Goal: Use online tool/utility: Utilize a website feature to perform a specific function

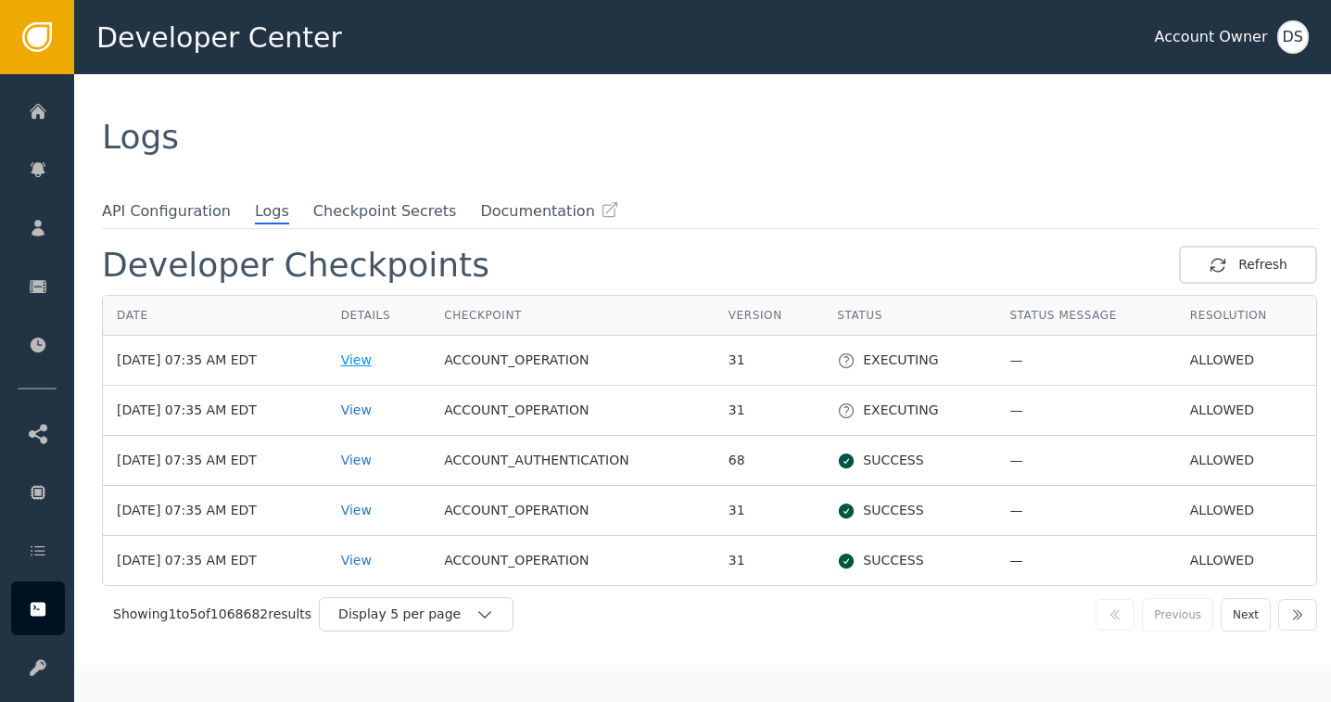
click at [371, 359] on div "View" at bounding box center [379, 359] width 76 height 19
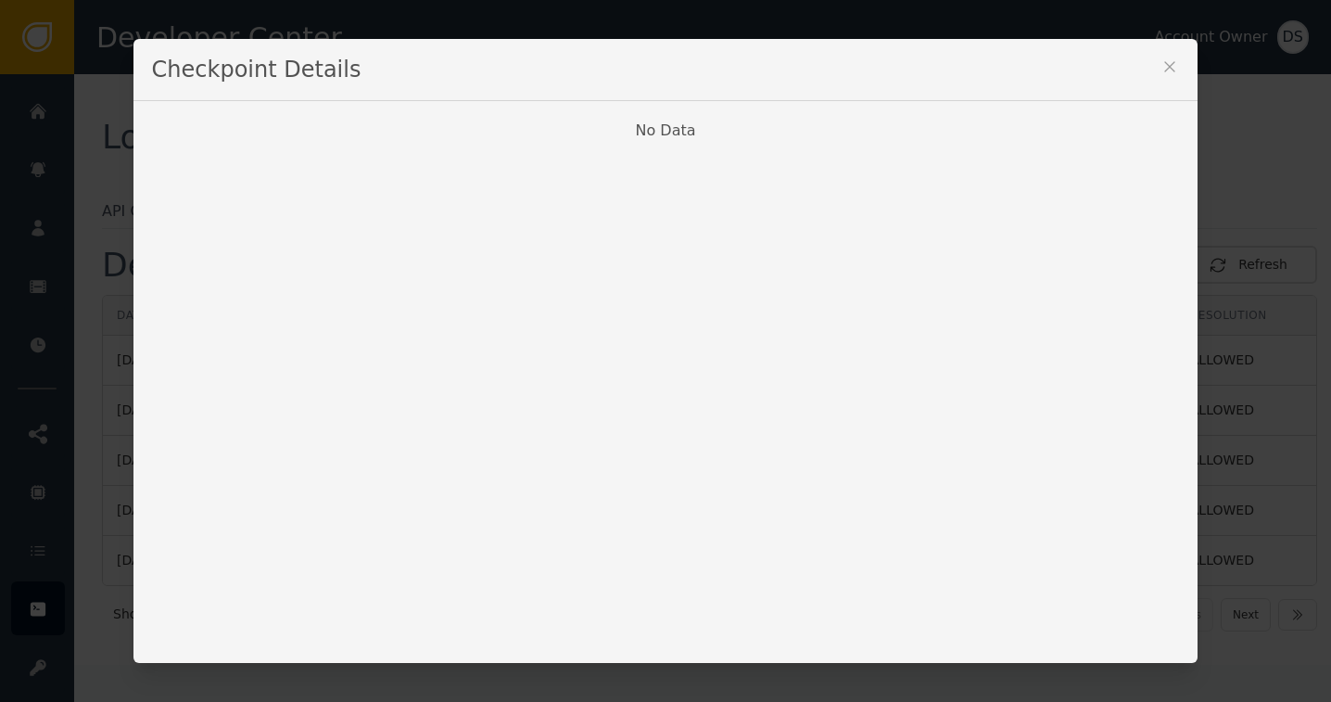
click at [1162, 69] on icon at bounding box center [1169, 66] width 19 height 19
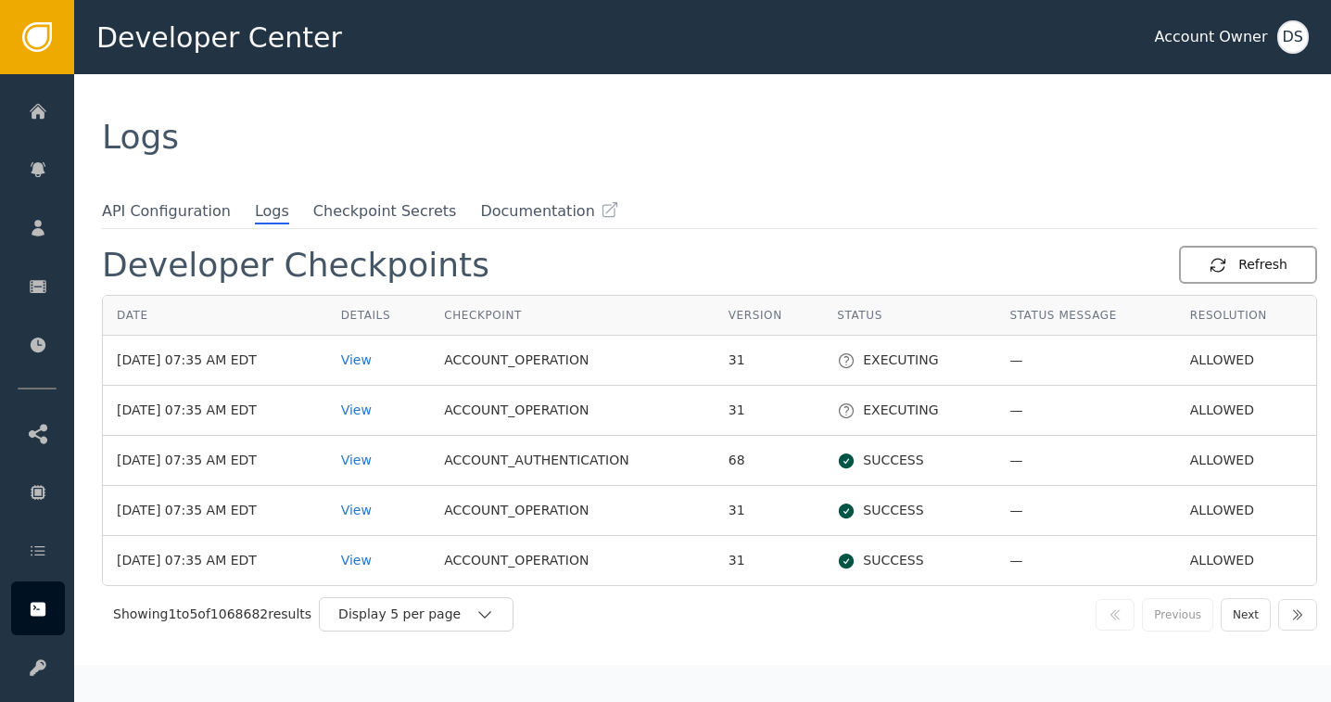
click at [1258, 261] on div "Refresh" at bounding box center [1247, 264] width 79 height 19
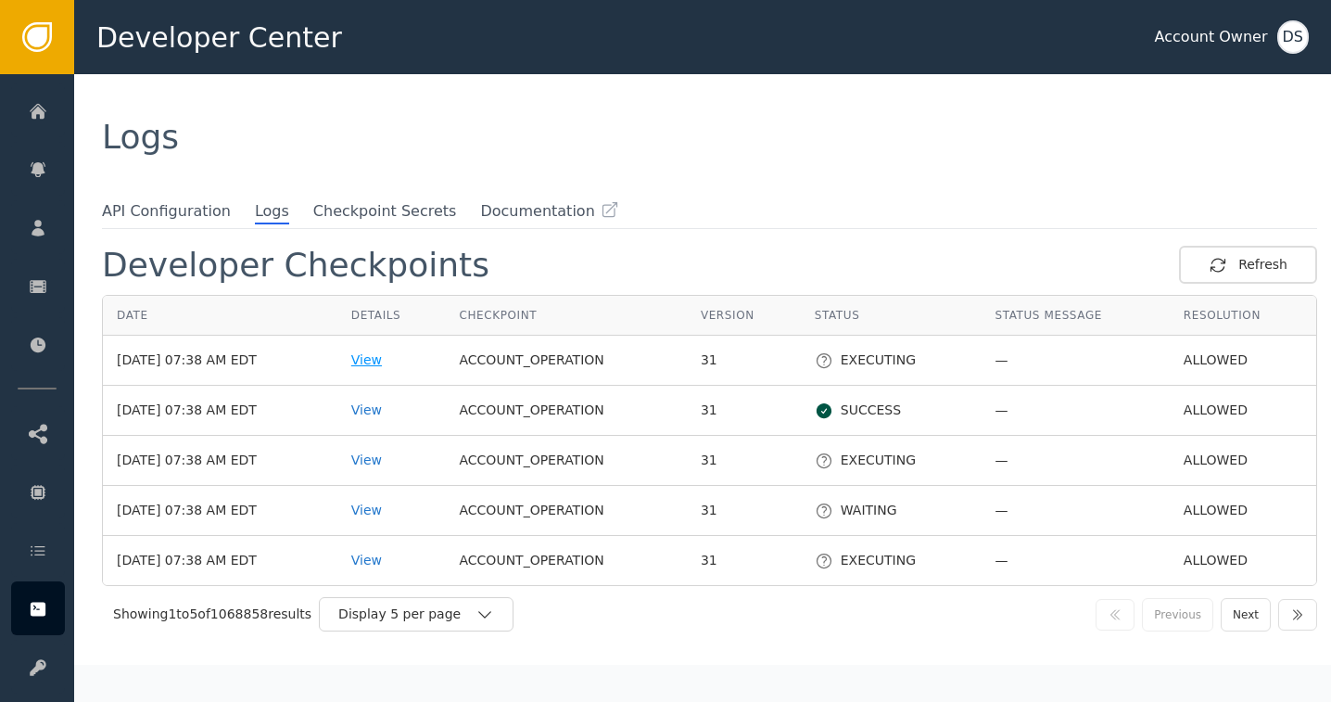
click at [373, 353] on div "View" at bounding box center [391, 359] width 81 height 19
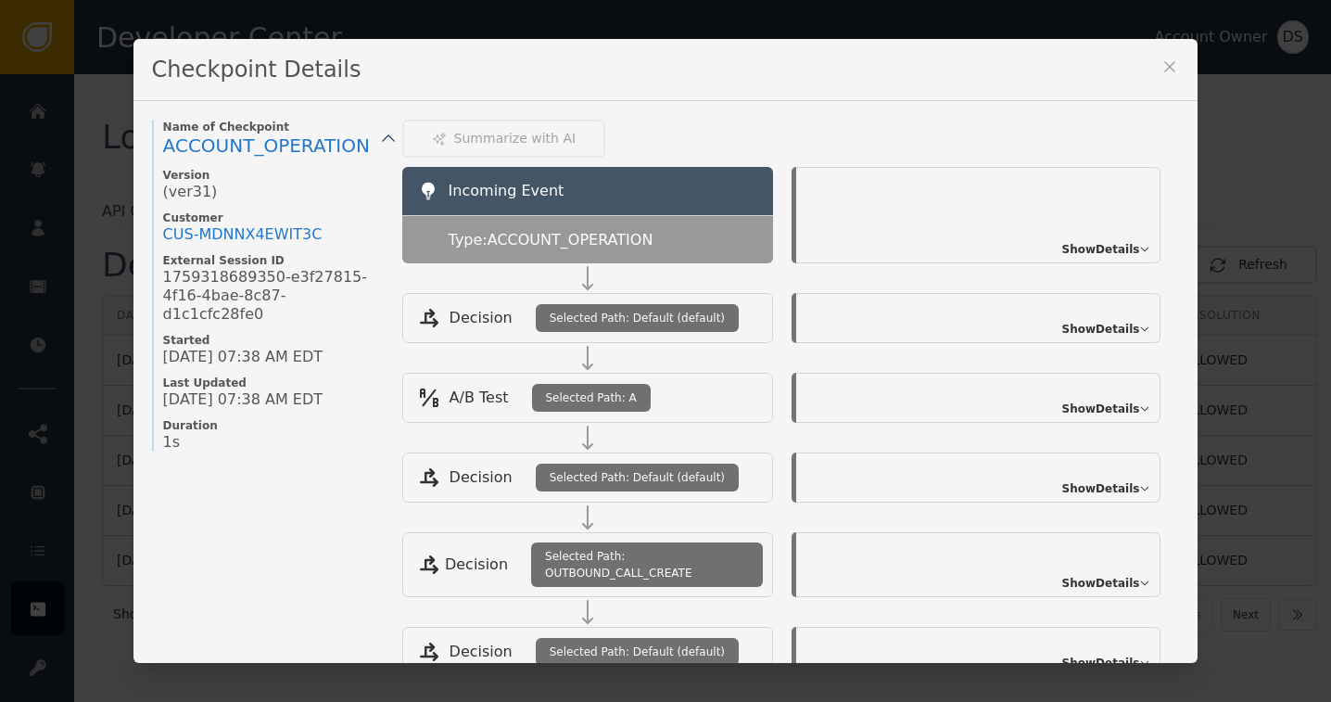
click at [1166, 64] on icon at bounding box center [1170, 67] width 10 height 10
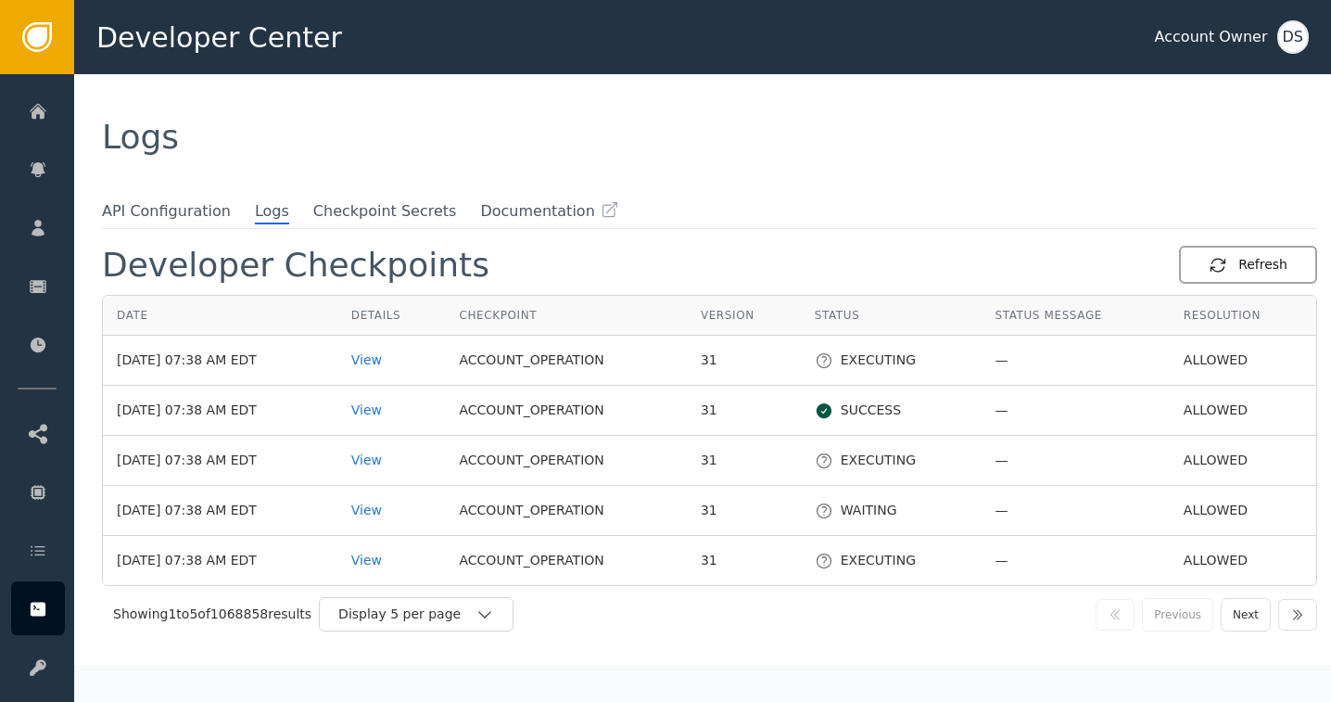
click at [1244, 261] on div "Refresh" at bounding box center [1247, 264] width 79 height 19
click at [1242, 266] on div "Refresh" at bounding box center [1247, 264] width 79 height 19
click at [375, 360] on div "View" at bounding box center [391, 359] width 81 height 19
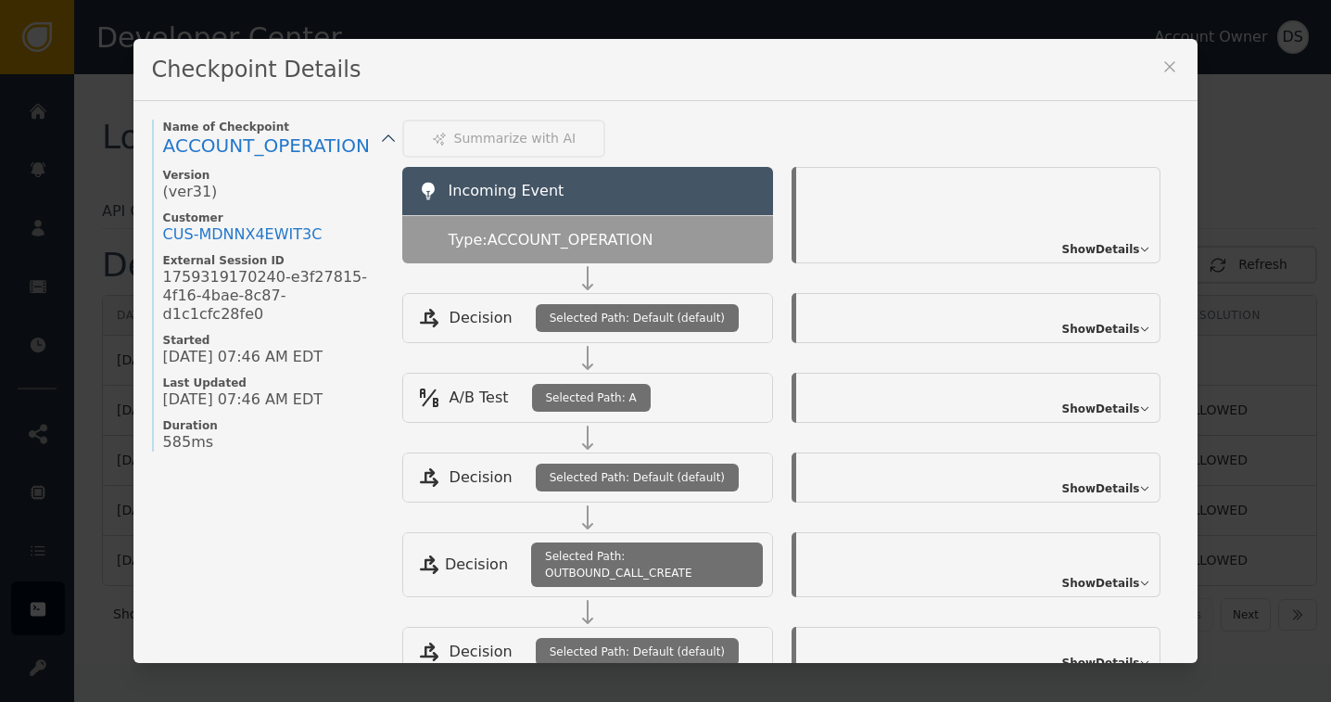
click at [1169, 67] on icon at bounding box center [1169, 66] width 19 height 19
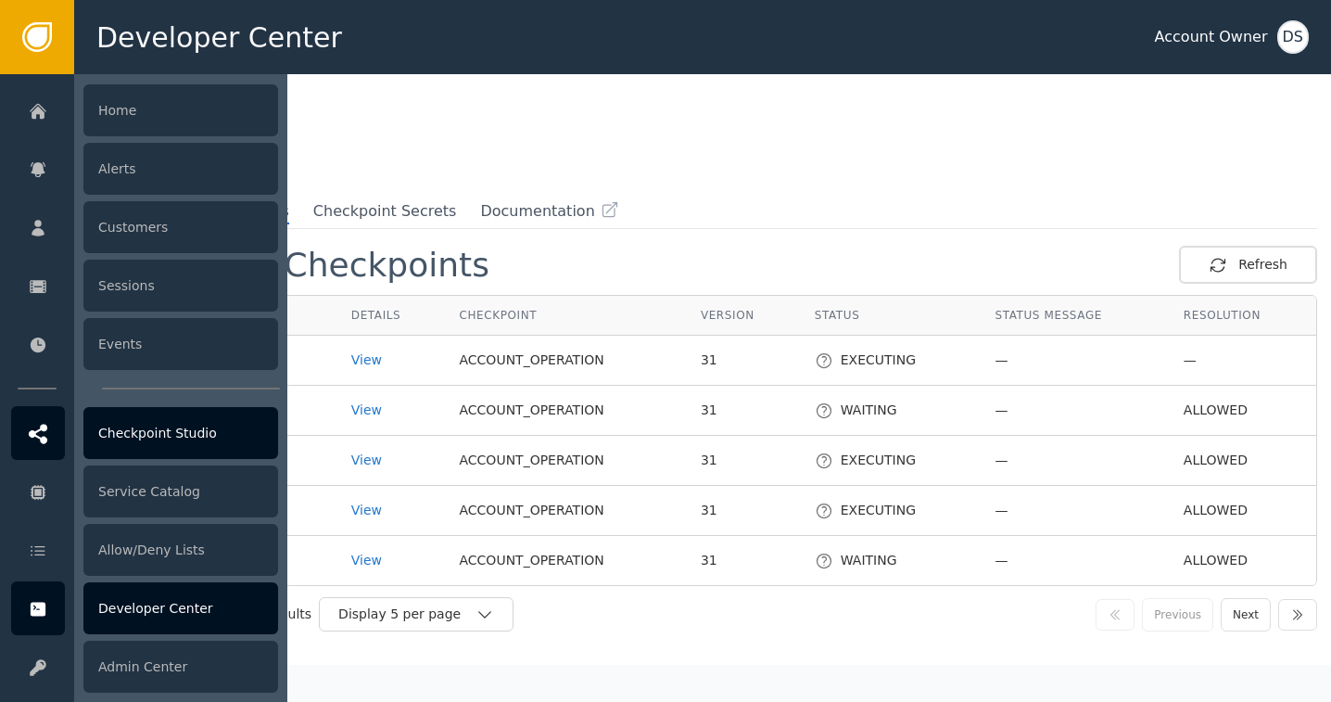
click at [138, 434] on div "Checkpoint Studio" at bounding box center [180, 433] width 195 height 52
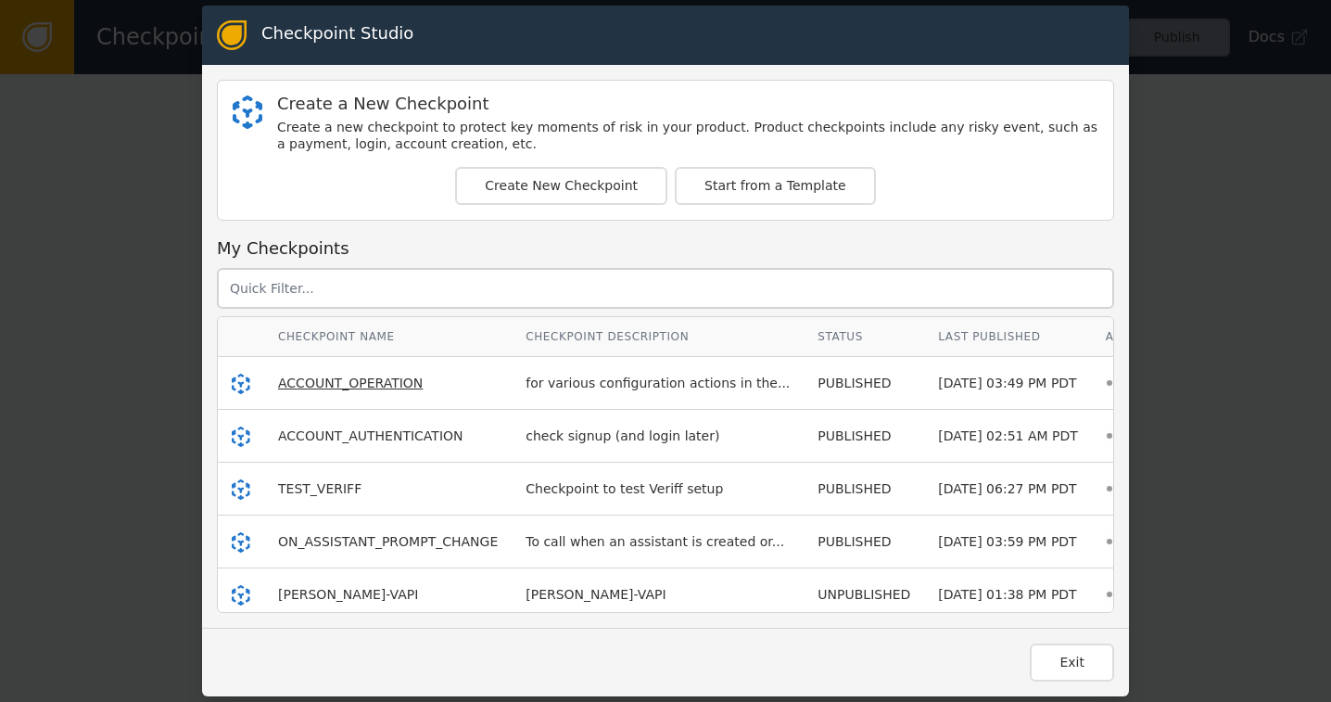
click at [310, 383] on span "ACCOUNT_OPERATION" at bounding box center [350, 382] width 145 height 15
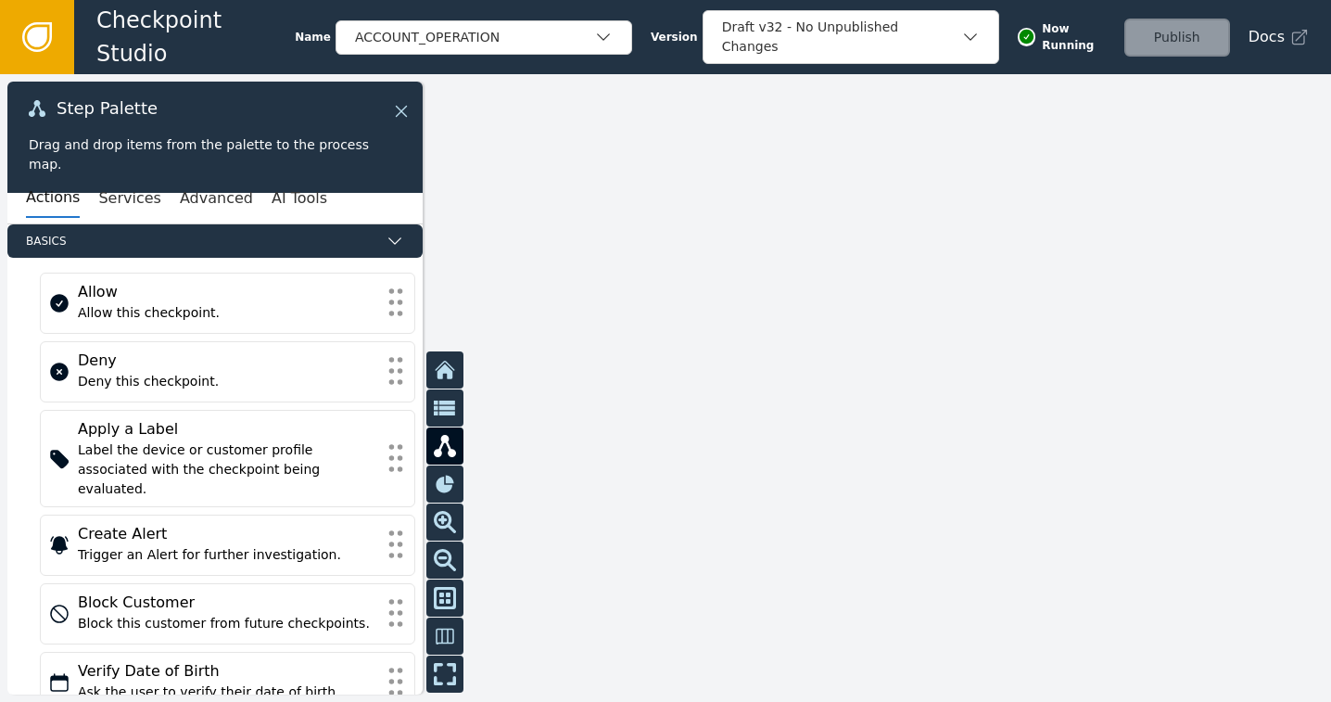
click at [401, 109] on icon at bounding box center [401, 111] width 20 height 20
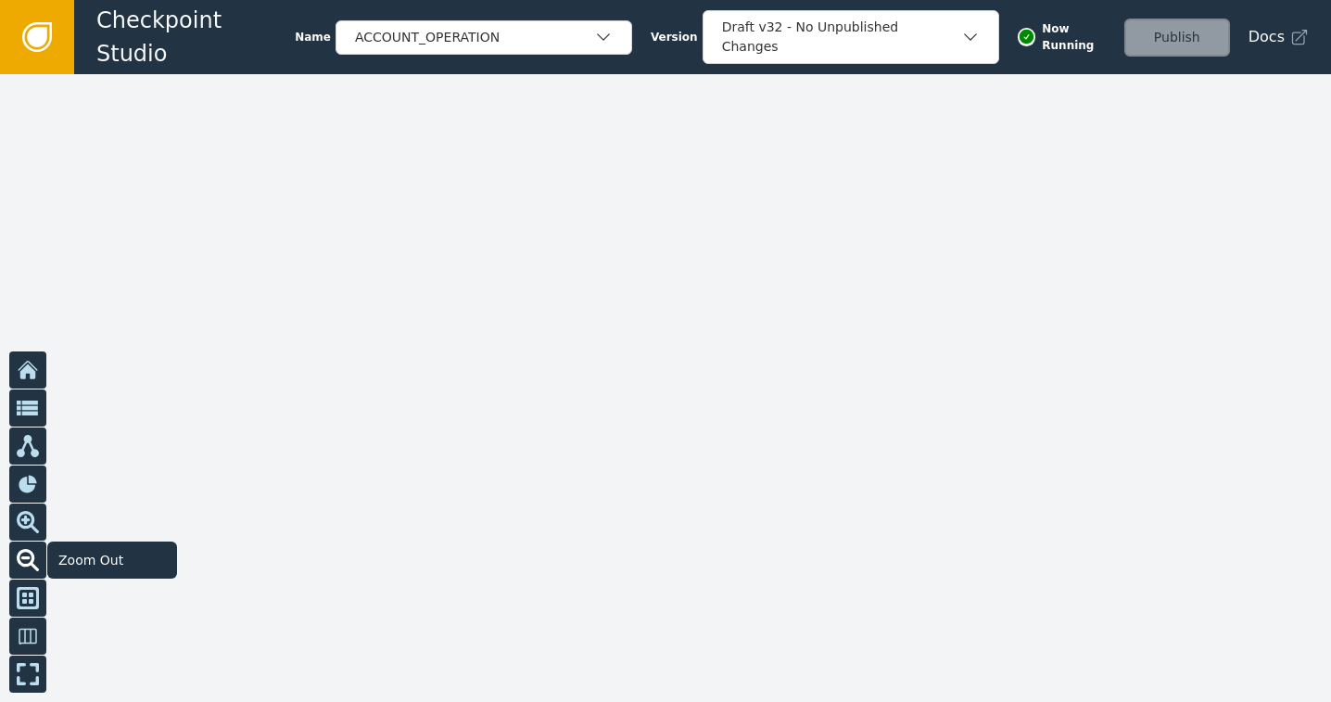
click at [24, 558] on icon at bounding box center [25, 557] width 9 height 3
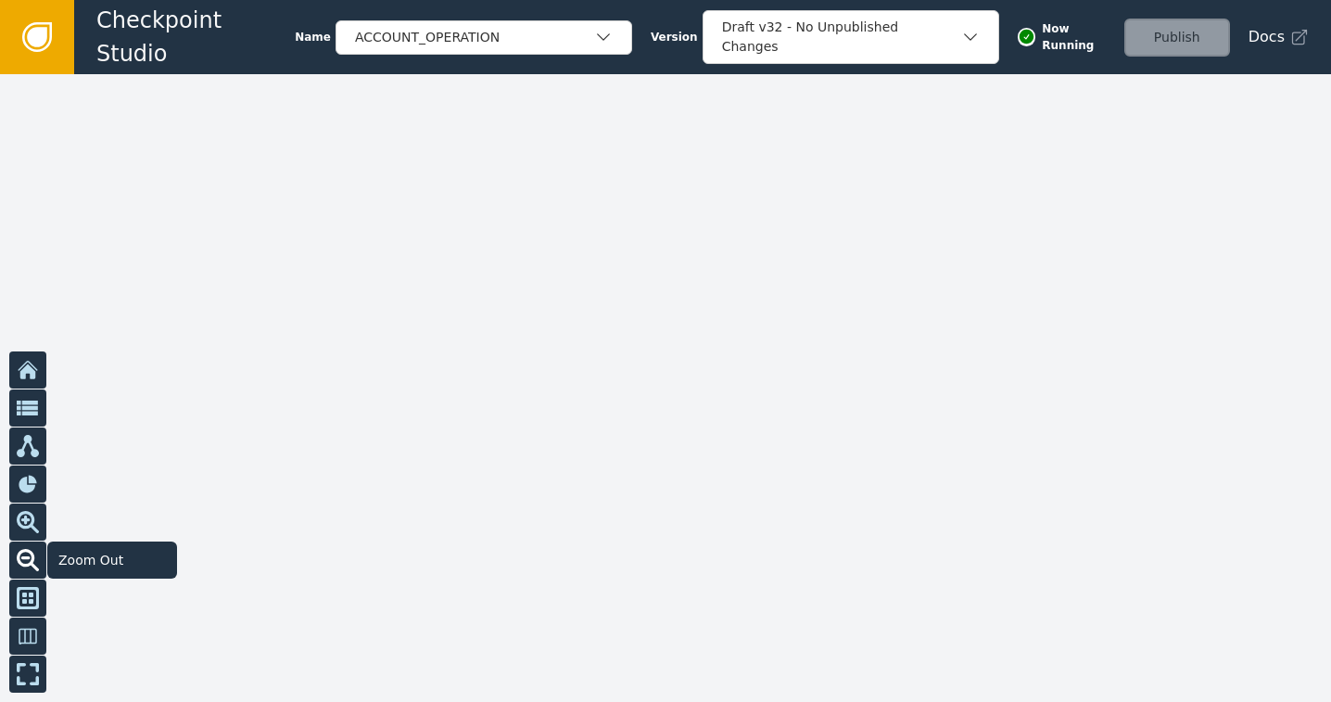
click at [24, 558] on icon at bounding box center [25, 557] width 9 height 3
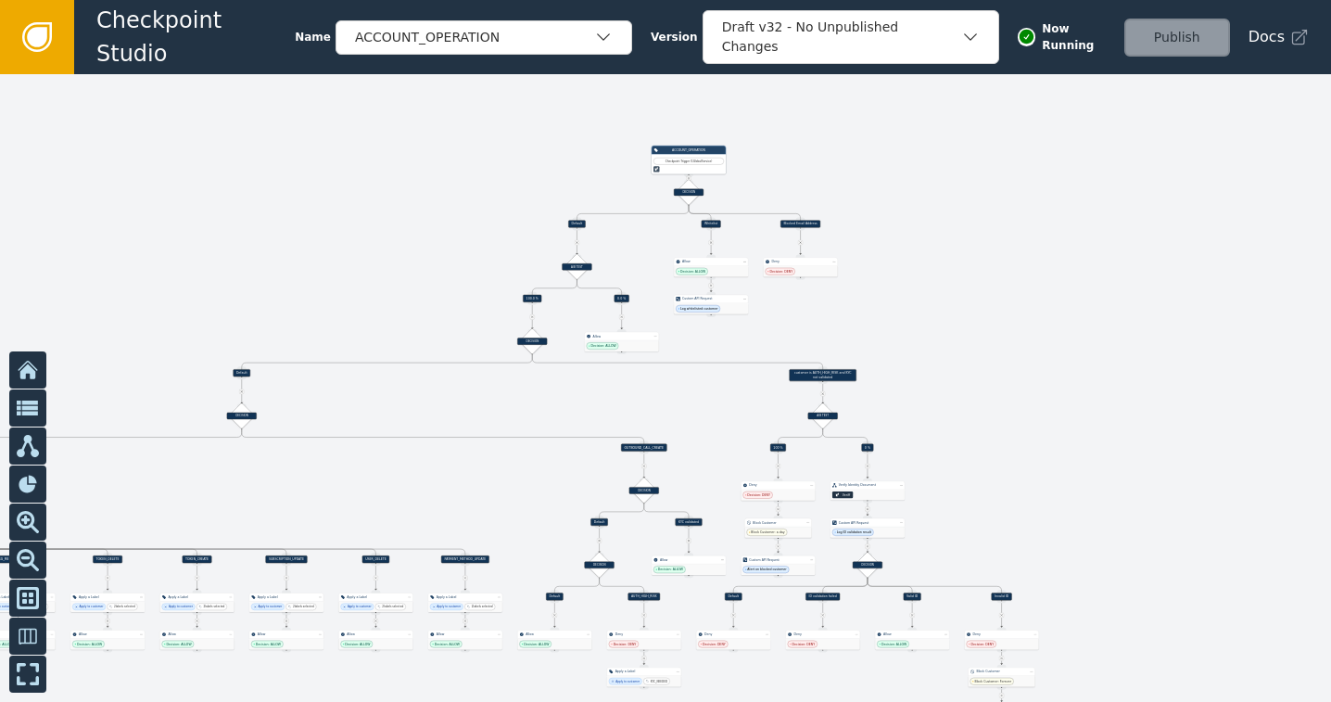
drag, startPoint x: 258, startPoint y: 515, endPoint x: 1202, endPoint y: 366, distance: 956.0
click at [1202, 366] on div at bounding box center [665, 387] width 1331 height 627
click at [28, 516] on icon at bounding box center [28, 522] width 22 height 22
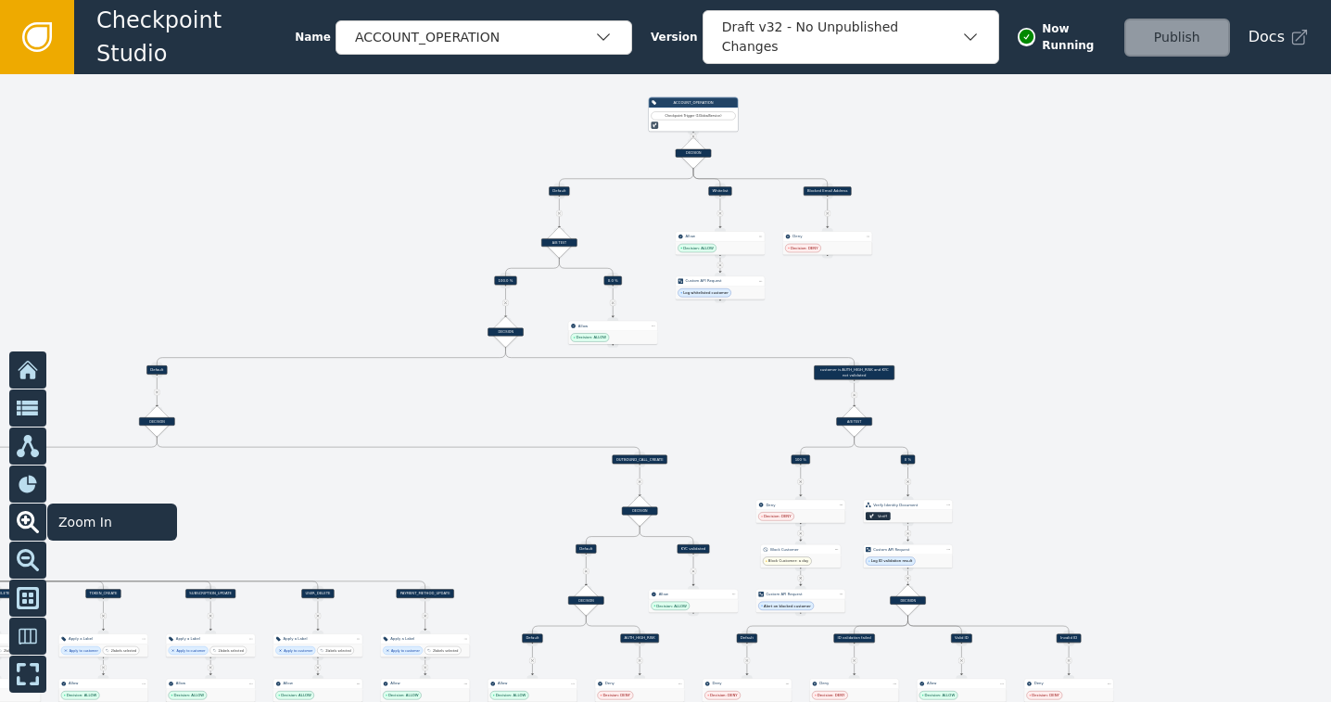
click at [28, 516] on icon at bounding box center [28, 522] width 22 height 22
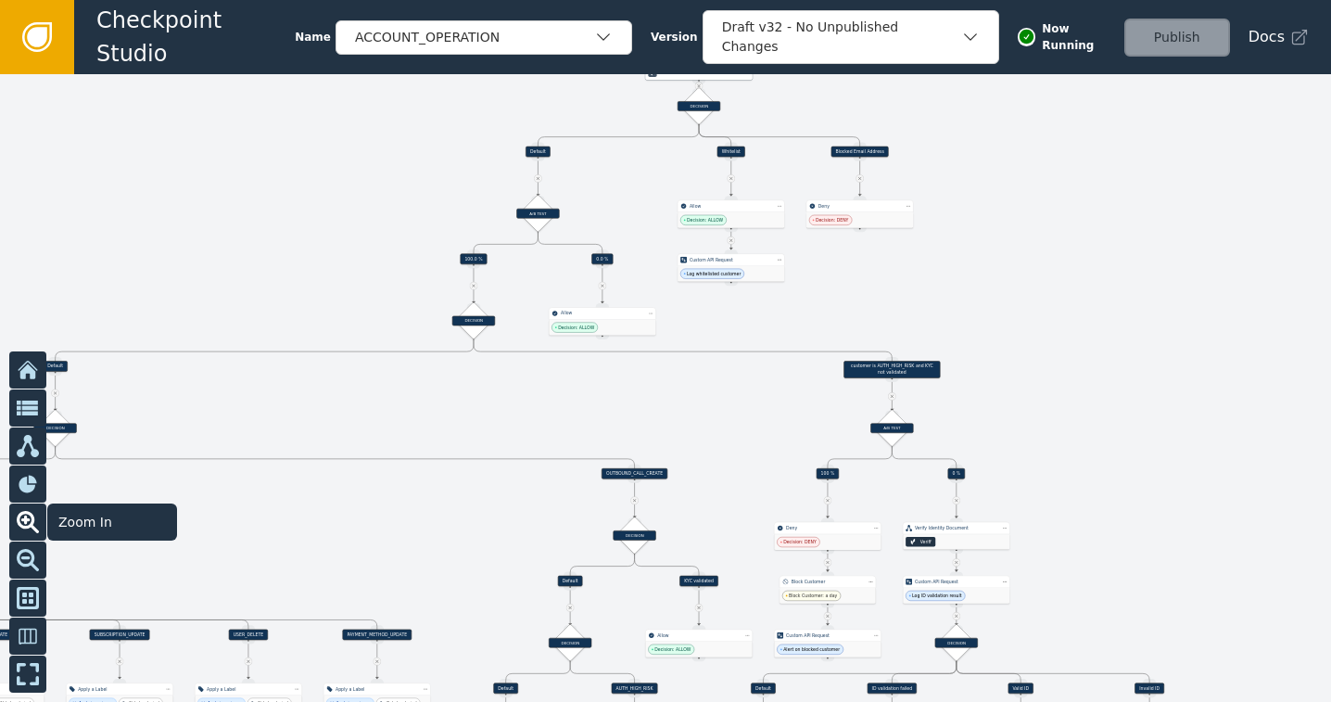
click at [28, 516] on icon at bounding box center [28, 522] width 22 height 22
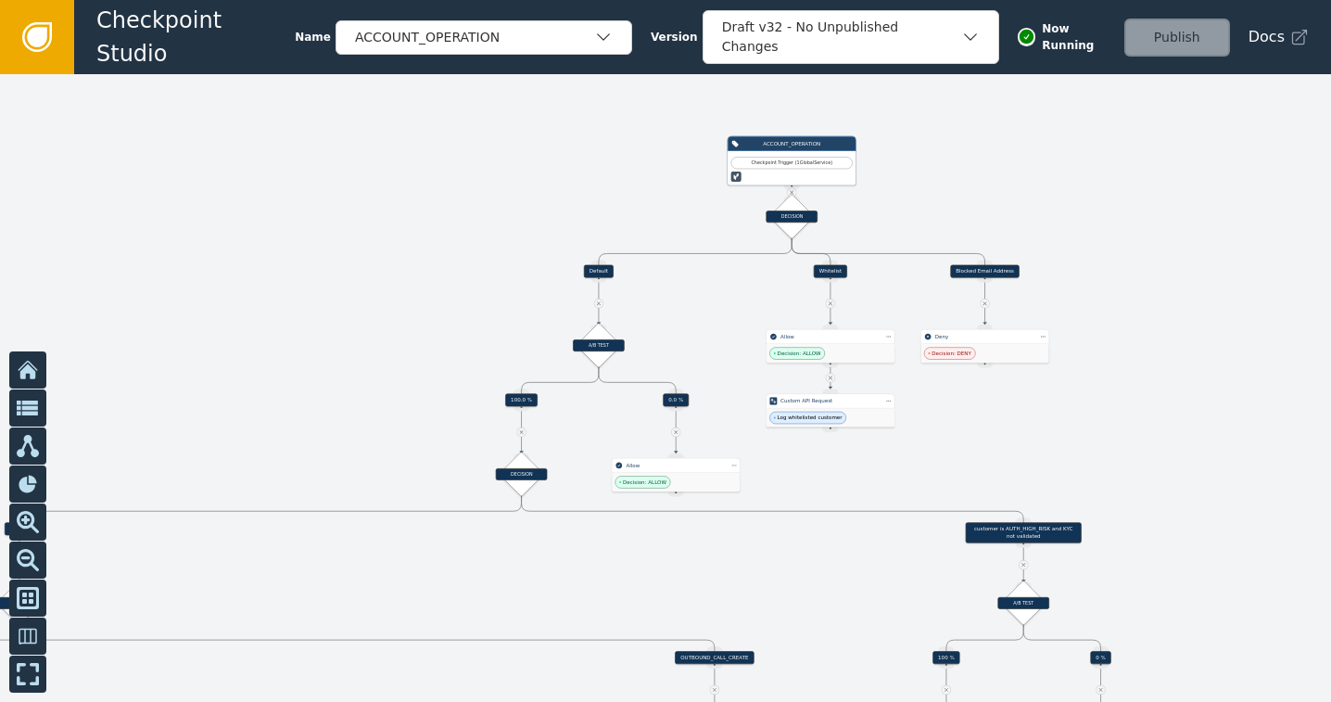
drag, startPoint x: 1017, startPoint y: 268, endPoint x: 1103, endPoint y: 435, distance: 187.8
click at [1103, 435] on div at bounding box center [665, 387] width 1331 height 627
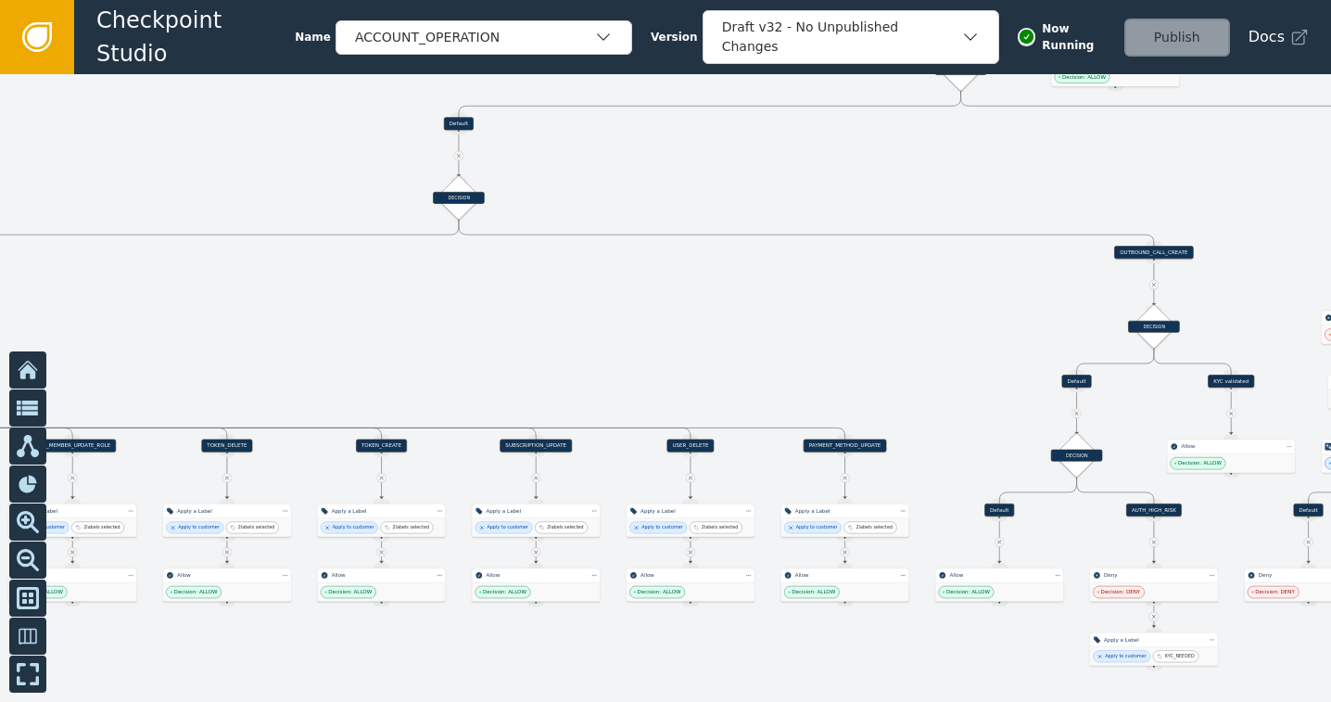
drag, startPoint x: 814, startPoint y: 461, endPoint x: 1236, endPoint y: 44, distance: 593.7
click at [1250, 1] on div "Checkpoint Studio Name ACCOUNT_OPERATION Version Draft v32 - No Unpublished Cha…" at bounding box center [665, 0] width 1331 height 1
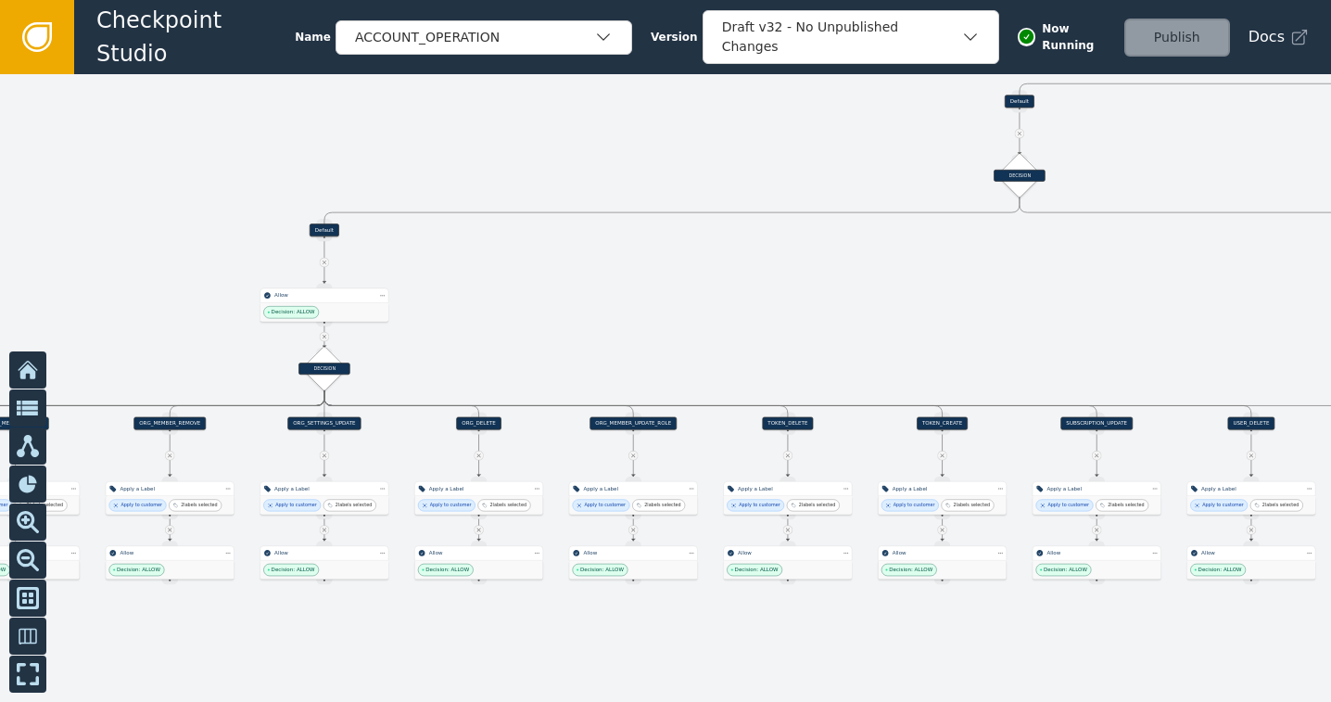
drag, startPoint x: 557, startPoint y: 251, endPoint x: 1120, endPoint y: 241, distance: 563.5
click at [1120, 241] on div at bounding box center [665, 387] width 1331 height 627
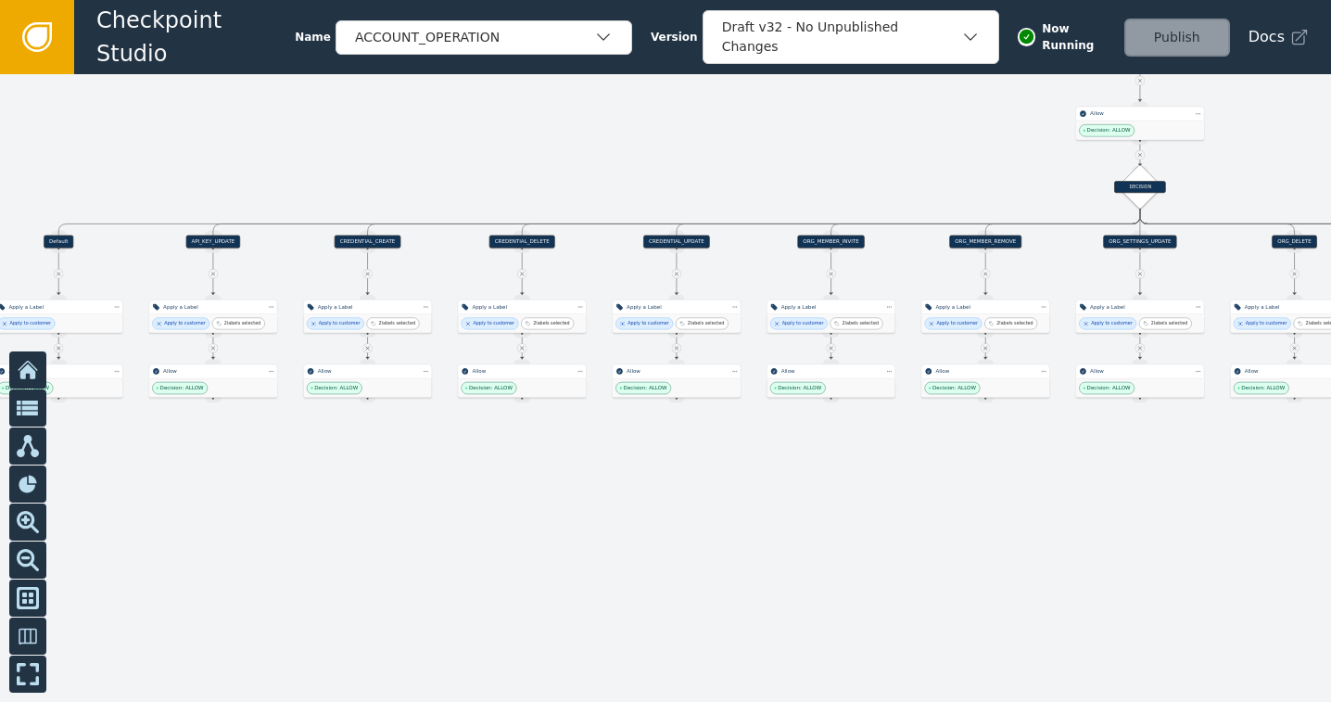
drag, startPoint x: 501, startPoint y: 228, endPoint x: 1153, endPoint y: 50, distance: 675.3
click at [1314, 1] on div "Checkpoint Studio Name ACCOUNT_OPERATION Version Draft v32 - No Unpublished Cha…" at bounding box center [665, 0] width 1331 height 1
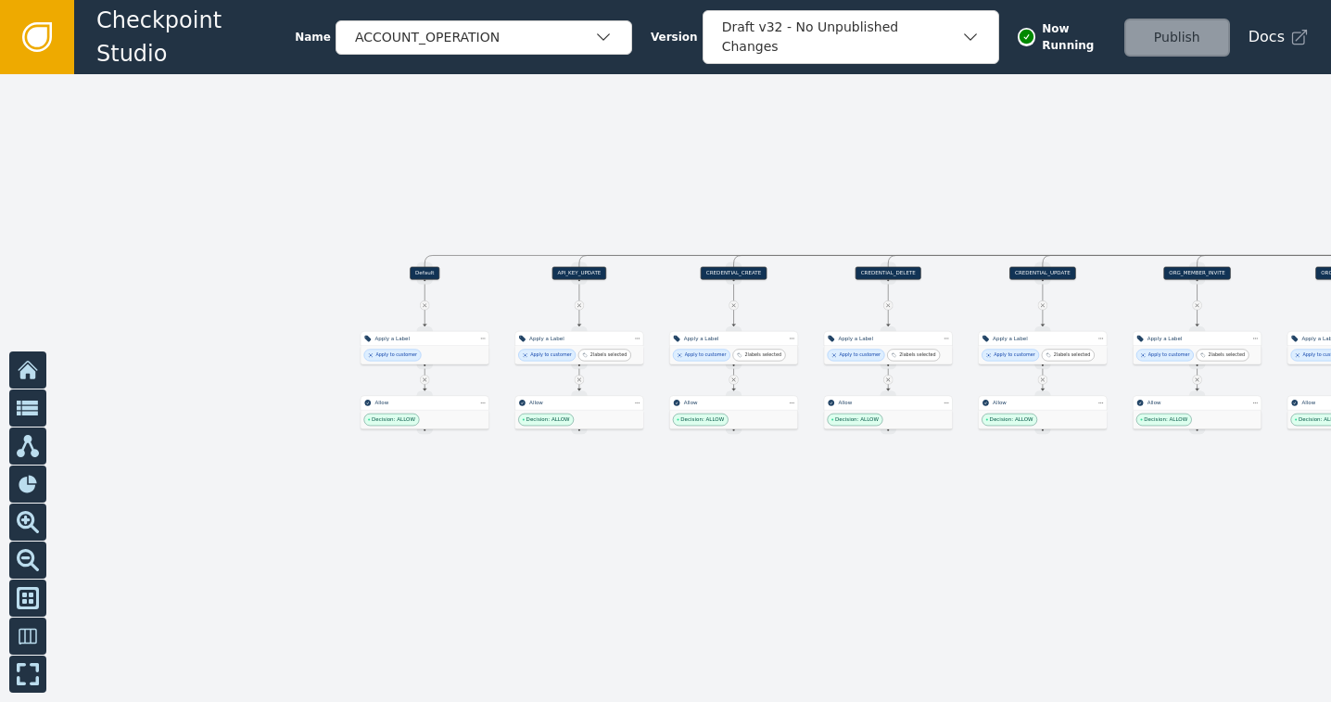
drag, startPoint x: 502, startPoint y: 133, endPoint x: 871, endPoint y: 169, distance: 370.5
click at [871, 169] on div at bounding box center [665, 387] width 1331 height 627
drag, startPoint x: 428, startPoint y: 416, endPoint x: 430, endPoint y: 513, distance: 97.3
click at [431, 520] on div "Decision: ALLOW" at bounding box center [426, 523] width 128 height 19
click at [426, 431] on icon at bounding box center [426, 432] width 4 height 4
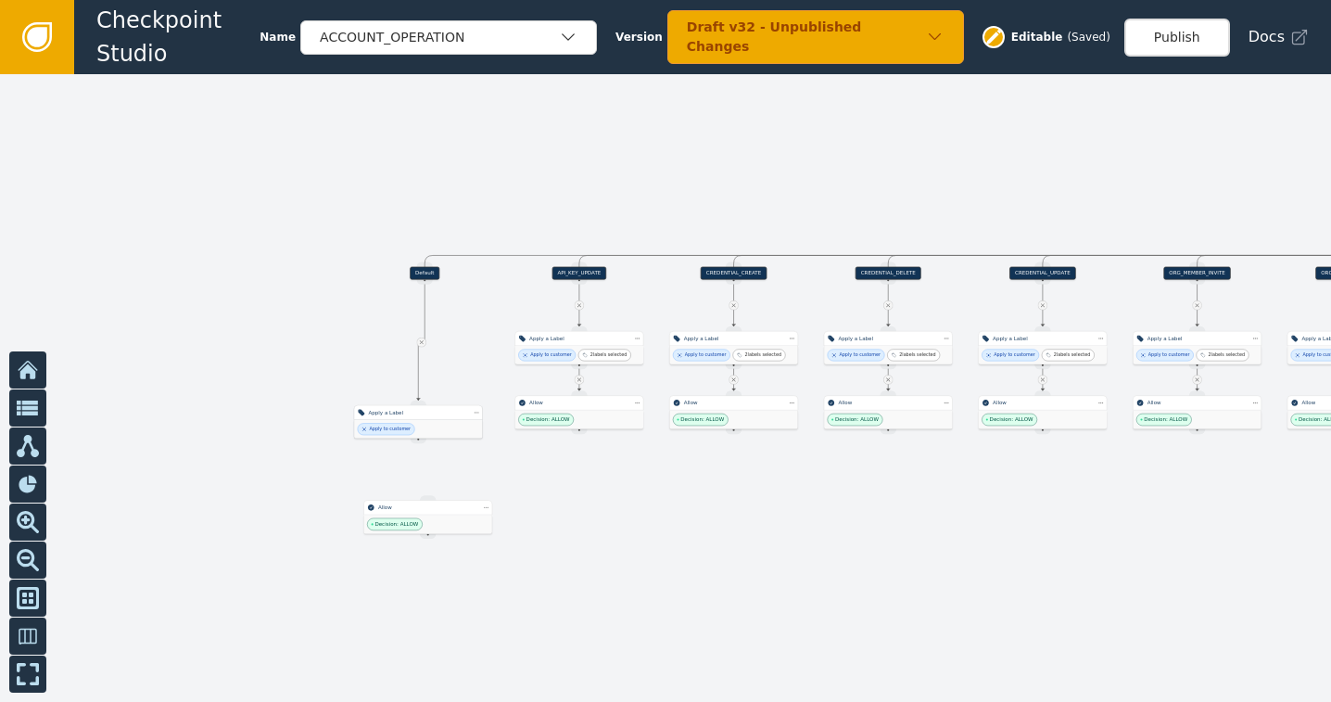
drag, startPoint x: 421, startPoint y: 354, endPoint x: 414, endPoint y: 427, distance: 73.5
click at [414, 427] on div "Apply to customer" at bounding box center [418, 429] width 128 height 19
click at [424, 340] on icon at bounding box center [421, 342] width 6 height 6
drag, startPoint x: 408, startPoint y: 513, endPoint x: 400, endPoint y: 345, distance: 168.8
click at [400, 345] on div "Allow Decision: ALLOW" at bounding box center [423, 338] width 129 height 33
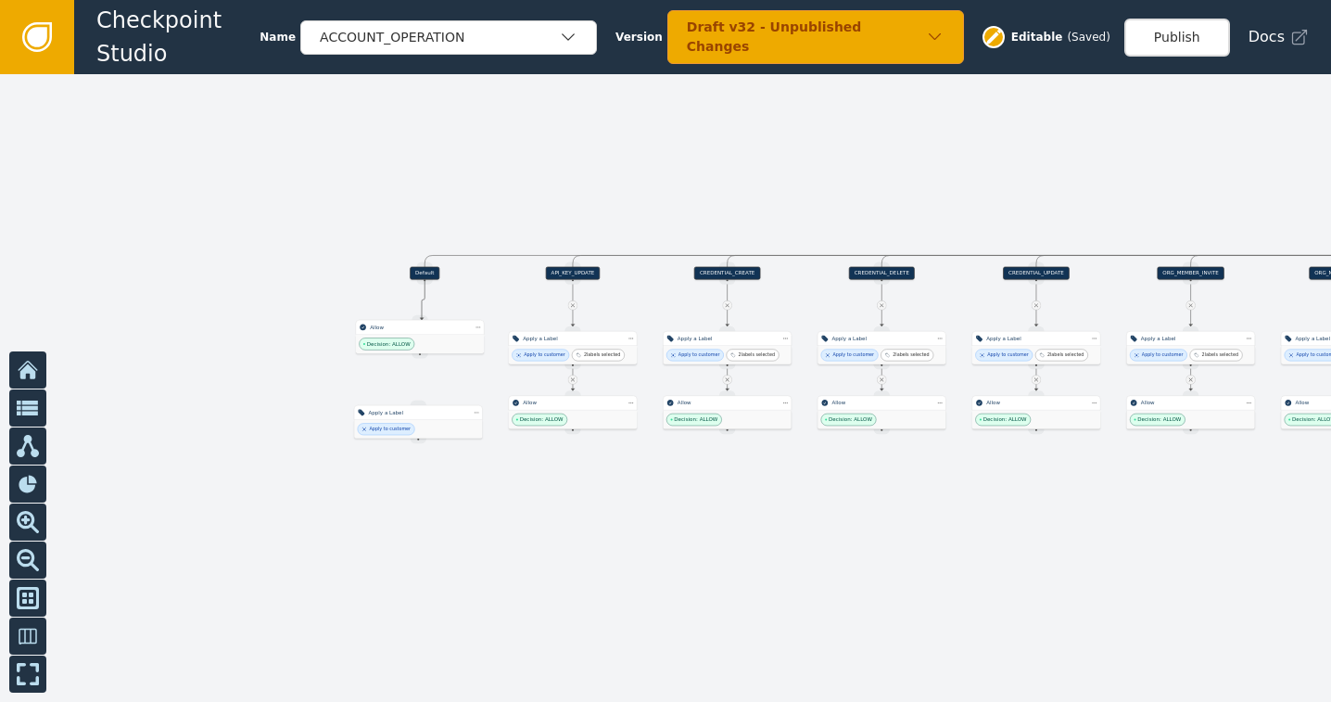
drag, startPoint x: 423, startPoint y: 280, endPoint x: 421, endPoint y: 315, distance: 35.3
drag, startPoint x: 421, startPoint y: 364, endPoint x: 419, endPoint y: 398, distance: 34.3
click at [419, 398] on div "Target Handle for step Default Source Handle for step Target Handle for step cu…" at bounding box center [665, 387] width 1331 height 627
click at [578, 306] on icon at bounding box center [578, 305] width 6 height 6
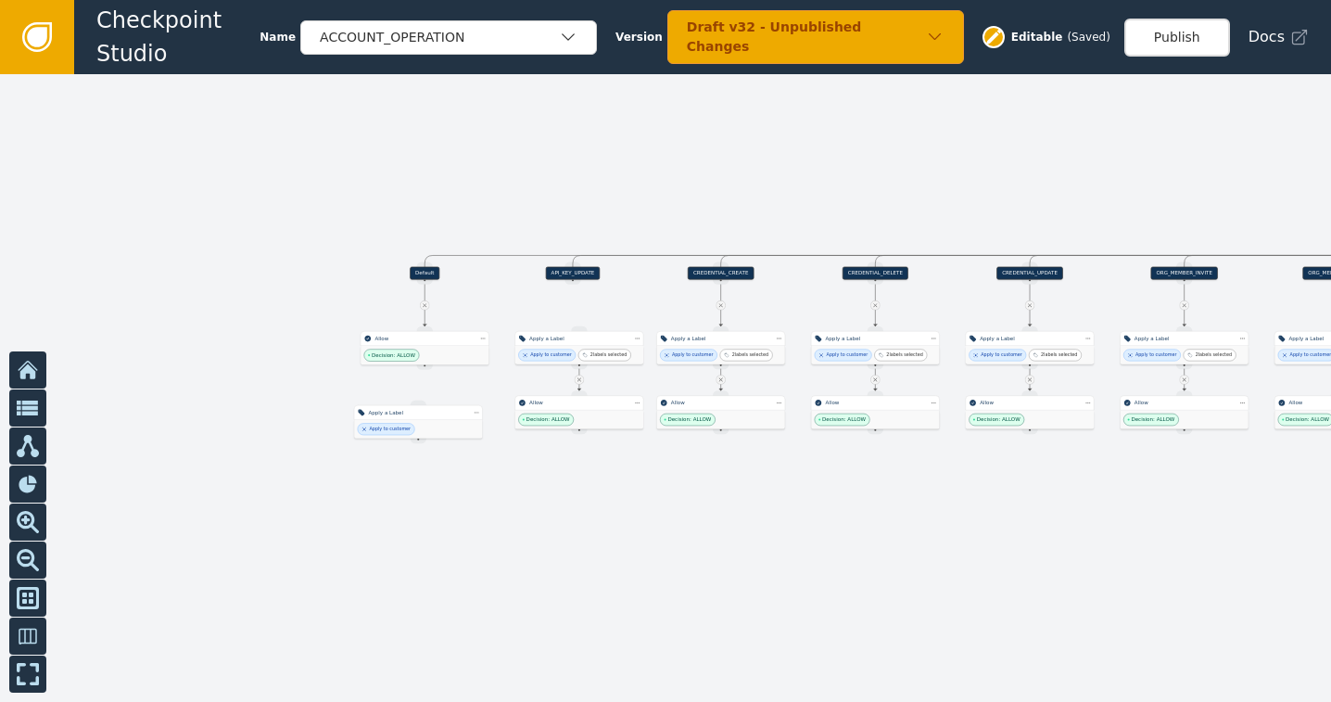
click at [579, 380] on icon at bounding box center [579, 380] width 4 height 4
drag, startPoint x: 593, startPoint y: 420, endPoint x: 588, endPoint y: 535, distance: 115.0
click at [588, 528] on div "Decision: ALLOW" at bounding box center [573, 519] width 128 height 19
drag, startPoint x: 567, startPoint y: 351, endPoint x: 564, endPoint y: 424, distance: 72.3
click at [564, 424] on div "Apply to customer" at bounding box center [543, 429] width 57 height 12
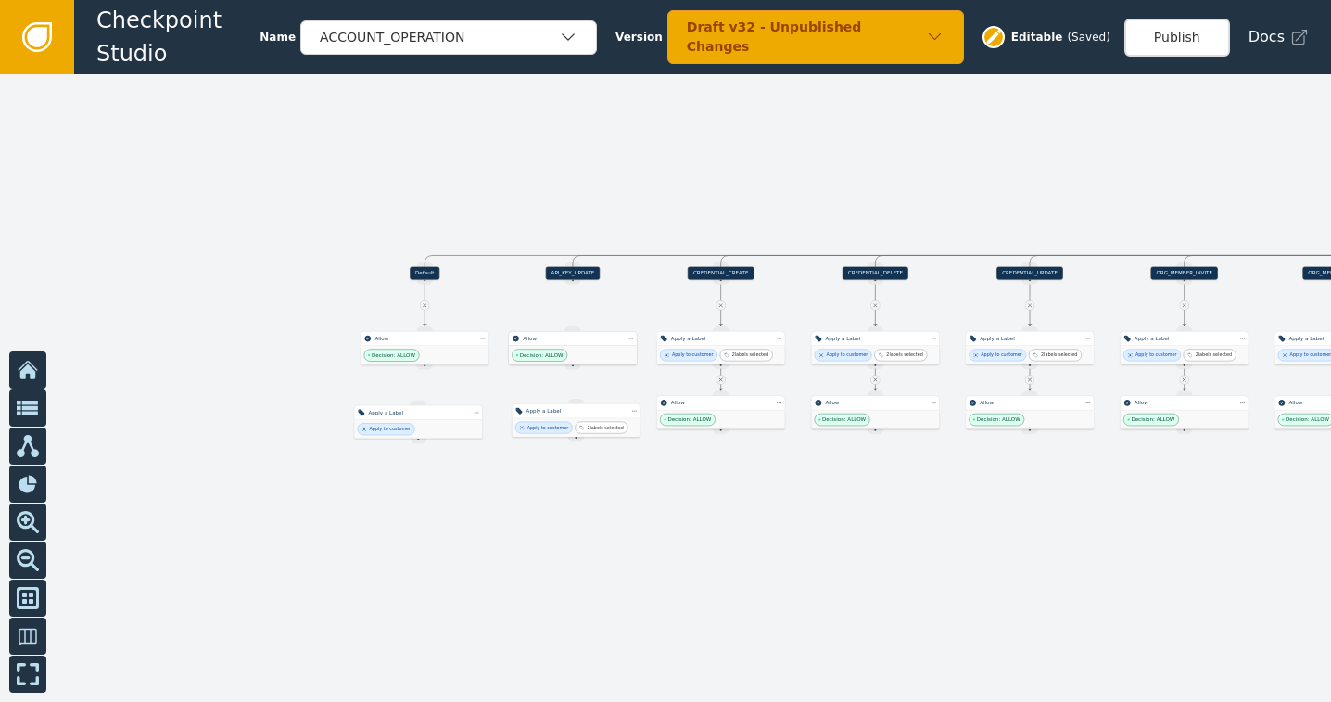
drag, startPoint x: 568, startPoint y: 516, endPoint x: 568, endPoint y: 336, distance: 179.8
click at [568, 336] on div "Allow" at bounding box center [573, 338] width 100 height 7
drag, startPoint x: 575, startPoint y: 277, endPoint x: 575, endPoint y: 325, distance: 48.2
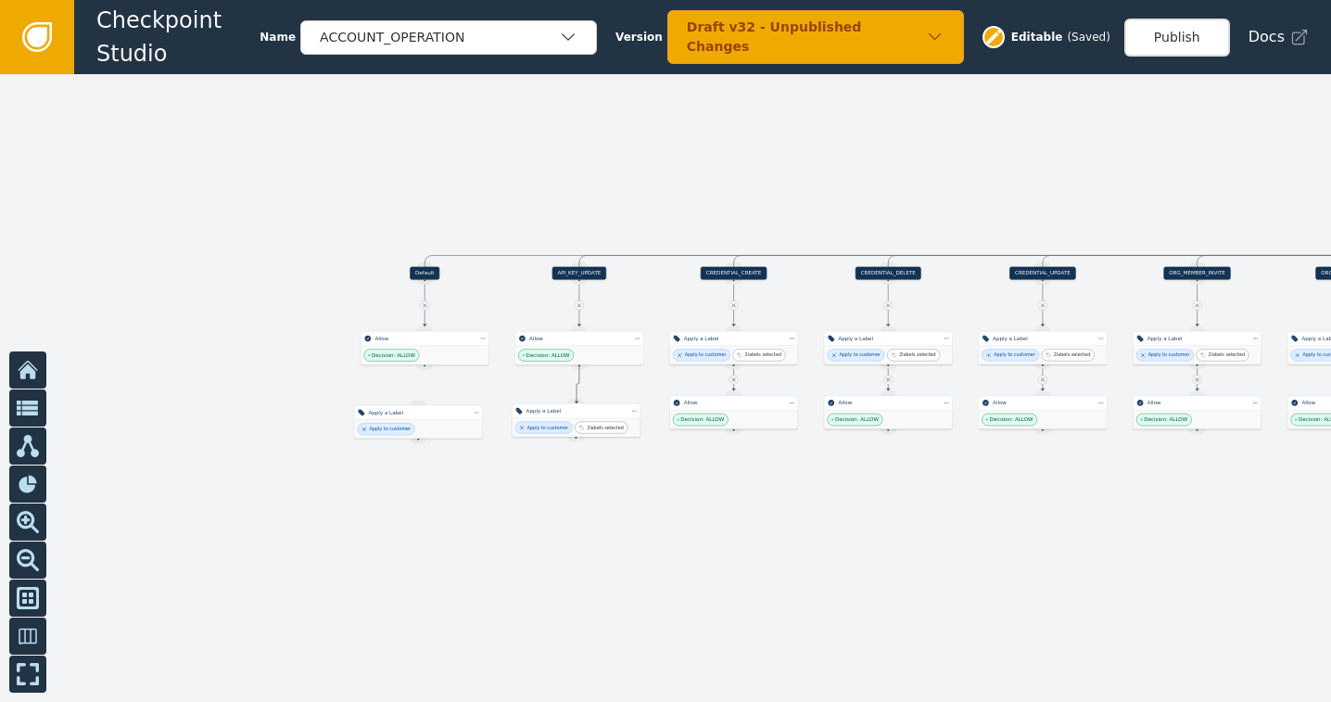
drag, startPoint x: 579, startPoint y: 362, endPoint x: 577, endPoint y: 400, distance: 38.0
click at [713, 347] on div "Apply to customer 2 labels selected" at bounding box center [733, 355] width 128 height 19
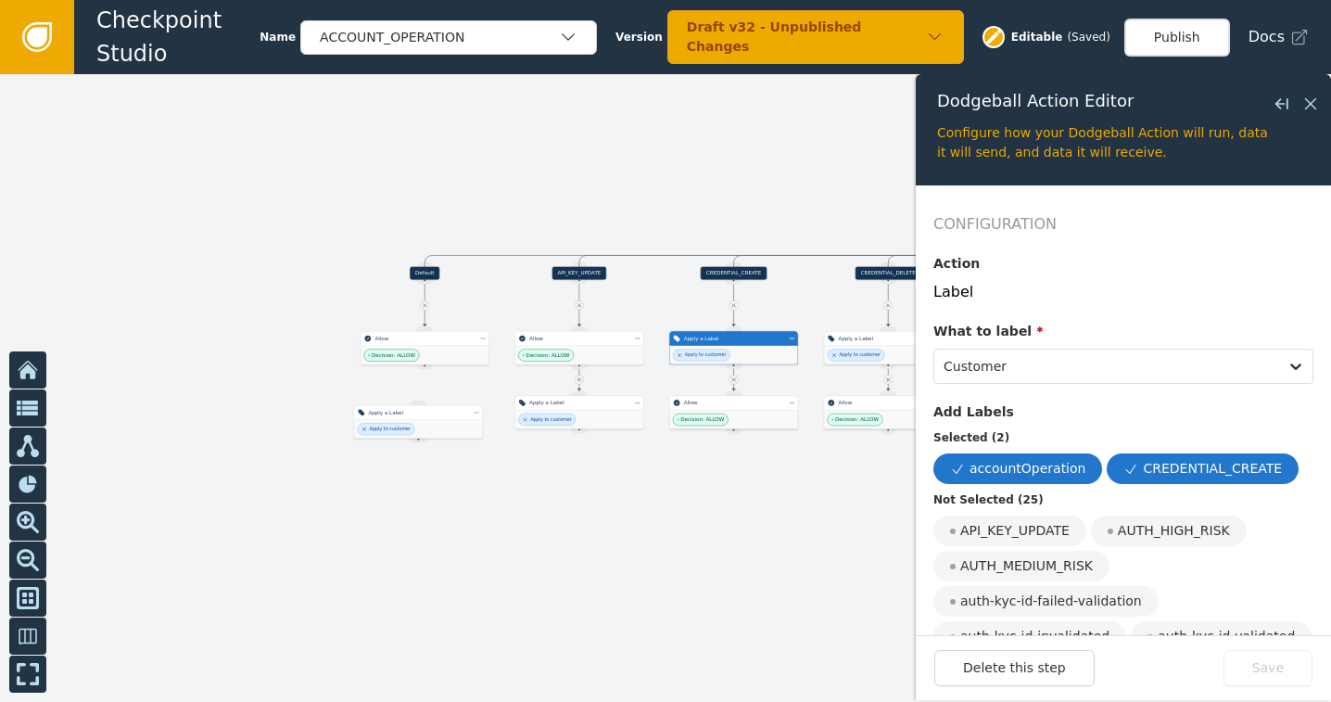
click at [737, 307] on div at bounding box center [732, 304] width 9 height 9
click at [1314, 100] on icon at bounding box center [1310, 104] width 20 height 20
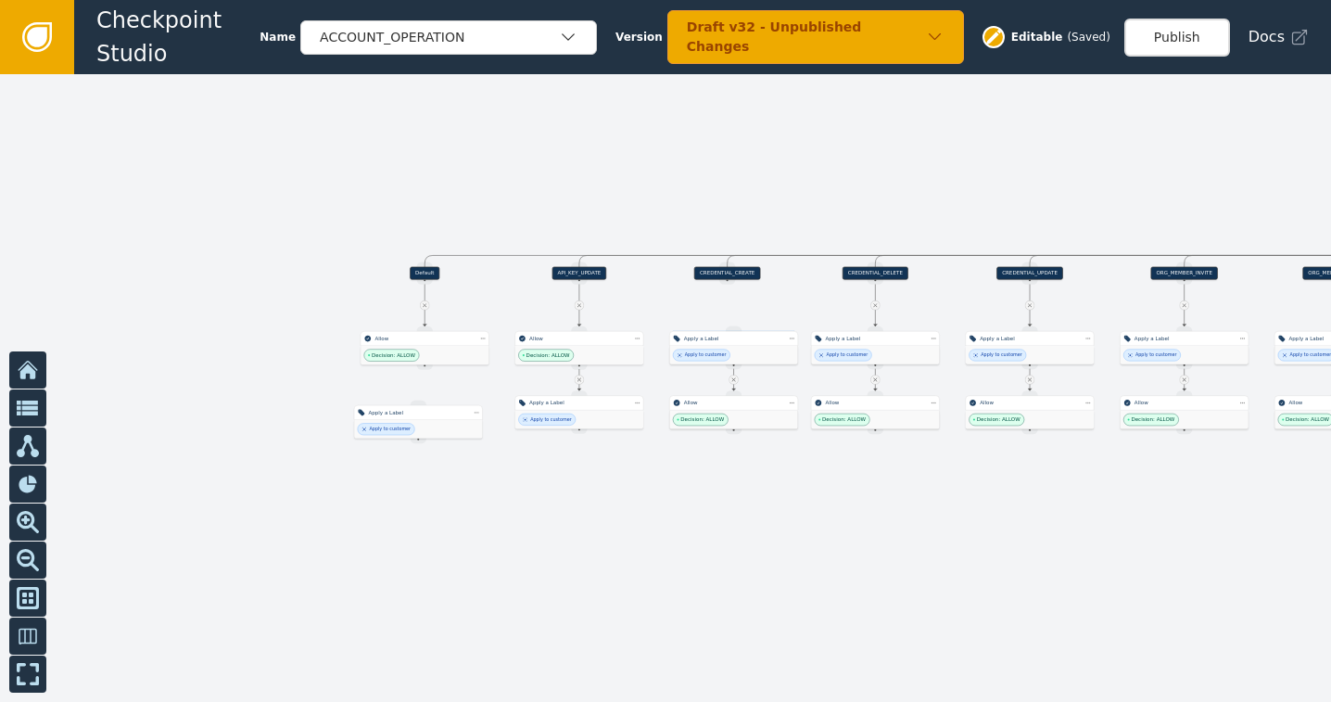
click at [735, 377] on icon at bounding box center [733, 379] width 6 height 6
drag, startPoint x: 743, startPoint y: 420, endPoint x: 743, endPoint y: 323, distance: 96.4
click at [743, 323] on div "Decision: ALLOW" at bounding box center [735, 321] width 128 height 19
drag, startPoint x: 739, startPoint y: 353, endPoint x: 736, endPoint y: 420, distance: 66.8
click at [736, 420] on div "2 labels selected" at bounding box center [755, 421] width 53 height 12
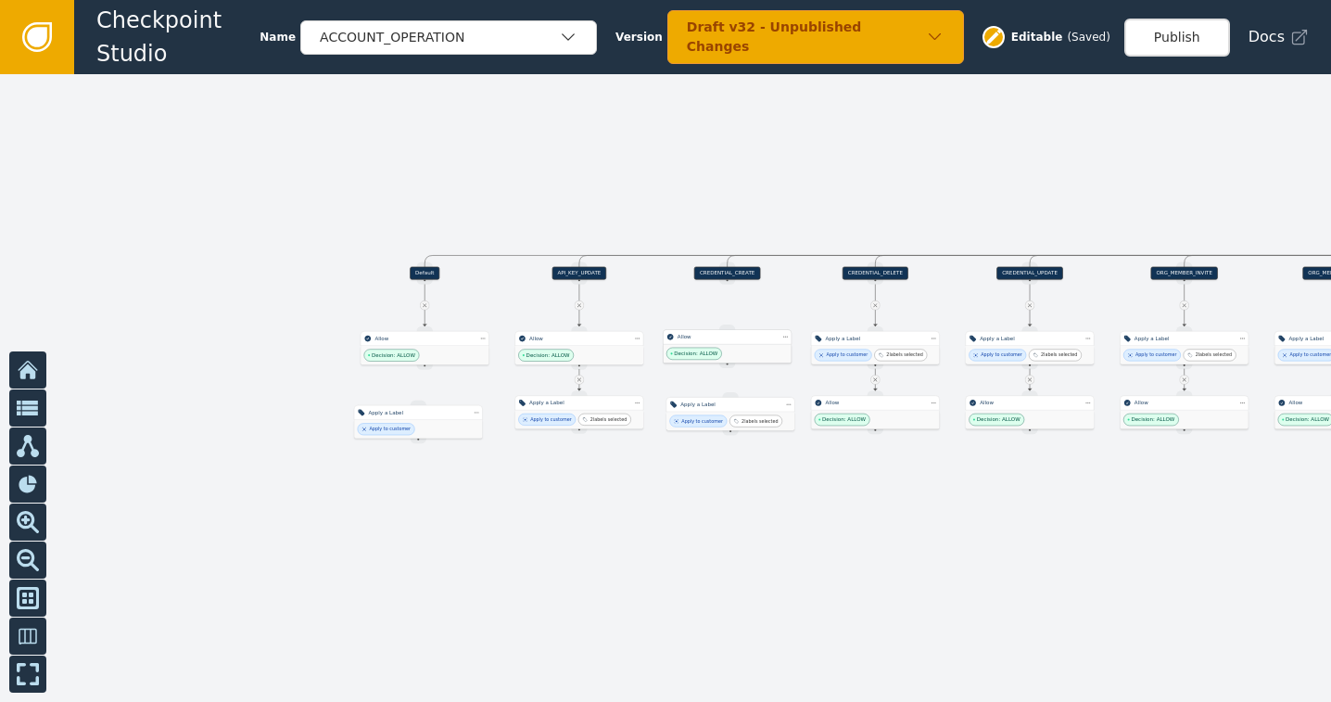
drag, startPoint x: 727, startPoint y: 313, endPoint x: 719, endPoint y: 346, distance: 33.3
click at [719, 346] on div "Decision: ALLOW" at bounding box center [728, 353] width 128 height 19
drag, startPoint x: 725, startPoint y: 279, endPoint x: 726, endPoint y: 326, distance: 47.3
drag, startPoint x: 732, startPoint y: 364, endPoint x: 727, endPoint y: 391, distance: 27.3
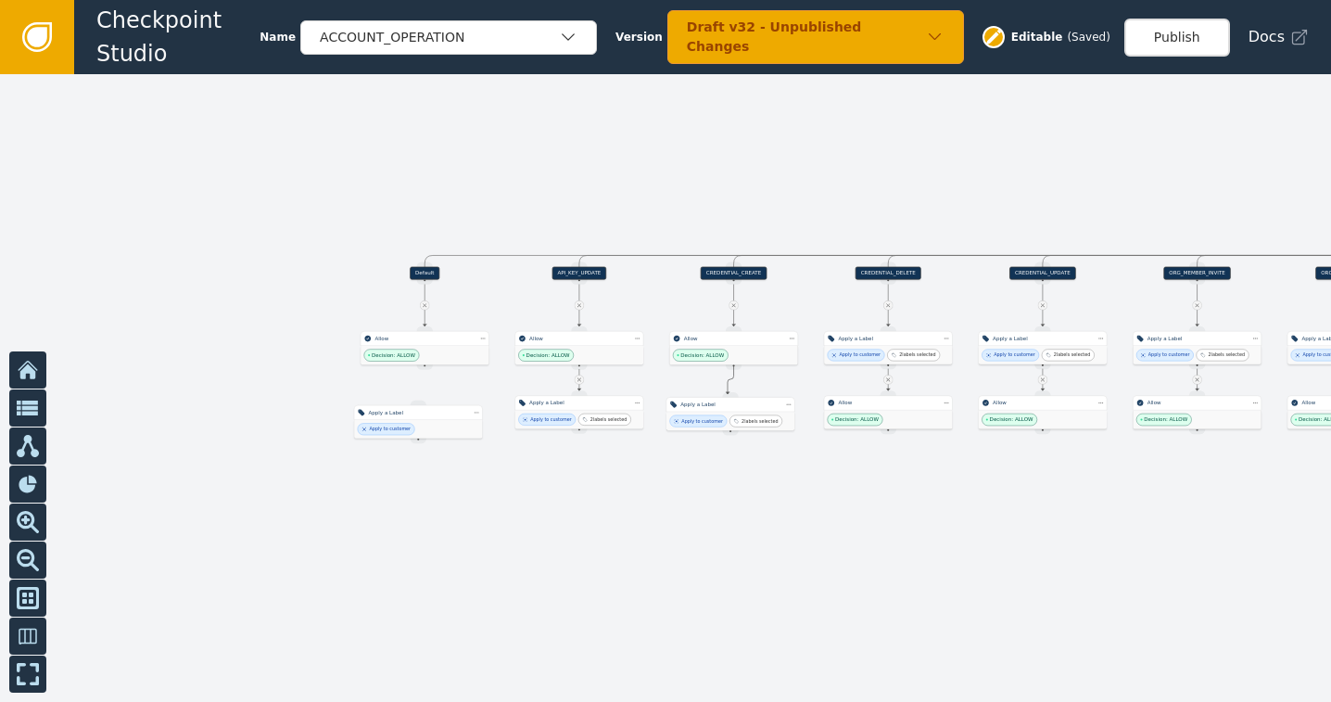
click at [727, 391] on div "Target Handle for step Default Source Handle for step Target Handle for step AP…" at bounding box center [665, 387] width 1331 height 627
drag, startPoint x: 735, startPoint y: 362, endPoint x: 731, endPoint y: 395, distance: 32.6
click at [887, 302] on icon at bounding box center [888, 305] width 6 height 6
click at [889, 382] on icon at bounding box center [888, 379] width 6 height 6
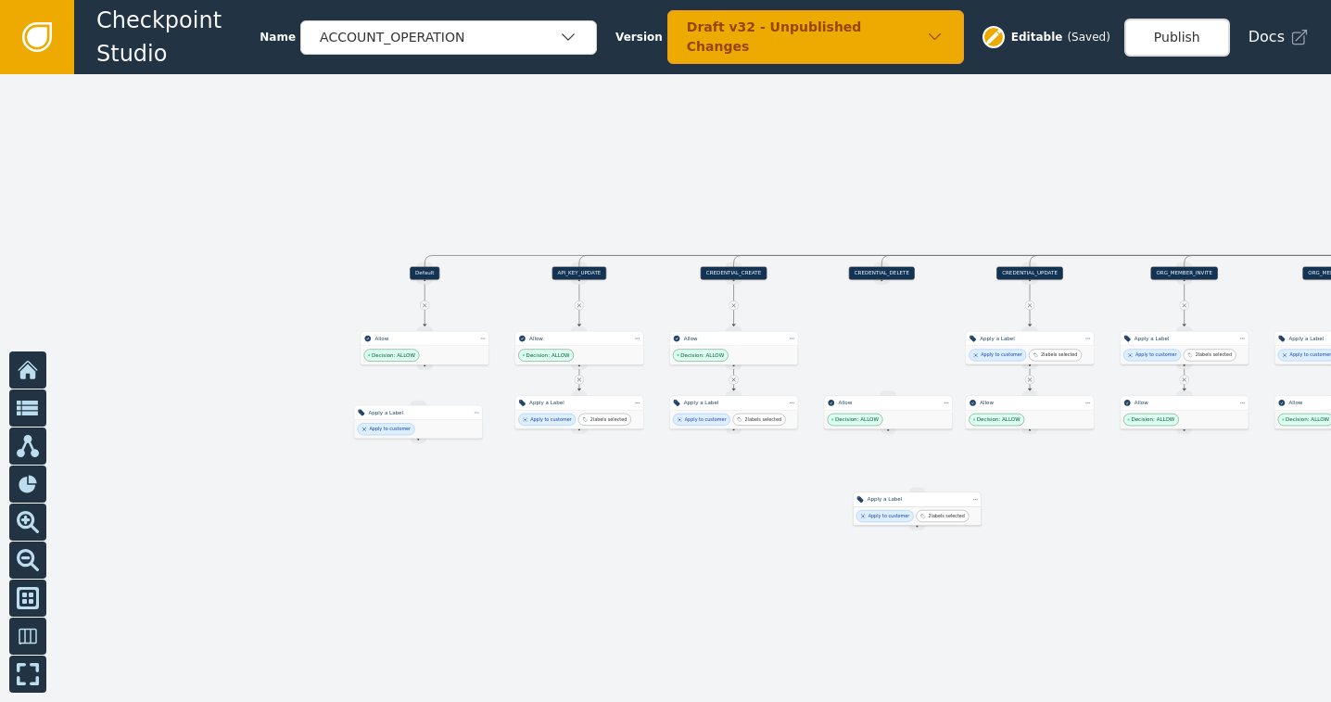
drag, startPoint x: 857, startPoint y: 354, endPoint x: 875, endPoint y: 513, distance: 160.4
click at [877, 516] on div "Apply to customer" at bounding box center [889, 515] width 42 height 6
drag, startPoint x: 871, startPoint y: 407, endPoint x: 866, endPoint y: 341, distance: 66.0
click at [866, 341] on div "Allow" at bounding box center [883, 336] width 129 height 15
drag, startPoint x: 904, startPoint y: 514, endPoint x: 875, endPoint y: 417, distance: 101.7
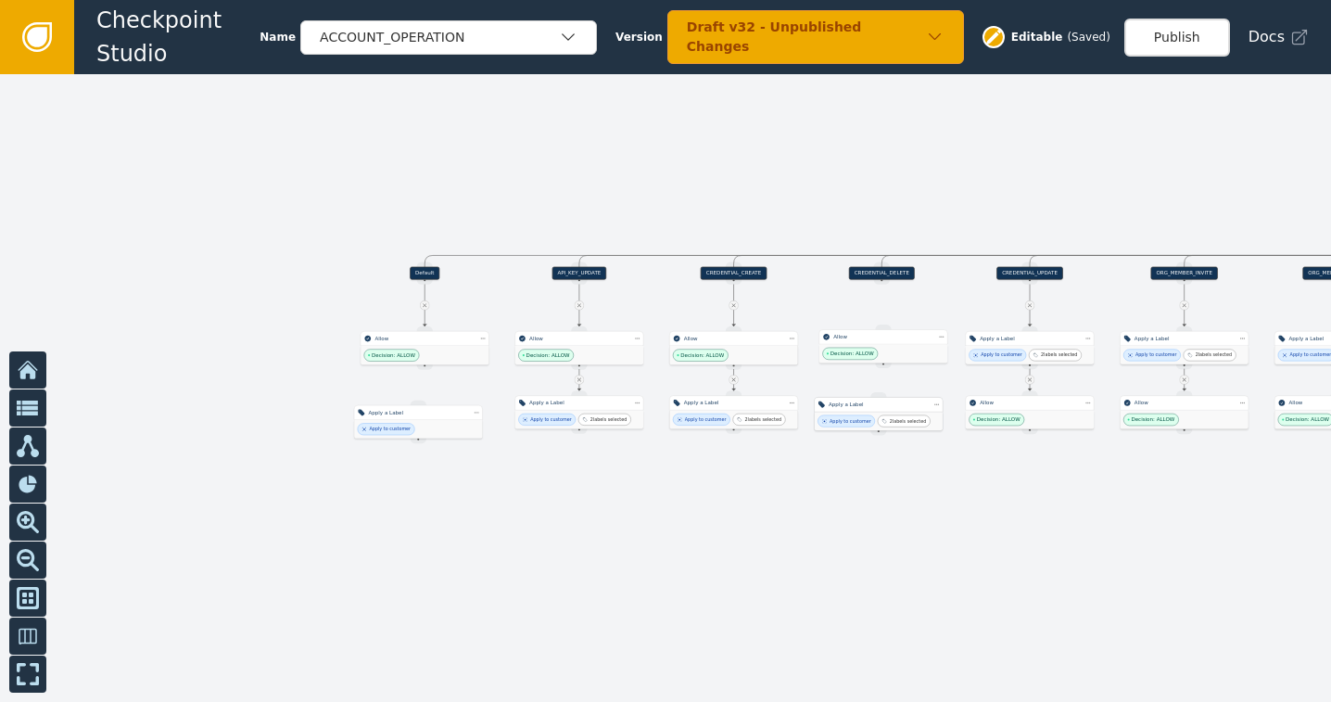
click at [878, 417] on div "2 labels selected" at bounding box center [904, 421] width 53 height 12
drag, startPoint x: 879, startPoint y: 275, endPoint x: 880, endPoint y: 331, distance: 55.6
drag, startPoint x: 889, startPoint y: 363, endPoint x: 882, endPoint y: 396, distance: 33.1
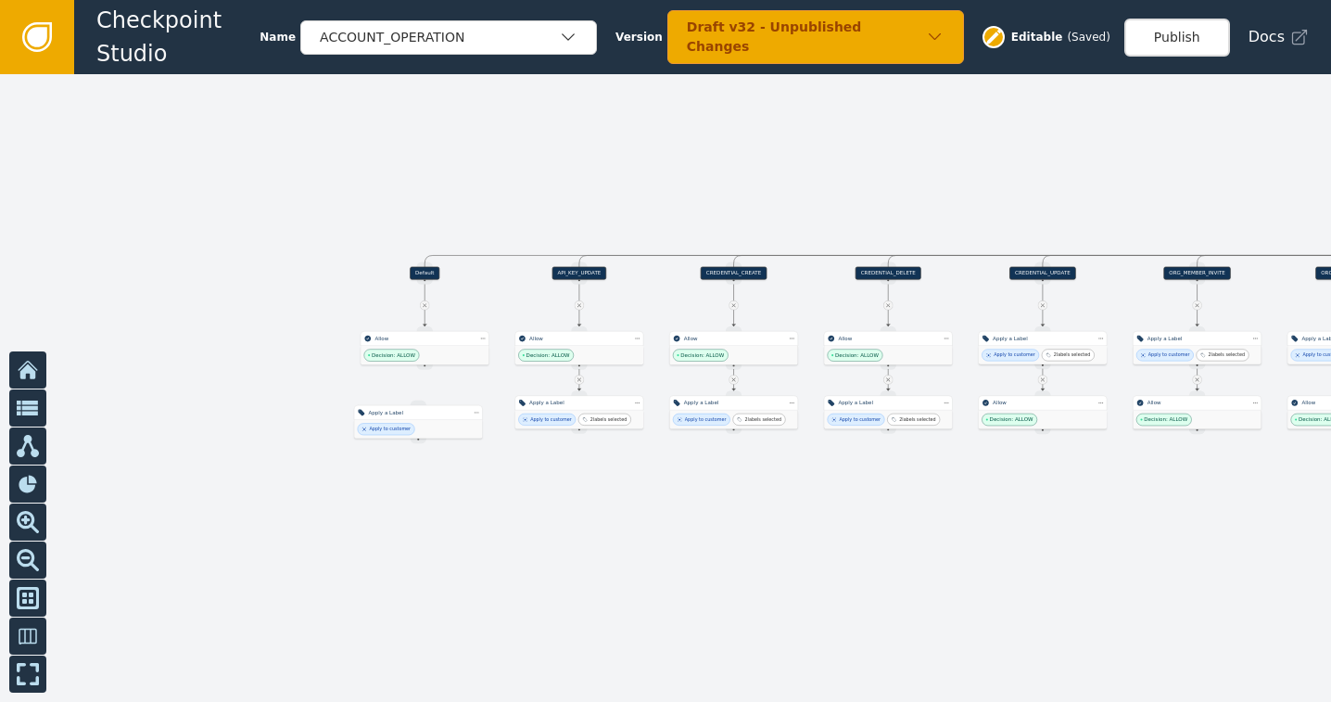
click at [1043, 304] on icon at bounding box center [1042, 305] width 6 height 6
click at [1042, 377] on icon at bounding box center [1042, 379] width 6 height 6
drag, startPoint x: 1055, startPoint y: 416, endPoint x: 1067, endPoint y: 567, distance: 151.5
click at [1067, 567] on div "Decision: ALLOW" at bounding box center [1050, 558] width 128 height 19
drag, startPoint x: 1033, startPoint y: 343, endPoint x: 1038, endPoint y: 409, distance: 66.0
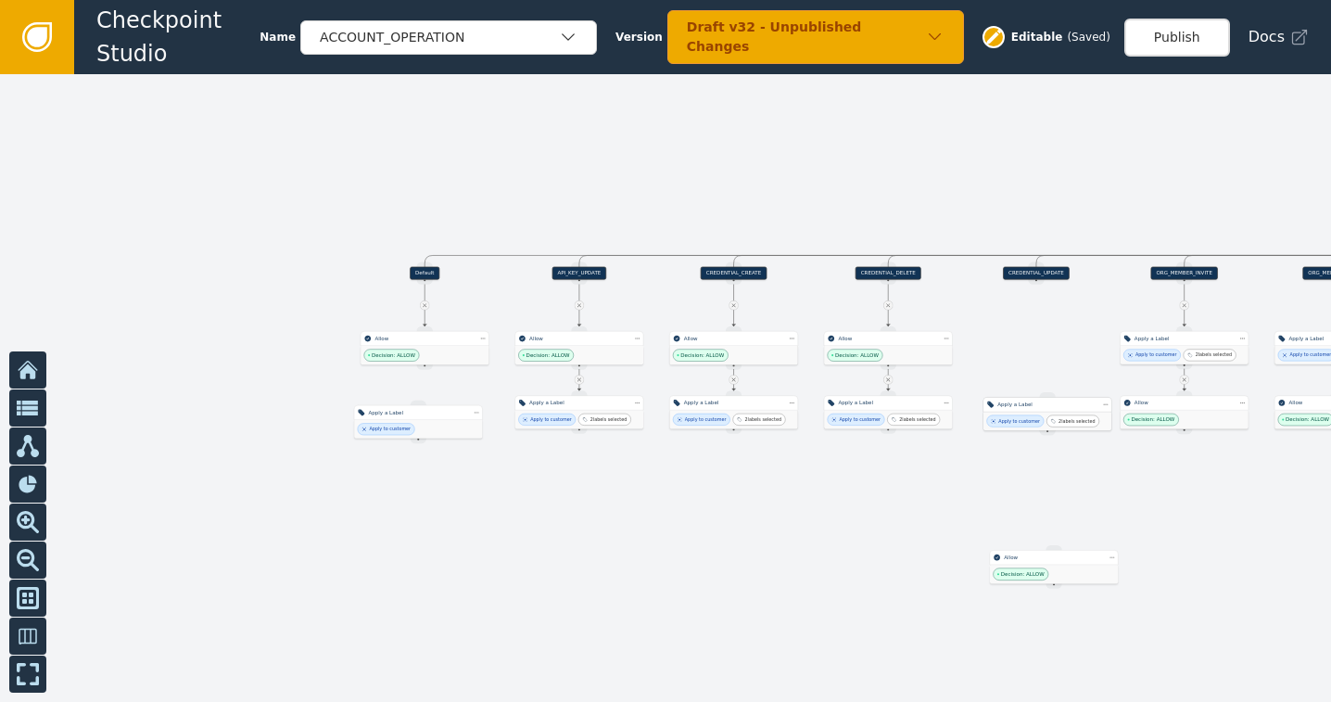
click at [1038, 409] on div "Apply a Label" at bounding box center [1047, 404] width 129 height 15
drag, startPoint x: 1051, startPoint y: 572, endPoint x: 1036, endPoint y: 352, distance: 220.1
click at [1036, 352] on div "Decision: ALLOW" at bounding box center [1038, 353] width 128 height 19
drag, startPoint x: 1036, startPoint y: 275, endPoint x: 1038, endPoint y: 324, distance: 49.2
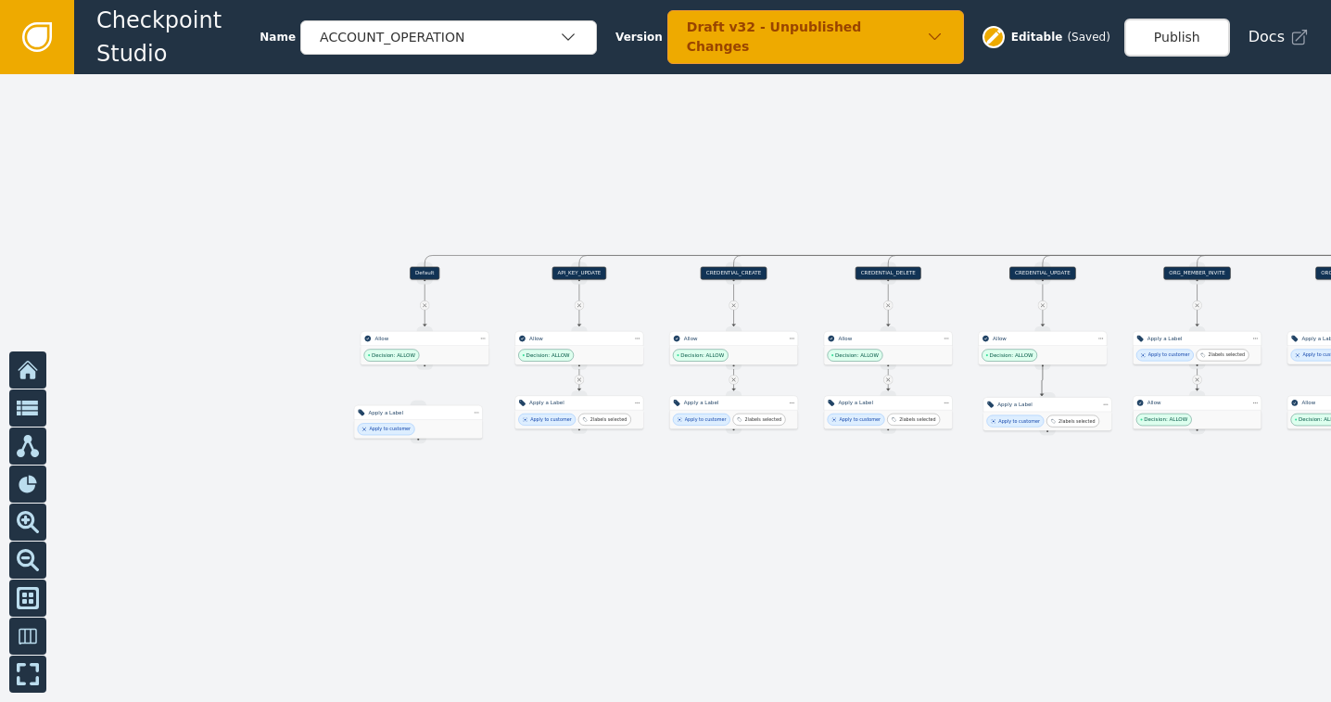
drag, startPoint x: 1040, startPoint y: 364, endPoint x: 1043, endPoint y: 396, distance: 31.6
click at [1204, 305] on div at bounding box center [665, 387] width 1331 height 627
click at [1196, 305] on icon at bounding box center [1197, 305] width 4 height 4
click at [1197, 379] on icon at bounding box center [1197, 379] width 6 height 6
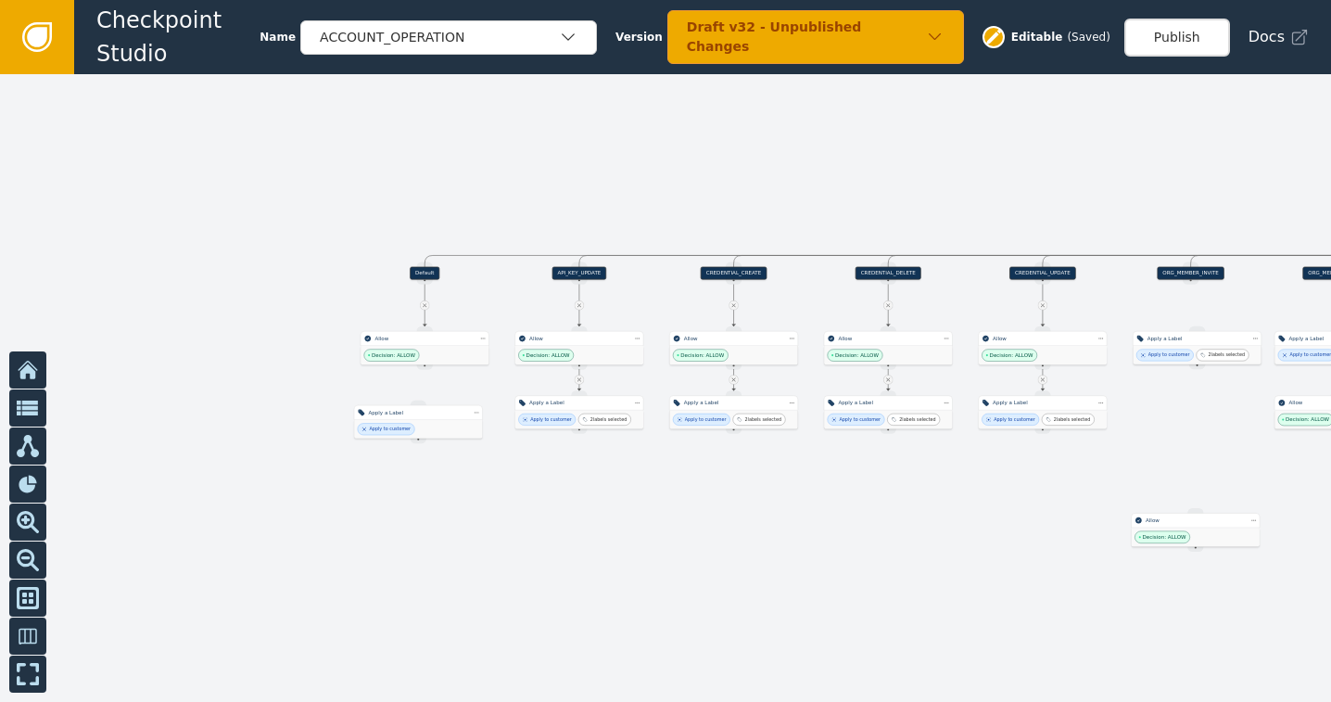
drag, startPoint x: 1195, startPoint y: 409, endPoint x: 1181, endPoint y: 458, distance: 51.3
click at [1197, 535] on div "Allow Decision: ALLOW" at bounding box center [1195, 528] width 129 height 33
drag, startPoint x: 1190, startPoint y: 346, endPoint x: 1184, endPoint y: 409, distance: 63.3
click at [1184, 410] on div "Apply to customer 2 labels selected" at bounding box center [1194, 419] width 128 height 19
drag, startPoint x: 1190, startPoint y: 539, endPoint x: 1179, endPoint y: 347, distance: 193.1
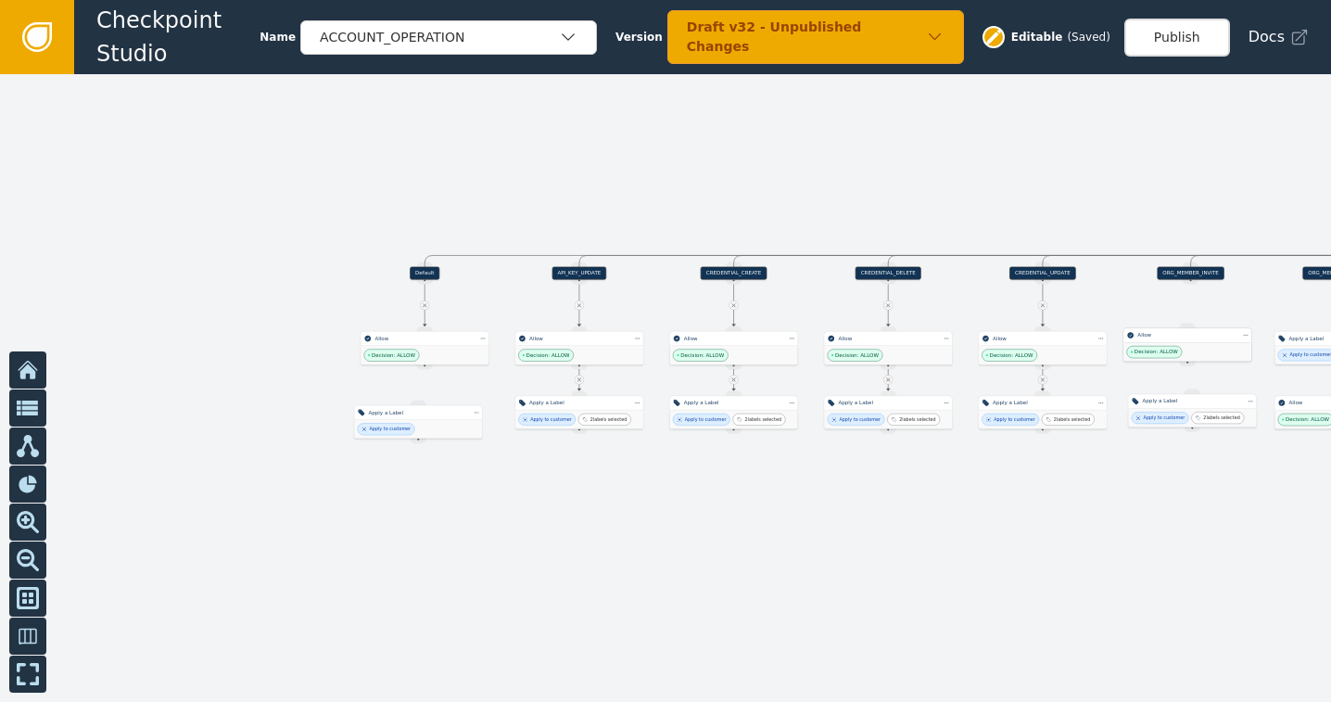
click at [1179, 347] on div "Decision: ALLOW" at bounding box center [1187, 352] width 128 height 19
drag, startPoint x: 1189, startPoint y: 276, endPoint x: 1185, endPoint y: 324, distance: 48.3
drag, startPoint x: 1196, startPoint y: 365, endPoint x: 1196, endPoint y: 380, distance: 14.8
click at [1196, 380] on div "Target Handle for step Default Source Handle for step Target Handle for step KY…" at bounding box center [665, 387] width 1331 height 627
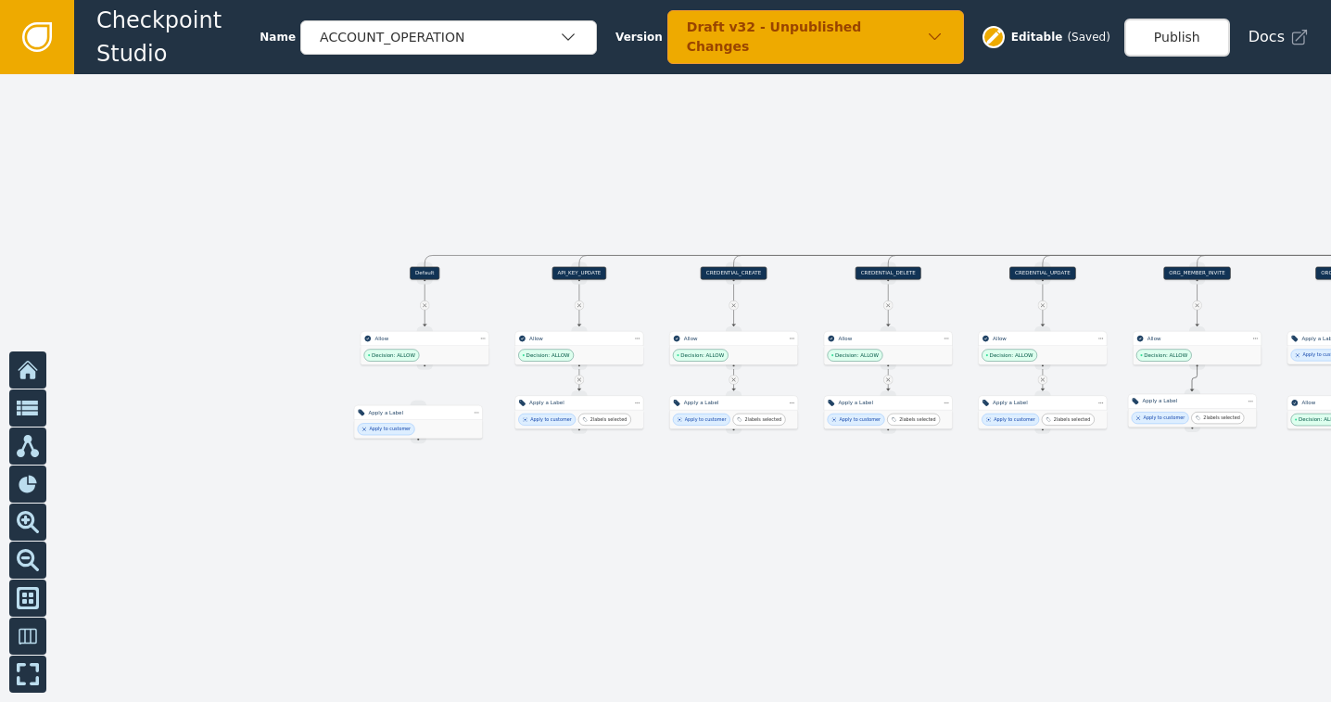
drag, startPoint x: 1198, startPoint y: 362, endPoint x: 1192, endPoint y: 391, distance: 29.5
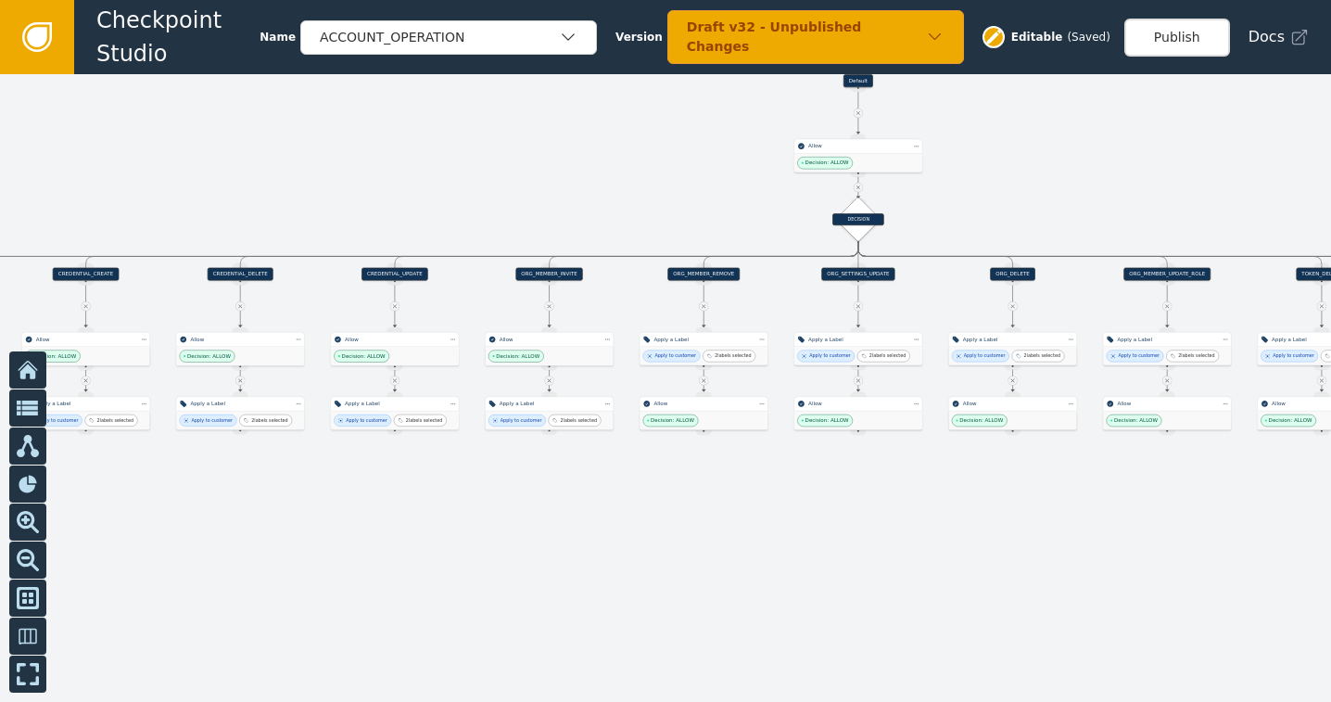
drag, startPoint x: 1207, startPoint y: 525, endPoint x: 559, endPoint y: 525, distance: 647.8
click at [559, 525] on div at bounding box center [665, 387] width 1331 height 627
click at [702, 305] on icon at bounding box center [704, 306] width 4 height 4
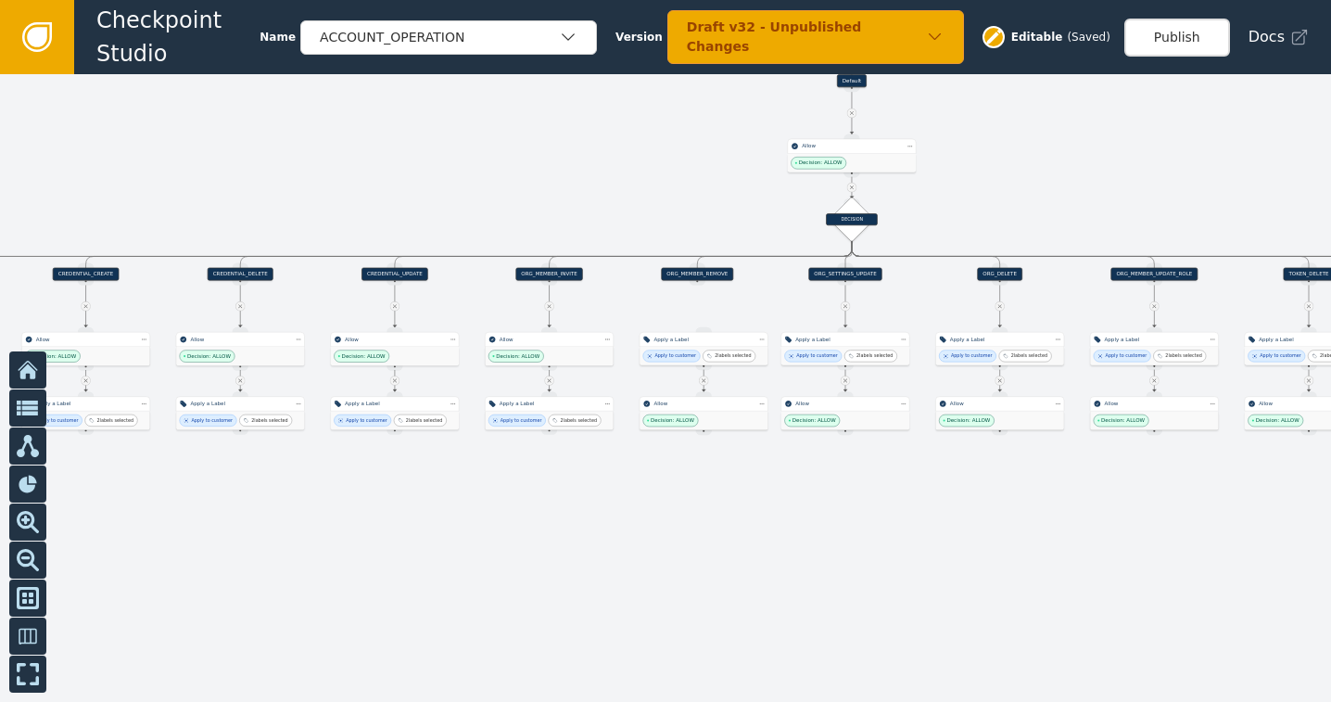
click at [706, 380] on icon at bounding box center [704, 380] width 6 height 6
drag, startPoint x: 703, startPoint y: 420, endPoint x: 689, endPoint y: 546, distance: 126.8
click at [697, 531] on div "Decision: ALLOW" at bounding box center [697, 521] width 128 height 19
drag, startPoint x: 706, startPoint y: 348, endPoint x: 696, endPoint y: 413, distance: 65.7
click at [696, 413] on div "Apply to customer 2 labels selected" at bounding box center [694, 421] width 128 height 19
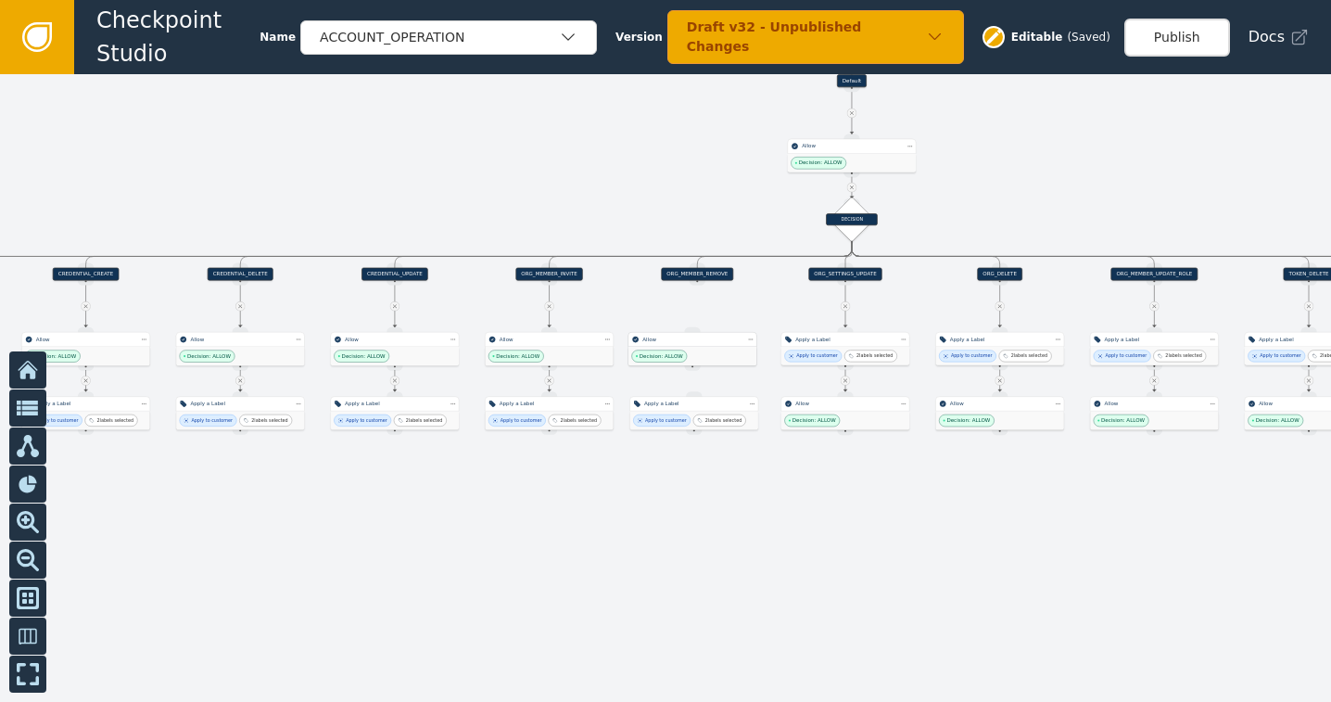
drag, startPoint x: 689, startPoint y: 543, endPoint x: 687, endPoint y: 342, distance: 201.1
click at [687, 342] on div "Allow" at bounding box center [692, 338] width 100 height 7
click at [697, 270] on div "ORG_MEMBER_REMOVE" at bounding box center [697, 274] width 72 height 13
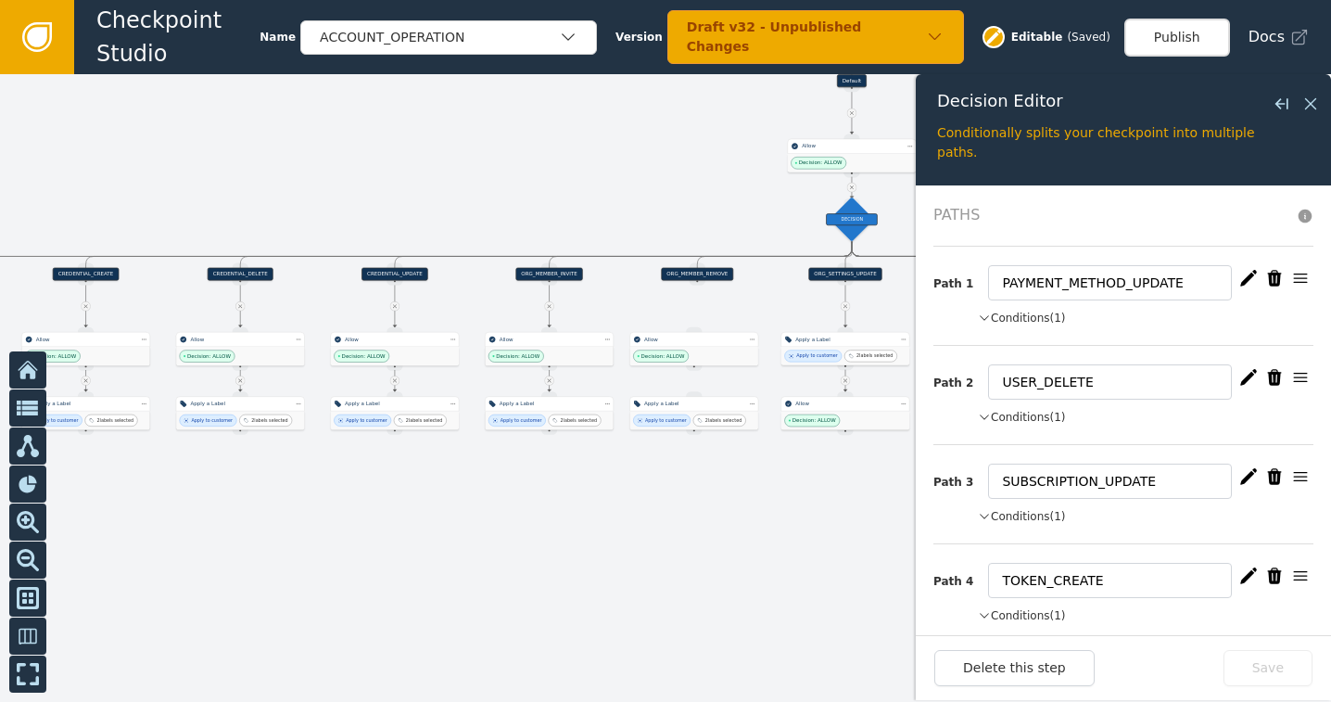
drag, startPoint x: 697, startPoint y: 280, endPoint x: 695, endPoint y: 291, distance: 11.3
click at [694, 315] on div "Target Handle for step 100 % Source Handle for step Target Handle for step 0 % …" at bounding box center [665, 387] width 1331 height 627
drag, startPoint x: 695, startPoint y: 282, endPoint x: 696, endPoint y: 331, distance: 49.1
click at [1313, 104] on icon at bounding box center [1310, 104] width 20 height 20
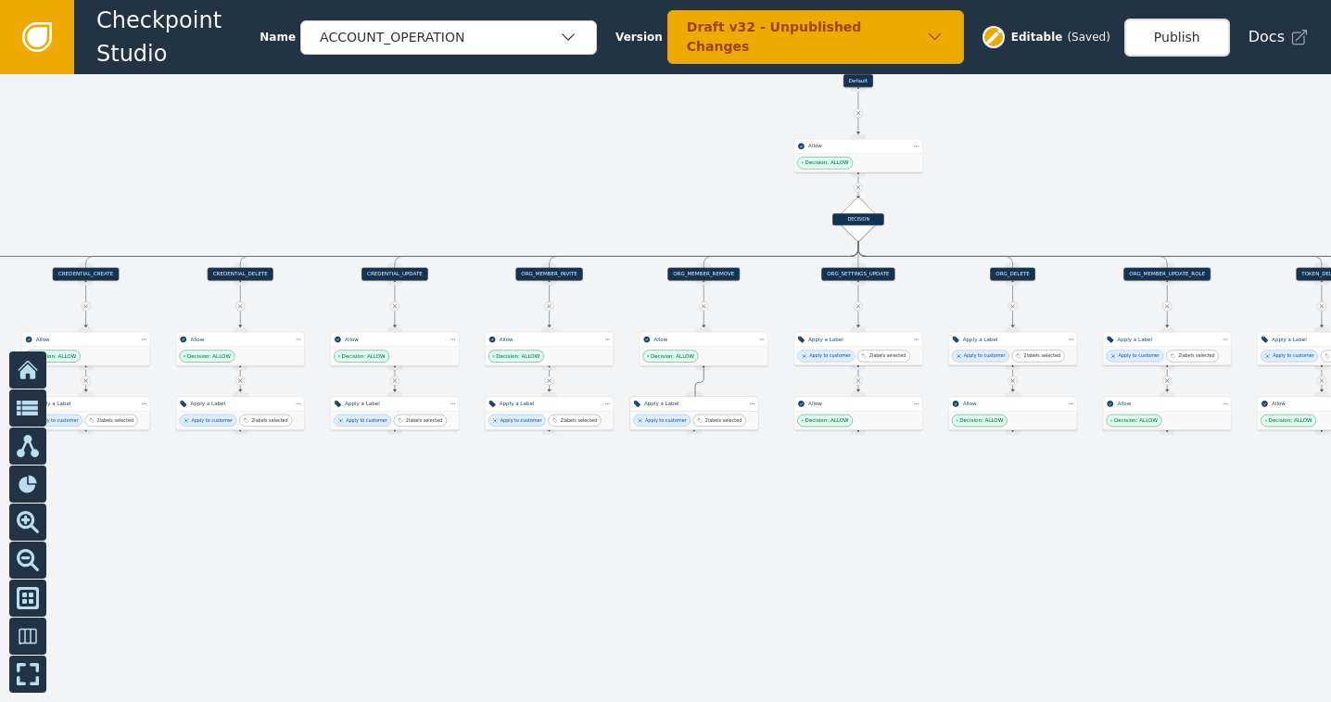
drag, startPoint x: 702, startPoint y: 368, endPoint x: 699, endPoint y: 401, distance: 33.6
click at [701, 414] on div "Apply to customer 2 labels selected" at bounding box center [699, 423] width 128 height 19
drag, startPoint x: 708, startPoint y: 364, endPoint x: 699, endPoint y: 398, distance: 35.5
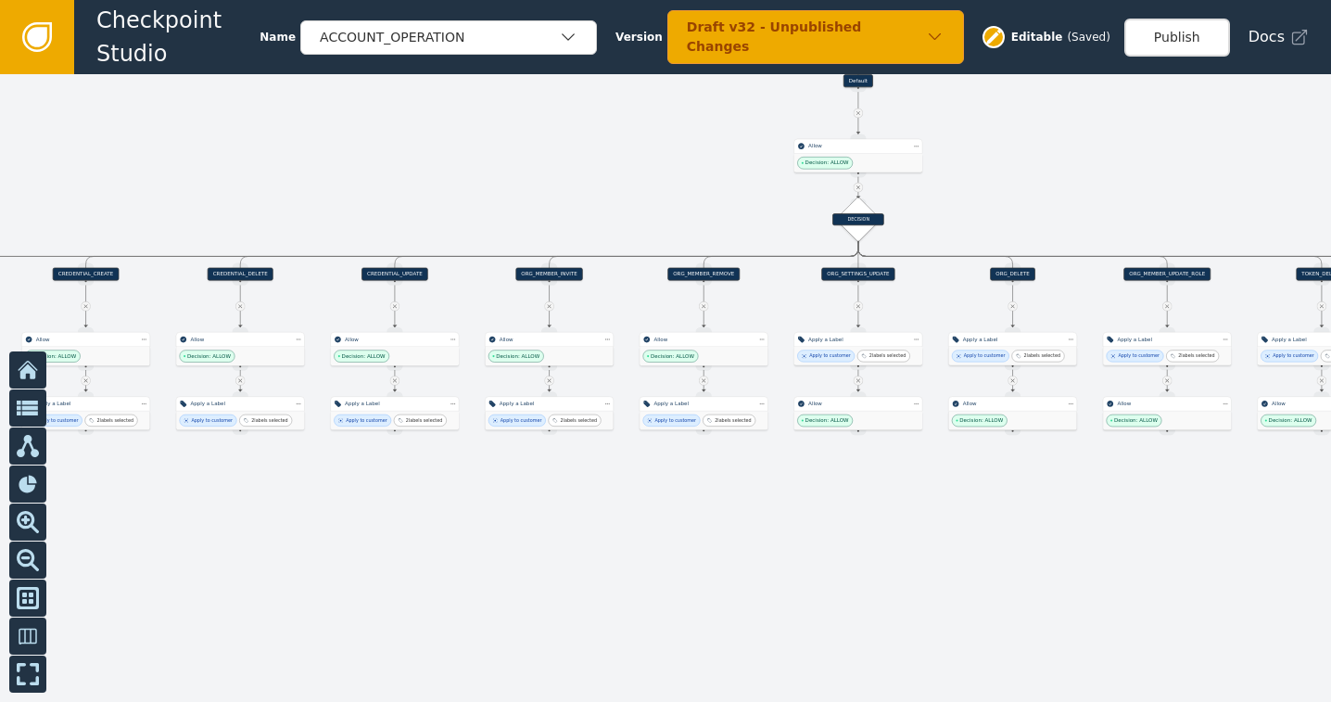
click at [855, 305] on icon at bounding box center [857, 306] width 6 height 6
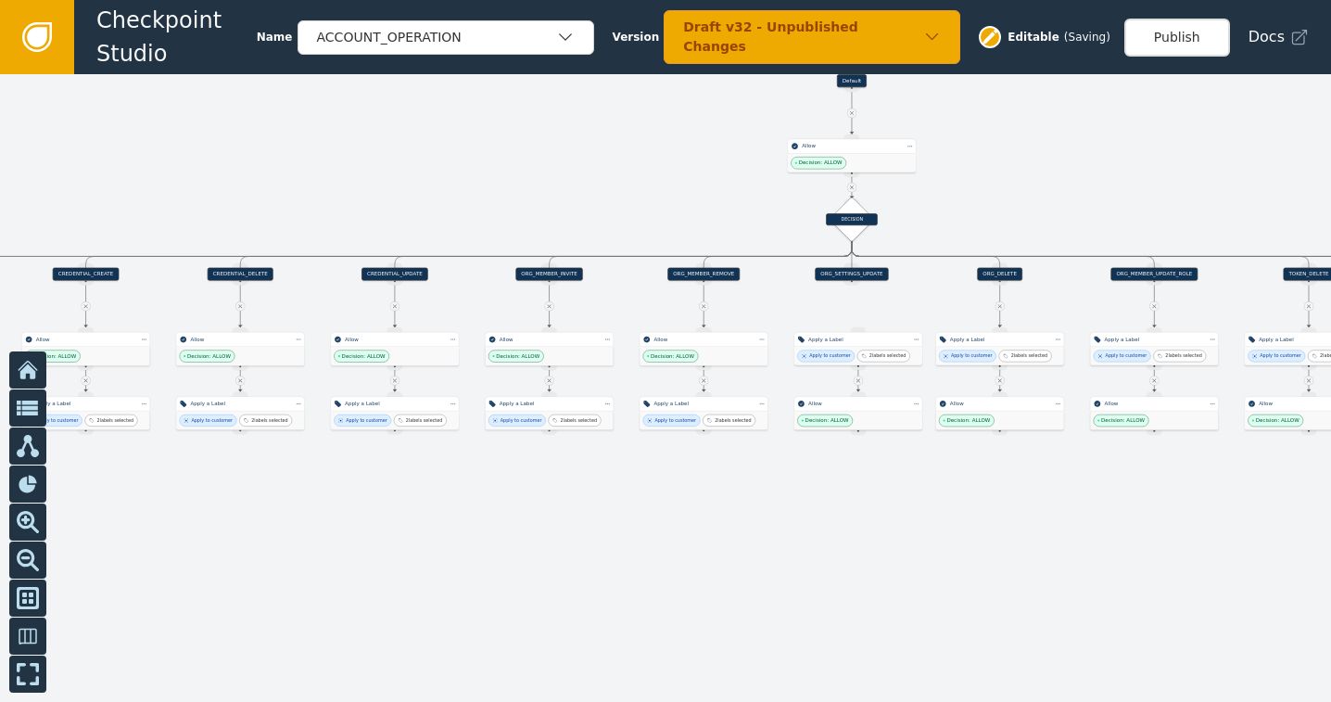
click at [854, 381] on div at bounding box center [858, 379] width 9 height 9
drag, startPoint x: 860, startPoint y: 350, endPoint x: 840, endPoint y: 568, distance: 218.7
click at [841, 569] on div "2 labels selected" at bounding box center [851, 571] width 53 height 12
drag, startPoint x: 856, startPoint y: 415, endPoint x: 846, endPoint y: 348, distance: 67.5
click at [846, 348] on div "Decision: ALLOW" at bounding box center [847, 354] width 128 height 19
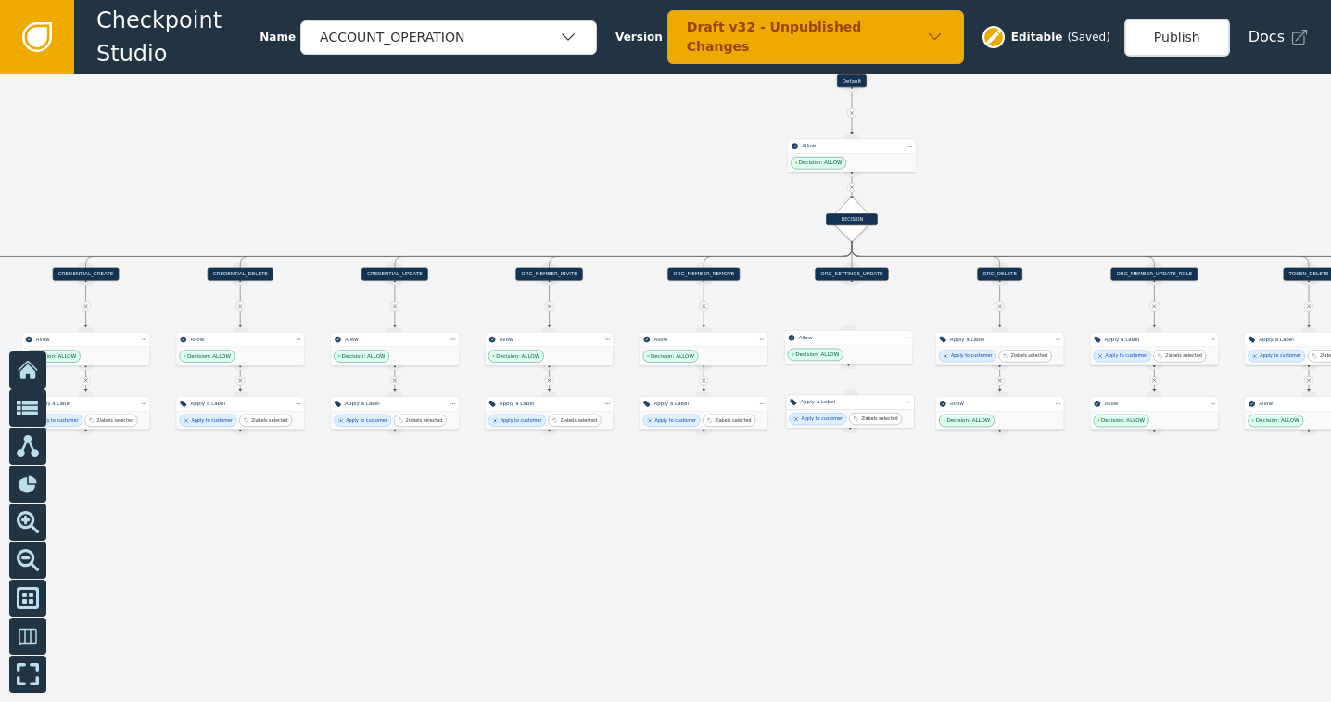
drag, startPoint x: 817, startPoint y: 565, endPoint x: 828, endPoint y: 409, distance: 157.0
click at [828, 410] on div "Apply to customer 2 labels selected" at bounding box center [850, 419] width 128 height 19
drag, startPoint x: 854, startPoint y: 277, endPoint x: 850, endPoint y: 332, distance: 54.9
drag, startPoint x: 856, startPoint y: 369, endPoint x: 854, endPoint y: 394, distance: 25.1
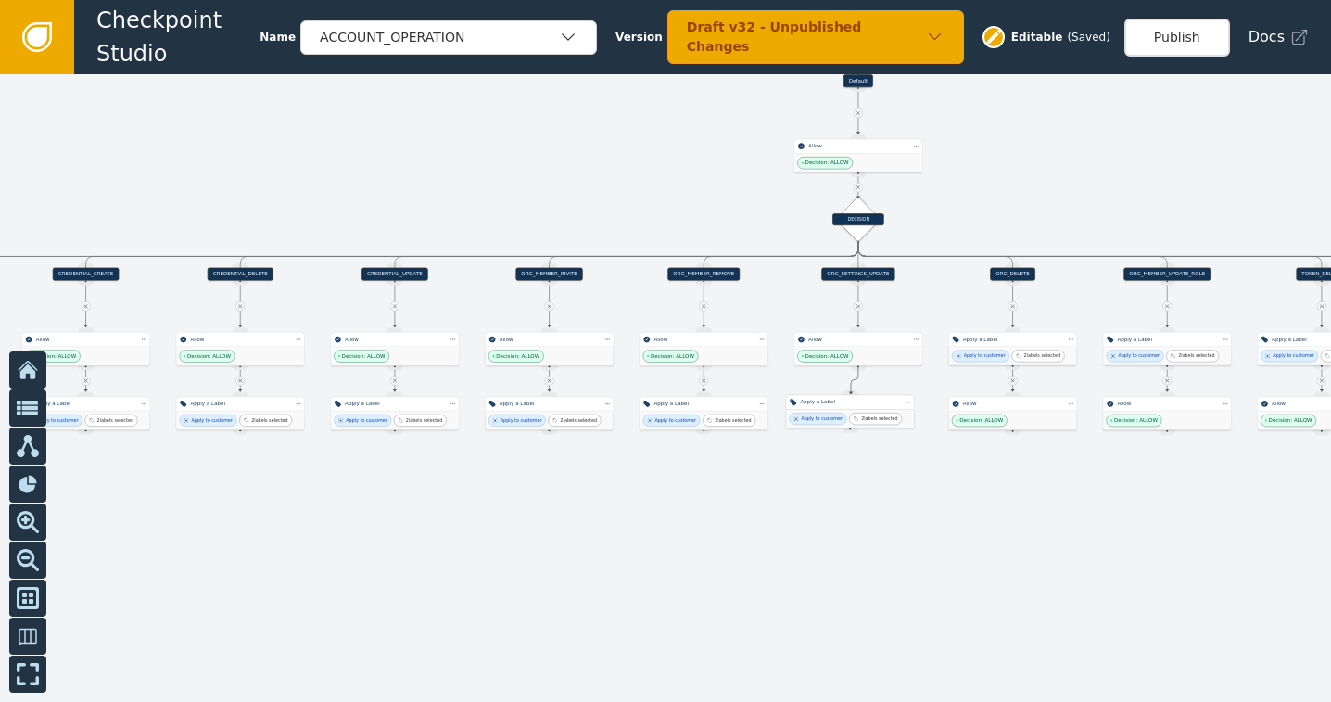
click at [1016, 305] on icon at bounding box center [1012, 306] width 6 height 6
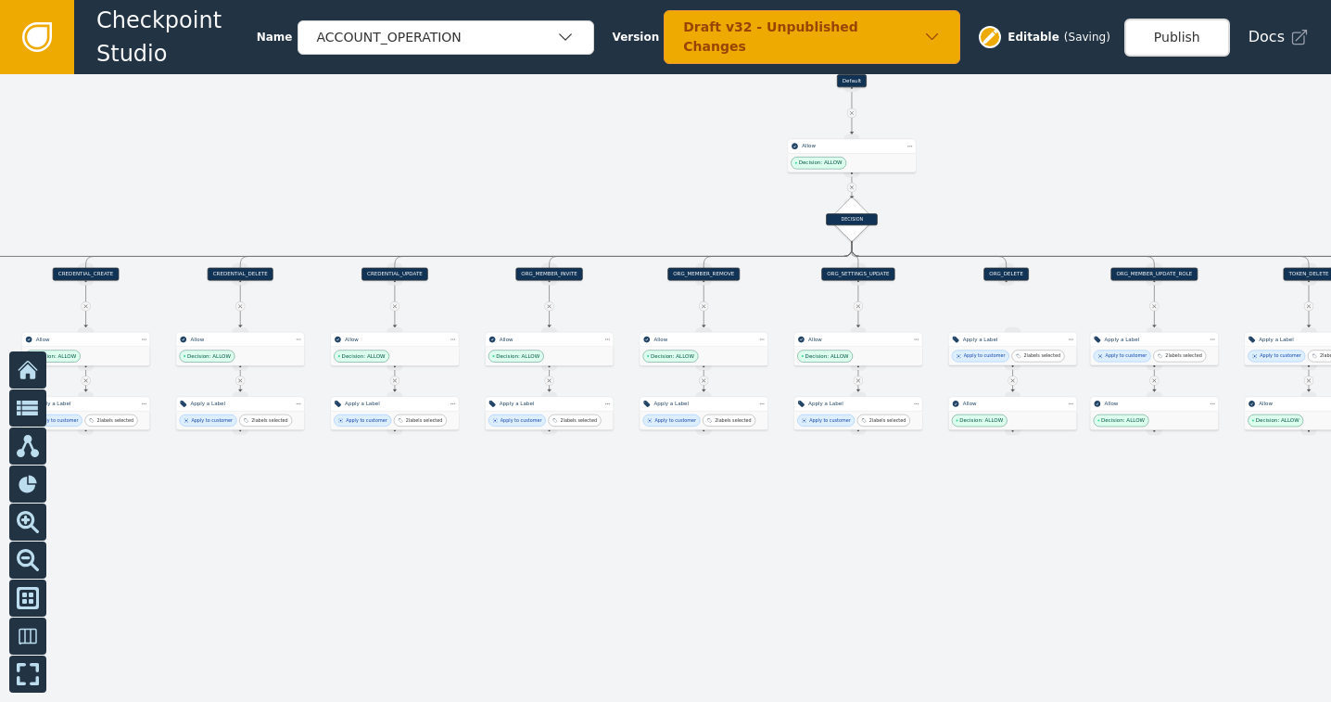
click at [1014, 383] on icon at bounding box center [1012, 380] width 6 height 6
drag, startPoint x: 1016, startPoint y: 348, endPoint x: 997, endPoint y: 522, distance: 174.3
click at [997, 522] on div "Apply to customer 2 labels selected" at bounding box center [992, 528] width 128 height 19
drag, startPoint x: 1009, startPoint y: 421, endPoint x: 1001, endPoint y: 357, distance: 64.5
click at [1001, 357] on div "Decision: ALLOW" at bounding box center [1005, 356] width 128 height 19
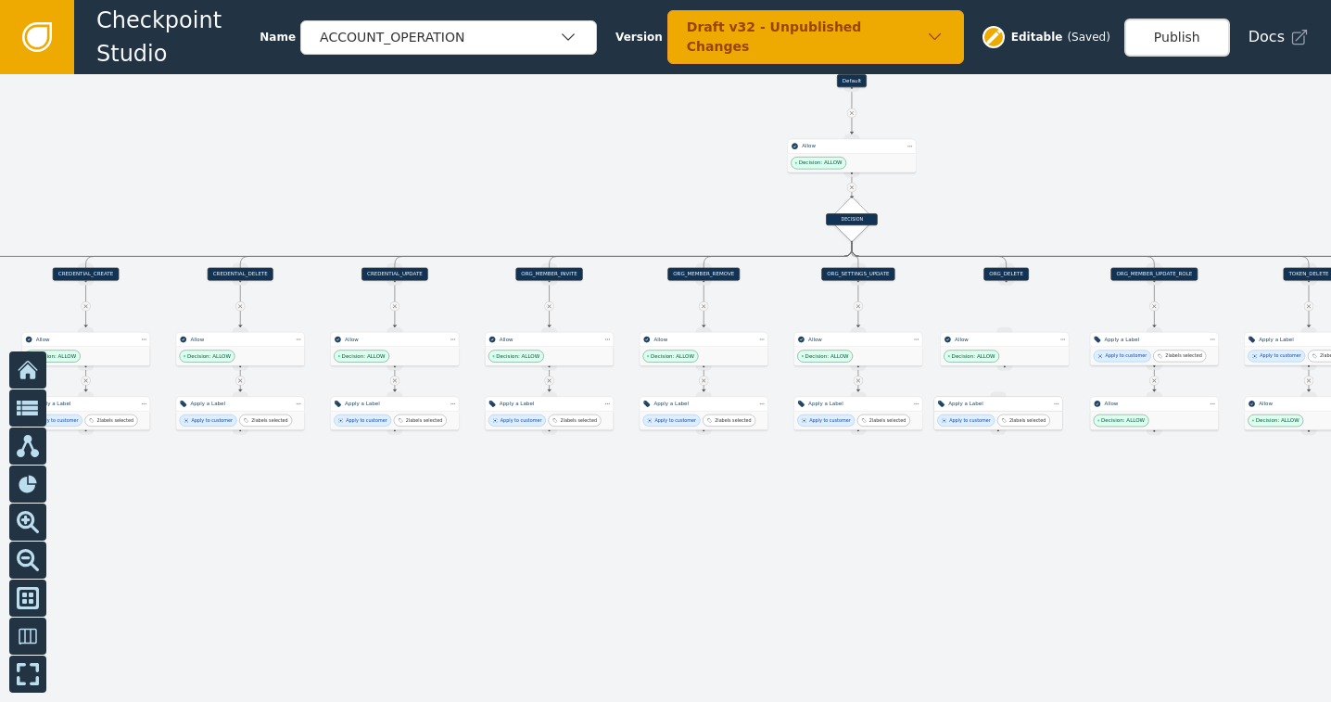
drag, startPoint x: 975, startPoint y: 526, endPoint x: 980, endPoint y: 417, distance: 109.5
click at [980, 417] on div "Apply to customer" at bounding box center [970, 420] width 42 height 6
drag, startPoint x: 1009, startPoint y: 281, endPoint x: 1005, endPoint y: 328, distance: 47.5
drag, startPoint x: 1012, startPoint y: 363, endPoint x: 1001, endPoint y: 397, distance: 35.2
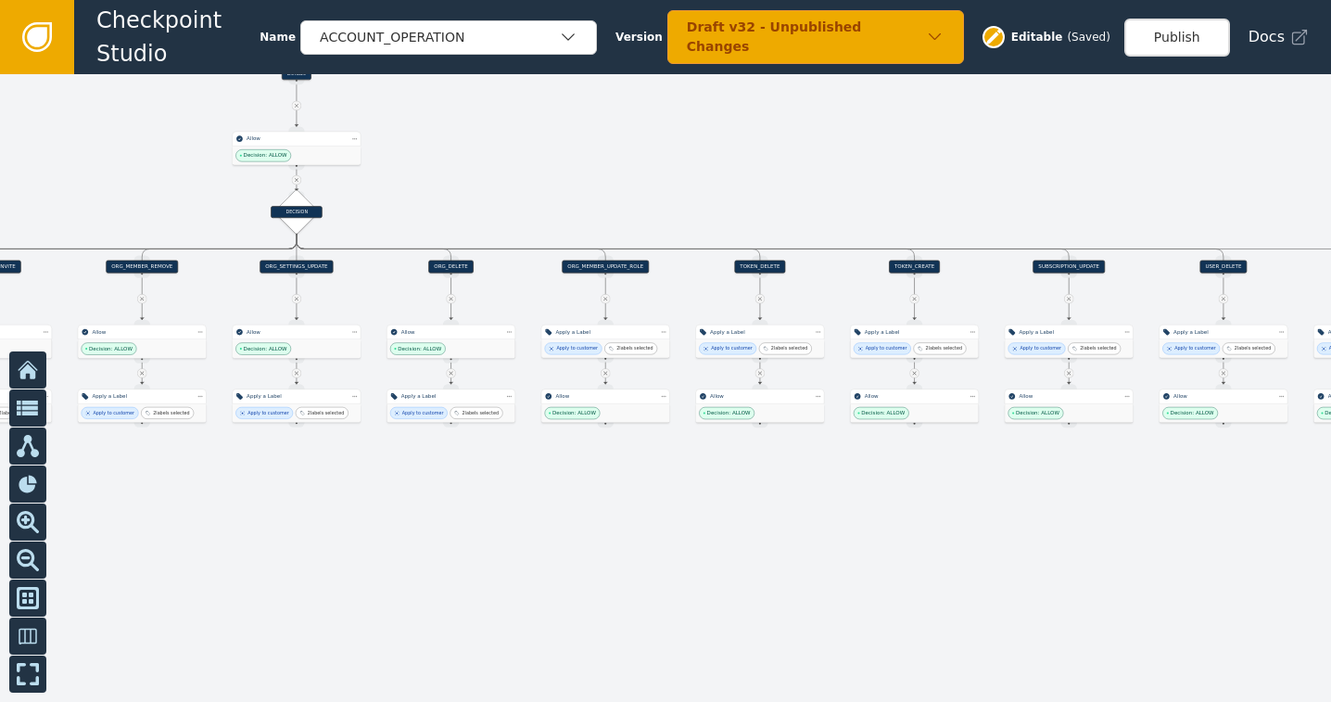
drag, startPoint x: 1081, startPoint y: 531, endPoint x: 519, endPoint y: 524, distance: 561.6
click at [519, 524] on div at bounding box center [665, 387] width 1331 height 627
click at [608, 297] on icon at bounding box center [605, 299] width 6 height 6
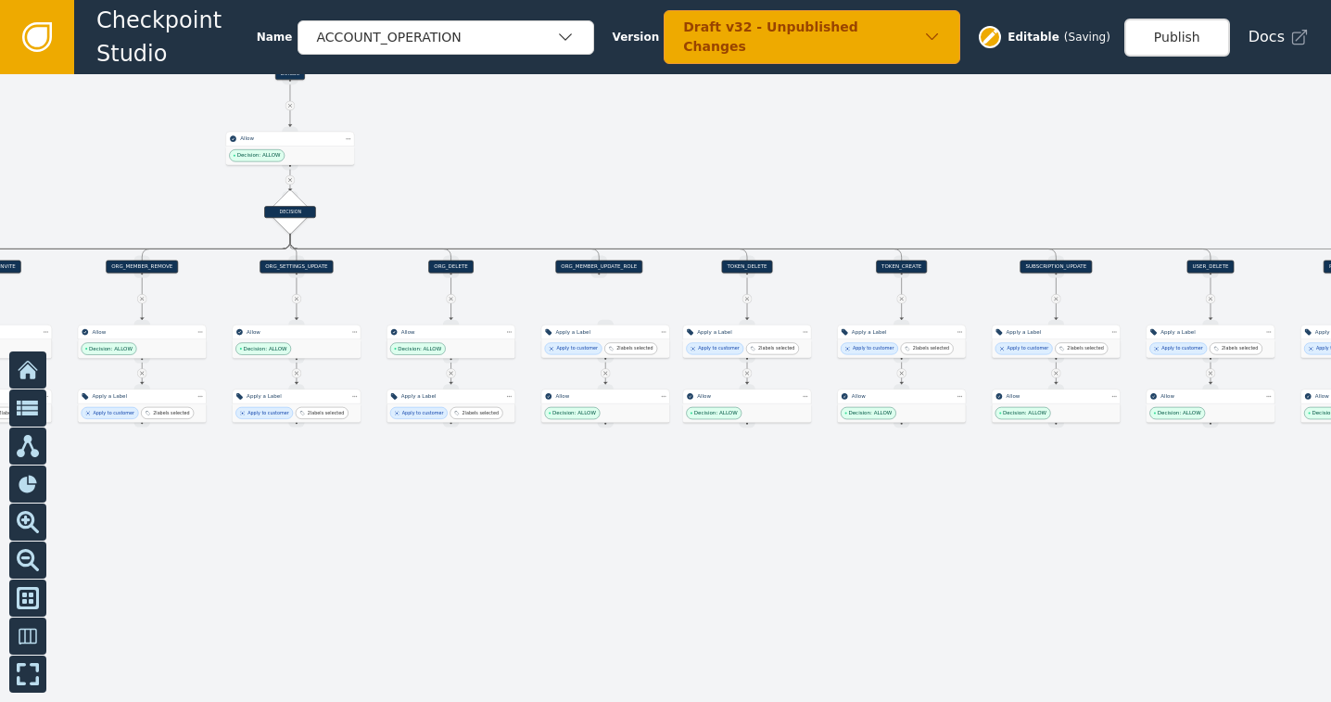
click at [601, 375] on div at bounding box center [605, 372] width 9 height 9
drag, startPoint x: 602, startPoint y: 339, endPoint x: 594, endPoint y: 508, distance: 168.9
click at [600, 525] on div "Apply to customer 2 labels selected" at bounding box center [596, 534] width 128 height 19
drag, startPoint x: 593, startPoint y: 419, endPoint x: 588, endPoint y: 359, distance: 60.5
click at [588, 359] on div "Decision: ALLOW" at bounding box center [601, 353] width 128 height 19
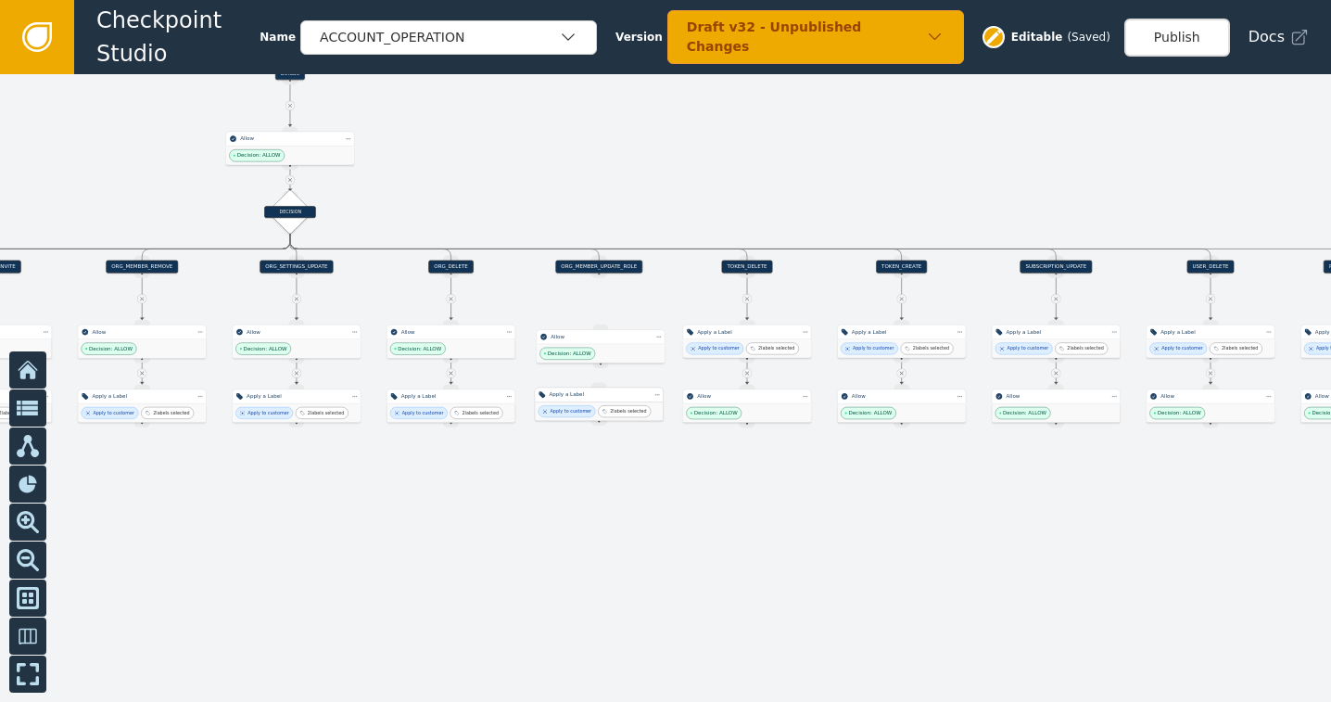
drag, startPoint x: 589, startPoint y: 525, endPoint x: 584, endPoint y: 412, distance: 113.2
click at [584, 412] on div "Apply to customer" at bounding box center [571, 411] width 42 height 6
click at [601, 336] on div "Decision: ALLOW" at bounding box center [601, 345] width 128 height 19
drag, startPoint x: 601, startPoint y: 272, endPoint x: 601, endPoint y: 322, distance: 50.1
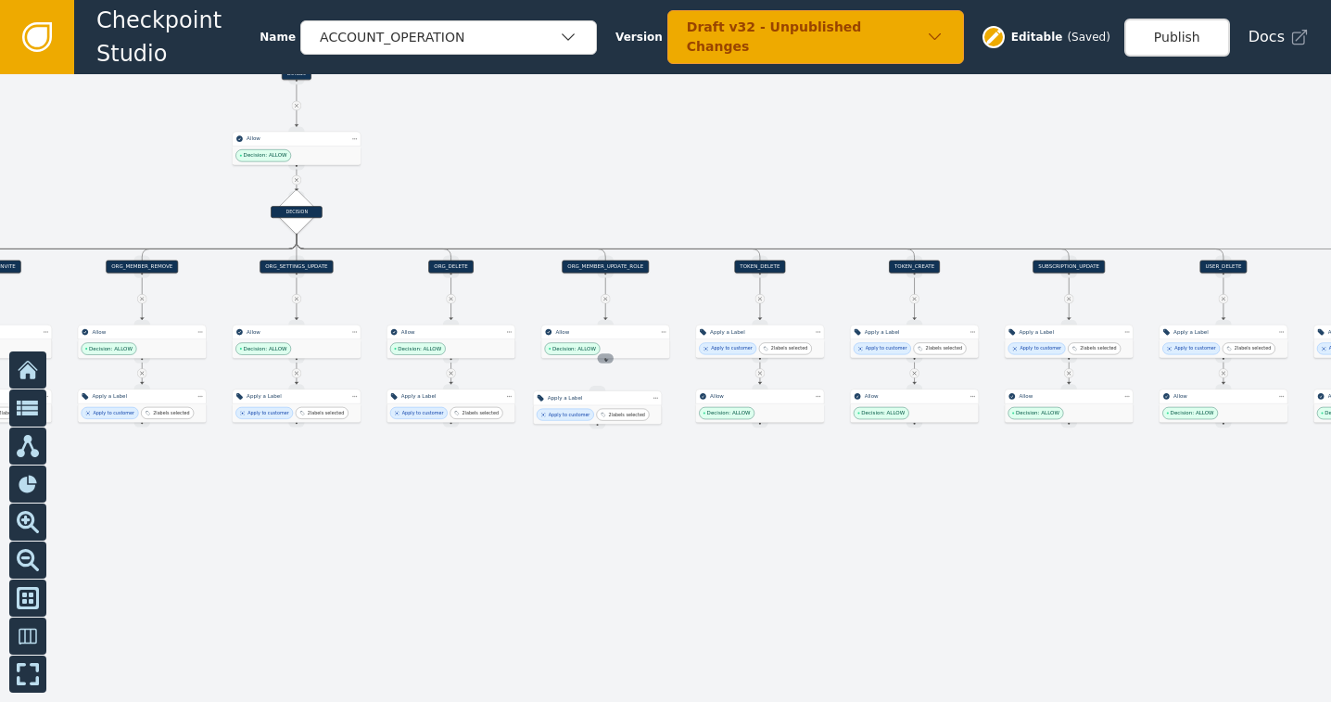
click at [606, 361] on div "Source Handle for step ALLOW--undefined" at bounding box center [606, 357] width 16 height 9
drag, startPoint x: 606, startPoint y: 361, endPoint x: 603, endPoint y: 390, distance: 28.9
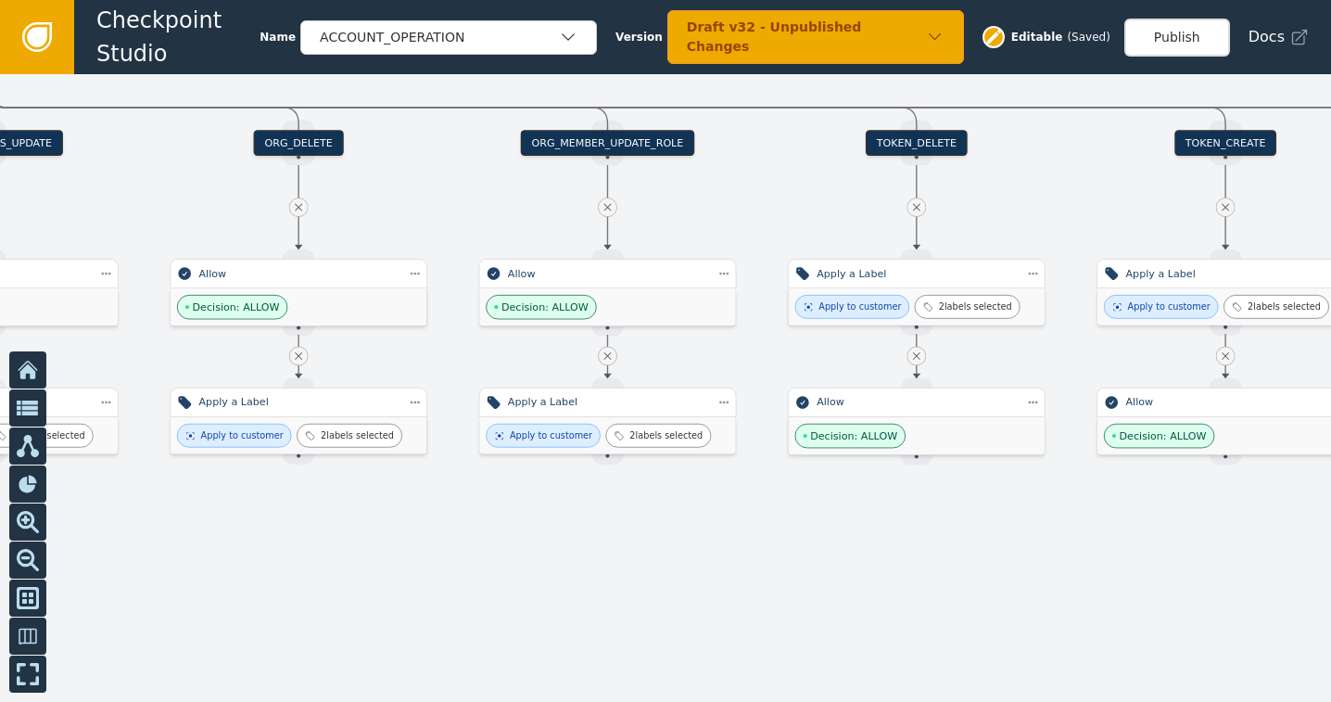
click at [916, 206] on icon at bounding box center [916, 206] width 7 height 7
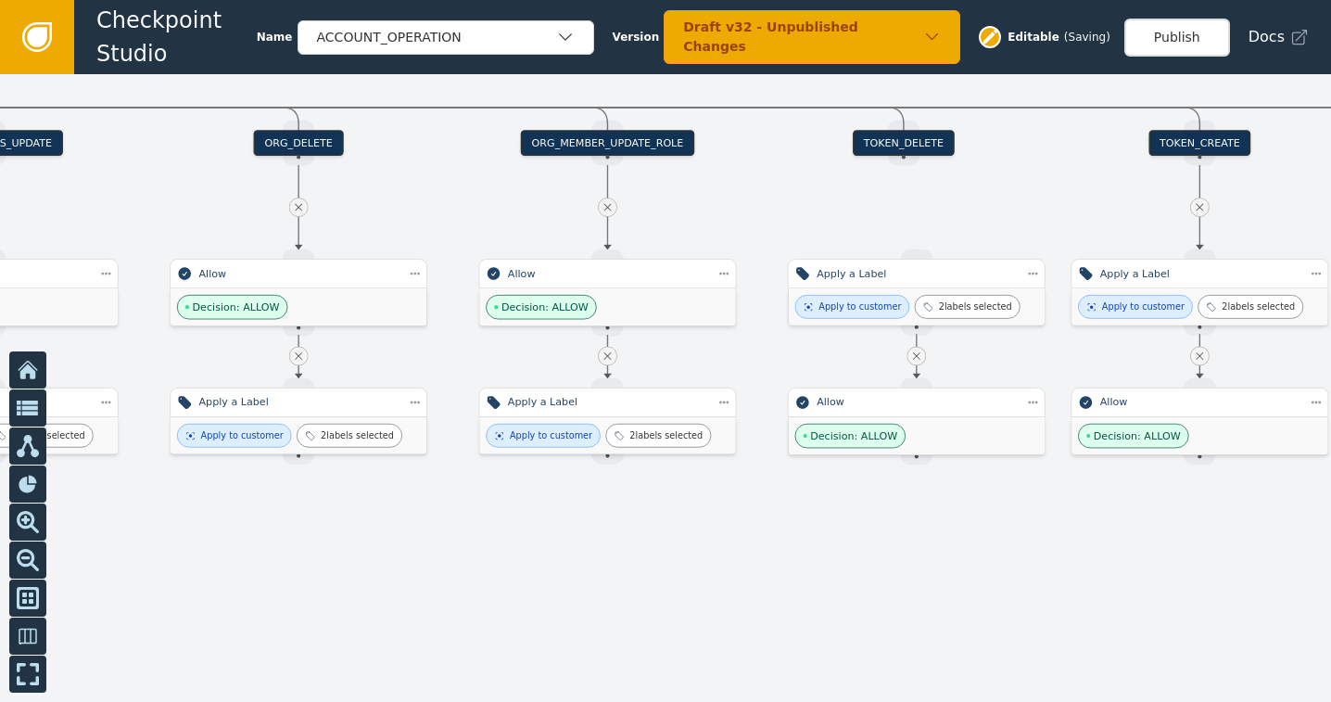
click at [915, 360] on icon at bounding box center [916, 355] width 13 height 13
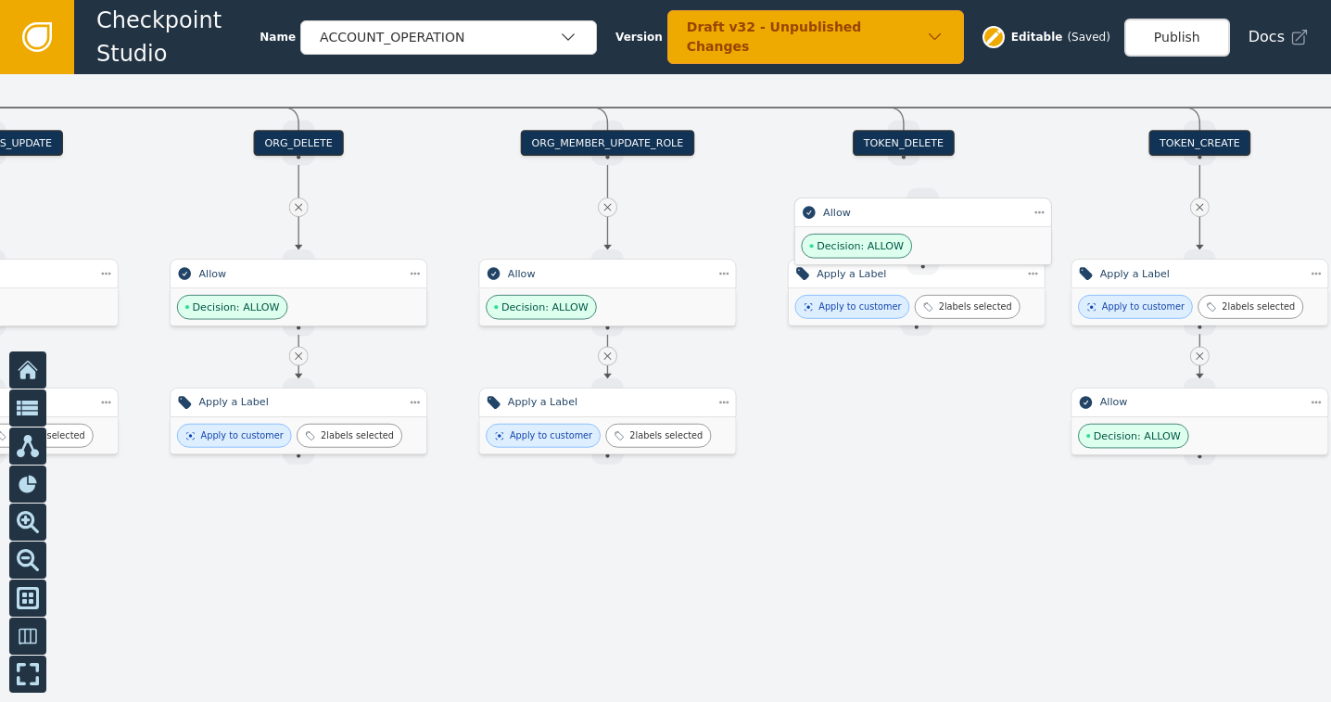
drag, startPoint x: 927, startPoint y: 433, endPoint x: 933, endPoint y: 241, distance: 191.9
click at [933, 241] on div "Decision: ALLOW" at bounding box center [923, 245] width 256 height 37
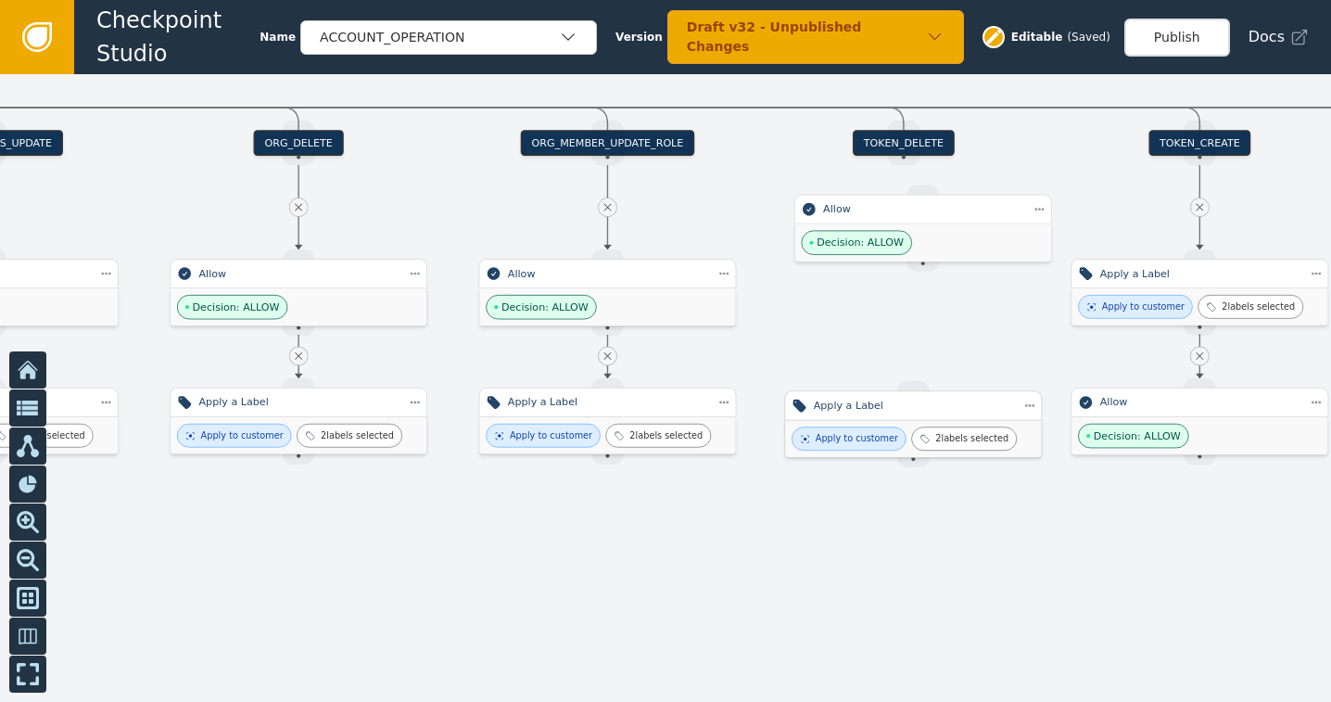
drag, startPoint x: 919, startPoint y: 300, endPoint x: 916, endPoint y: 434, distance: 133.5
click at [920, 434] on icon at bounding box center [925, 439] width 10 height 10
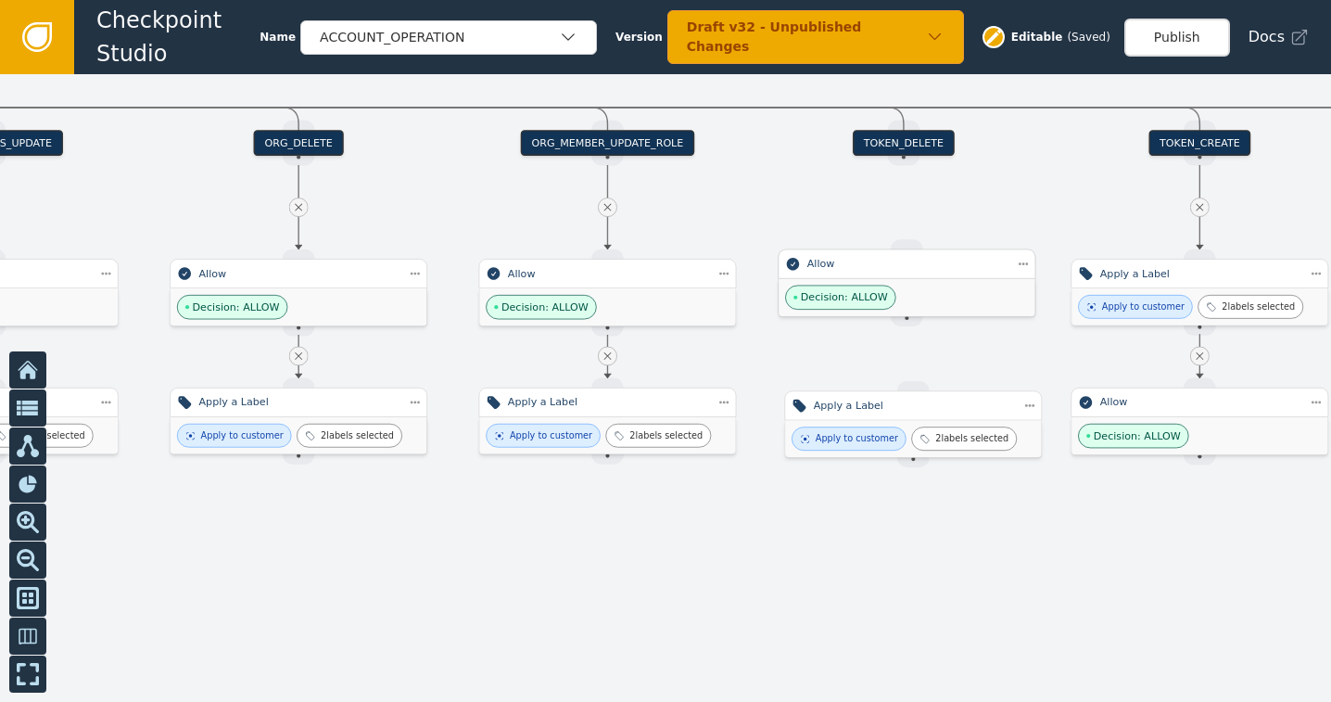
drag, startPoint x: 919, startPoint y: 227, endPoint x: 903, endPoint y: 281, distance: 56.3
click at [903, 281] on div "Decision: ALLOW" at bounding box center [906, 297] width 256 height 37
drag, startPoint x: 907, startPoint y: 158, endPoint x: 904, endPoint y: 246, distance: 88.1
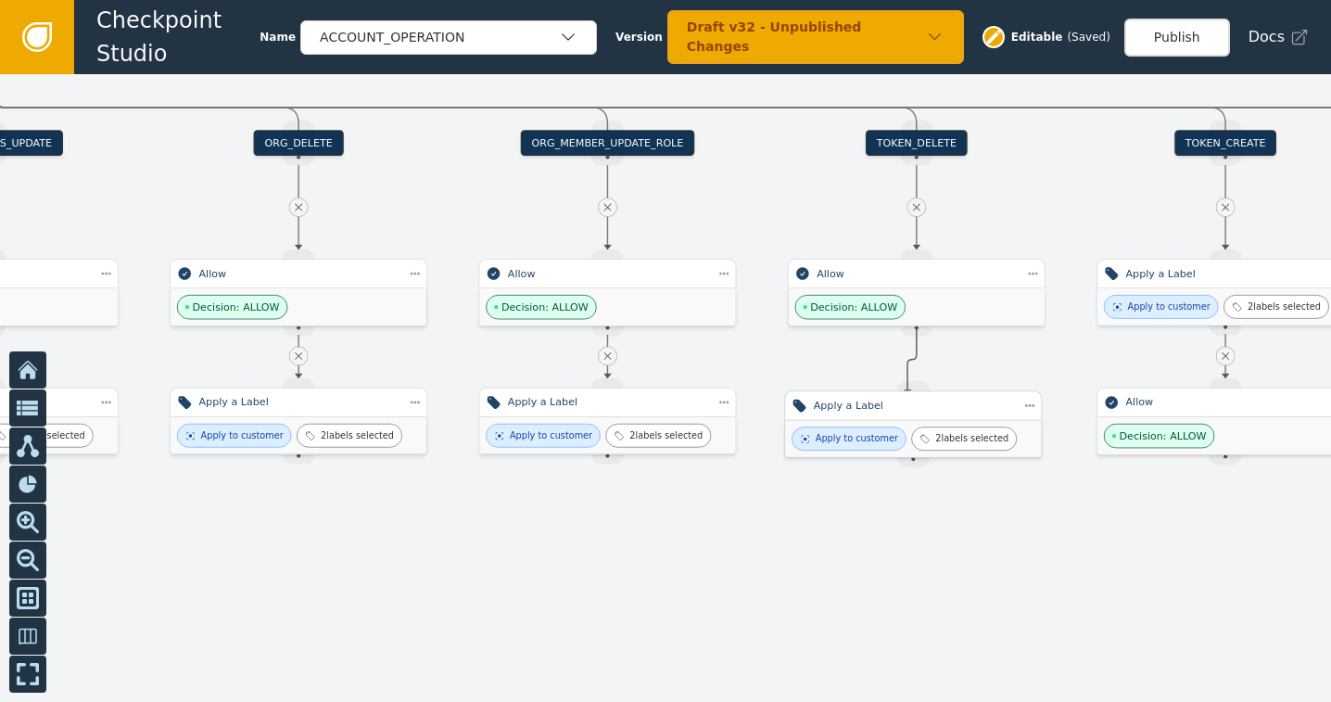
drag, startPoint x: 906, startPoint y: 324, endPoint x: 909, endPoint y: 392, distance: 67.7
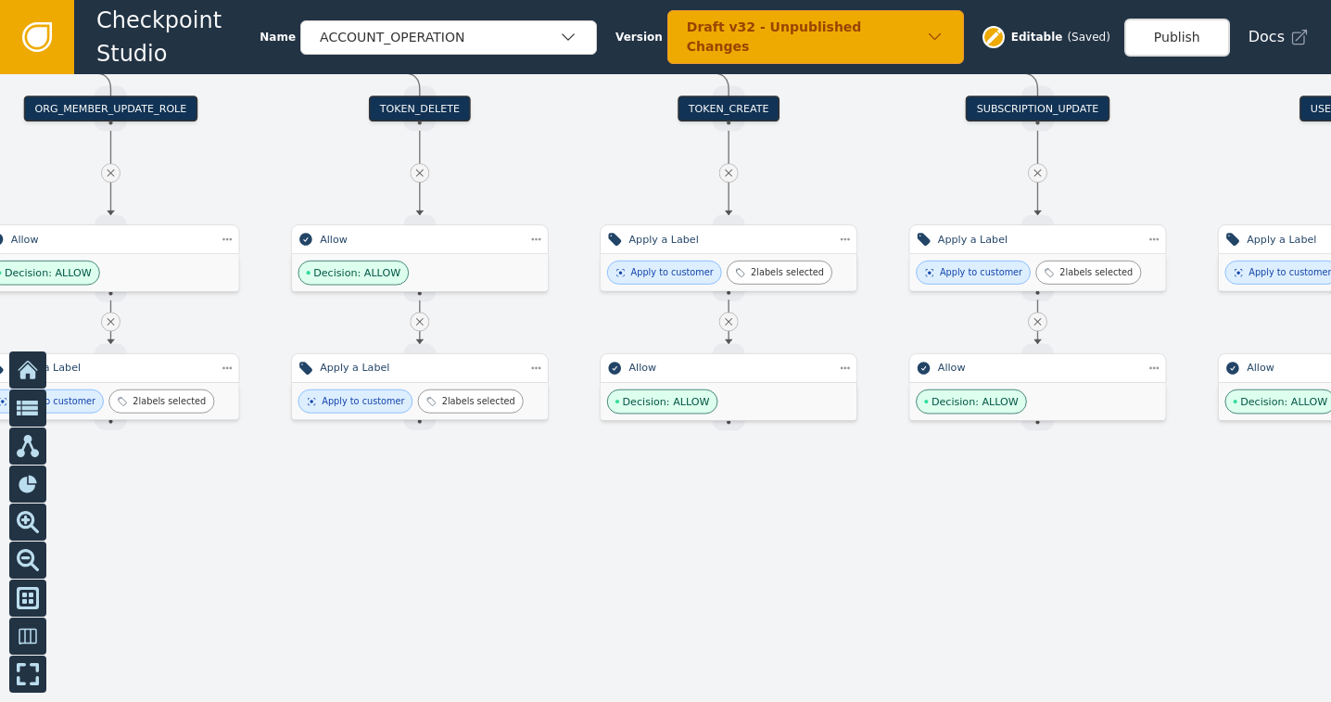
drag, startPoint x: 1074, startPoint y: 580, endPoint x: 558, endPoint y: 527, distance: 518.9
click at [557, 529] on div at bounding box center [665, 387] width 1331 height 627
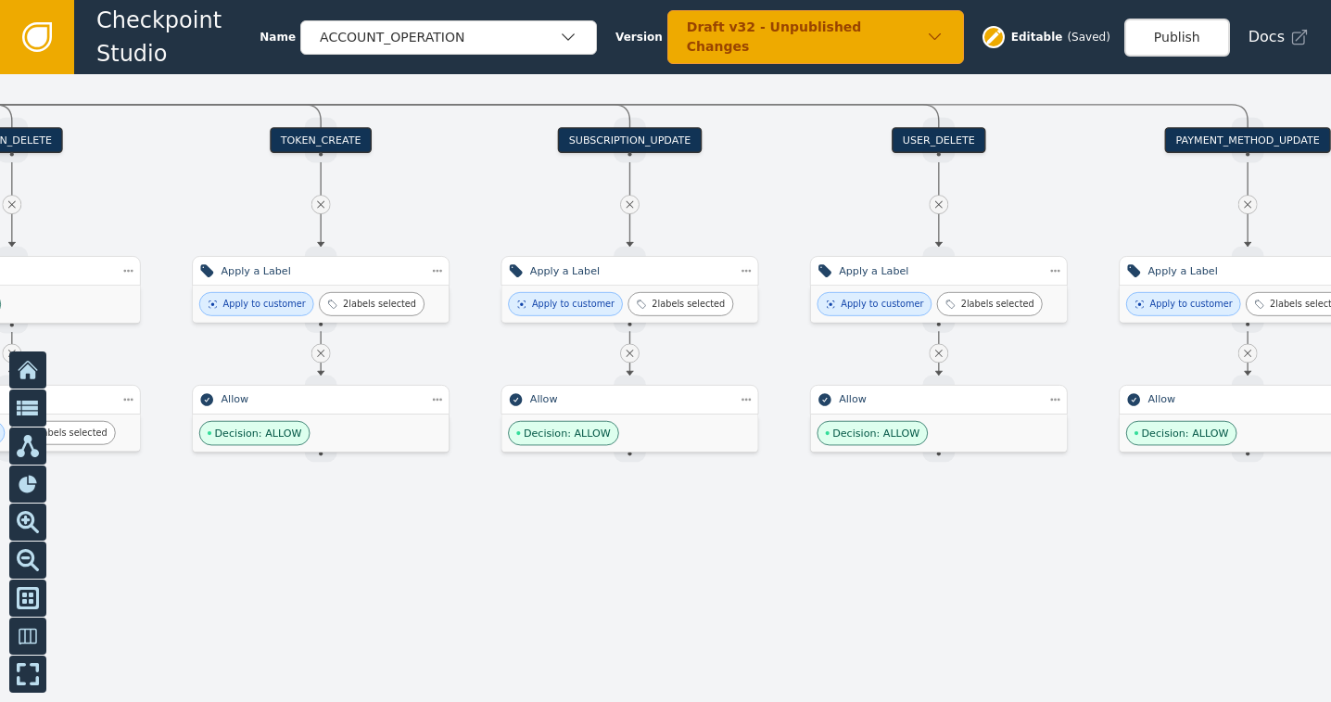
drag, startPoint x: 1164, startPoint y: 517, endPoint x: 832, endPoint y: 575, distance: 336.9
click at [832, 575] on div at bounding box center [665, 387] width 1331 height 627
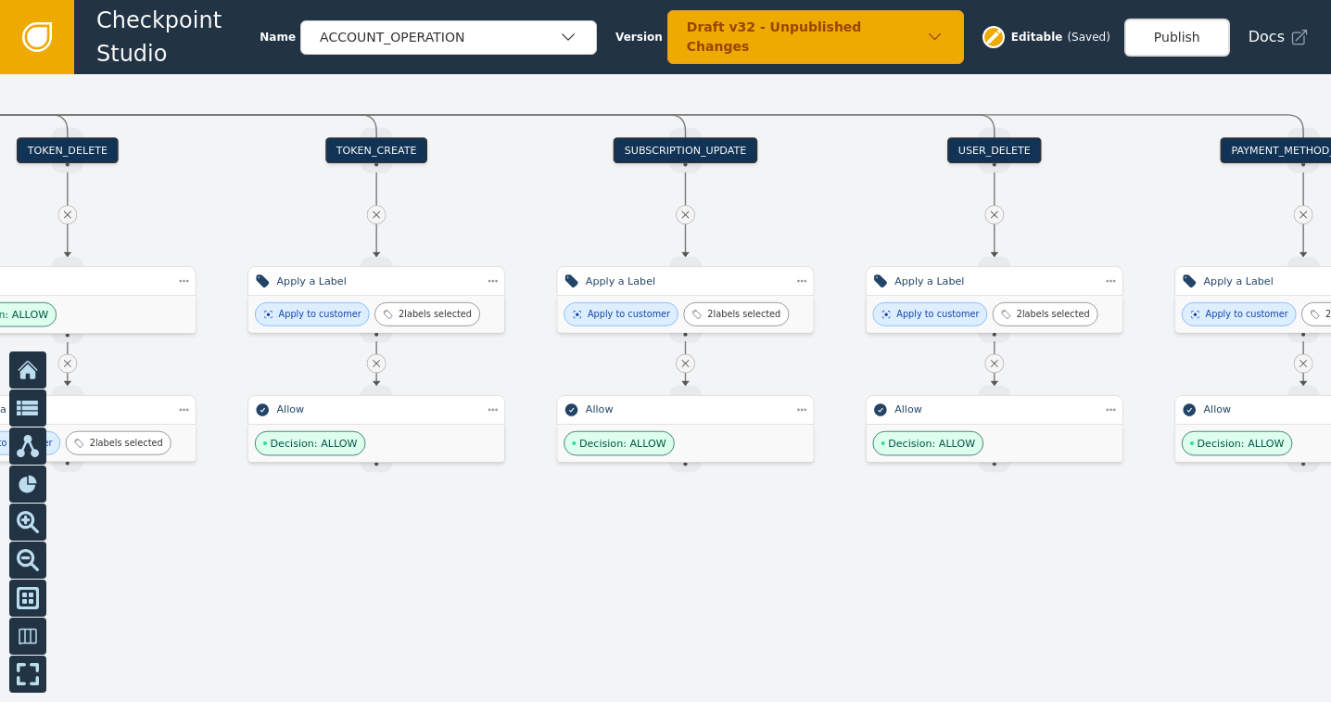
click at [378, 213] on icon at bounding box center [376, 214] width 13 height 13
click at [381, 367] on icon at bounding box center [376, 363] width 13 height 13
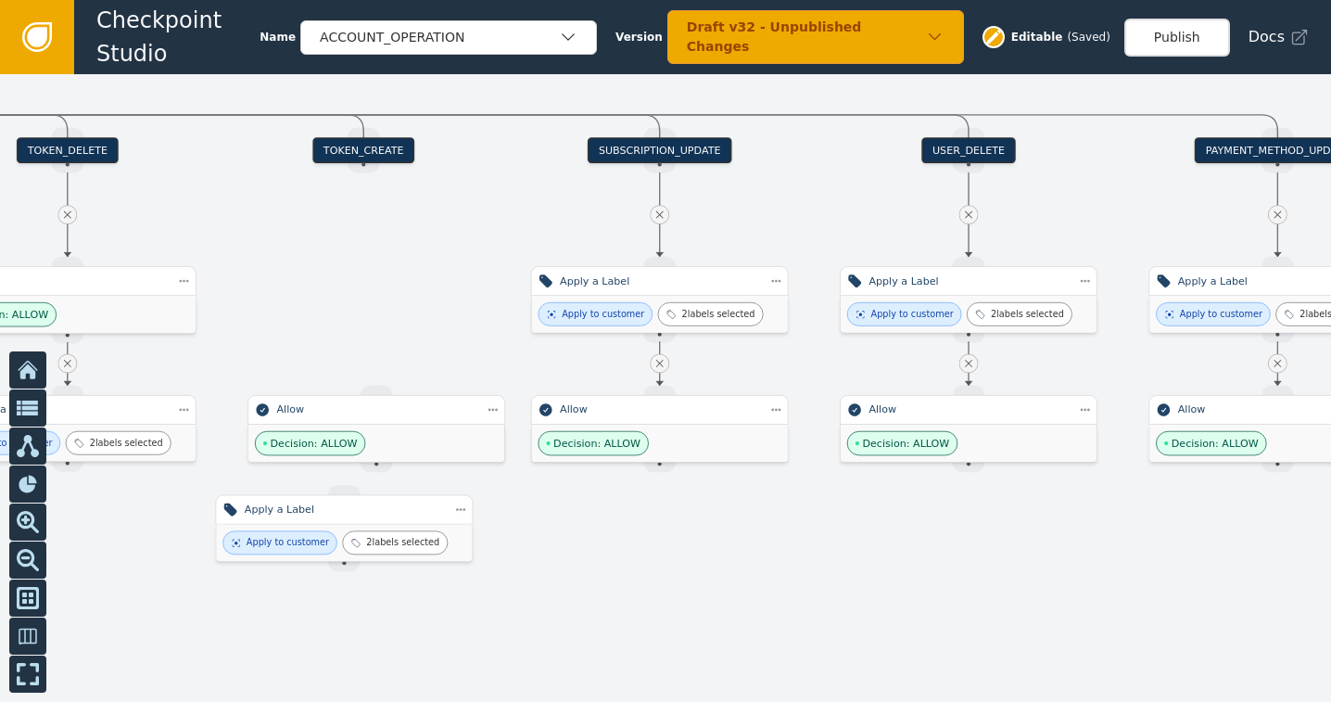
drag, startPoint x: 387, startPoint y: 287, endPoint x: 361, endPoint y: 488, distance: 202.8
click at [363, 524] on div "Apply a Label" at bounding box center [345, 510] width 258 height 30
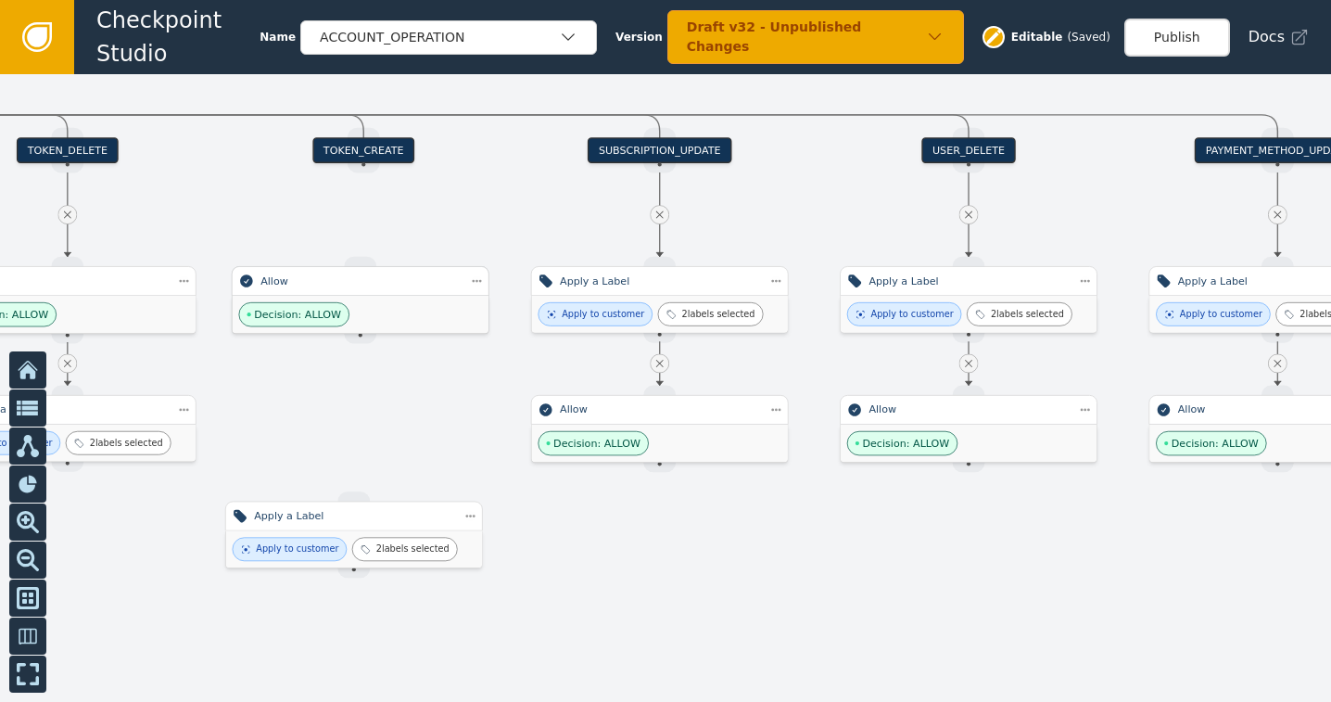
drag, startPoint x: 372, startPoint y: 436, endPoint x: 355, endPoint y: 307, distance: 129.9
click at [355, 307] on div "Decision: ALLOW" at bounding box center [361, 314] width 256 height 37
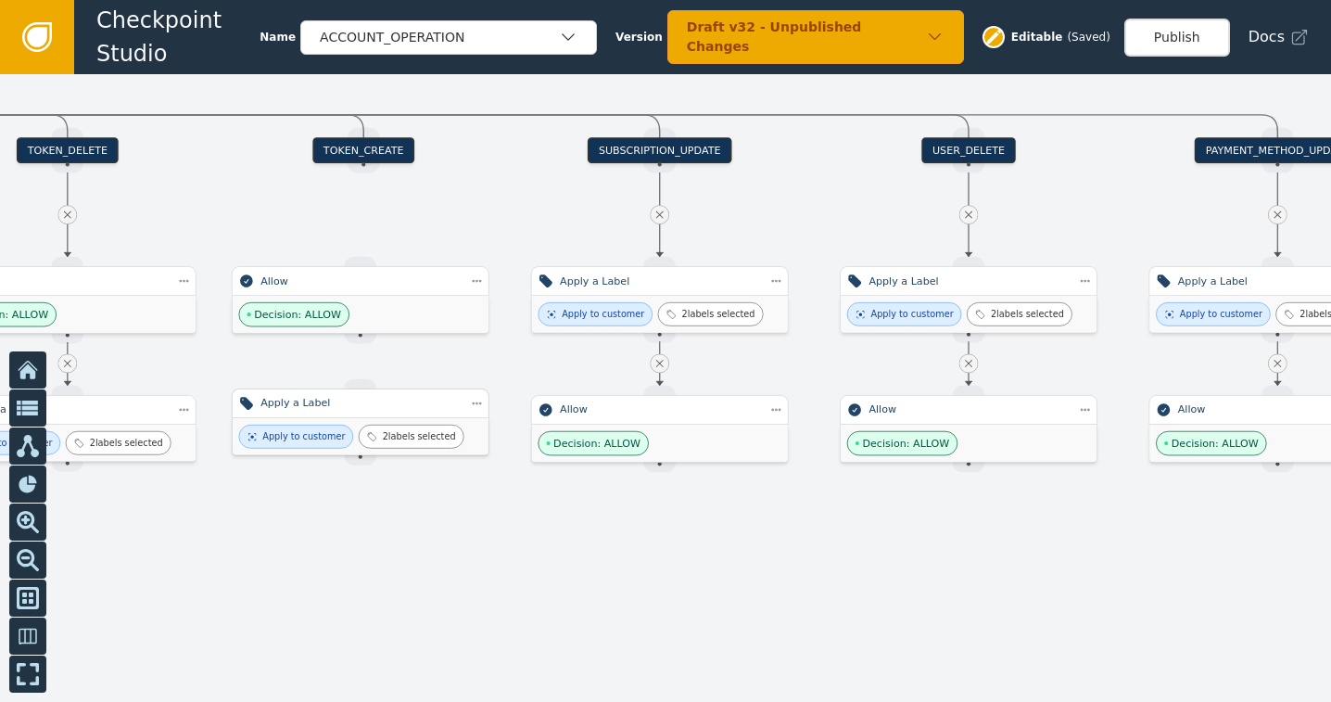
drag, startPoint x: 335, startPoint y: 527, endPoint x: 342, endPoint y: 416, distance: 111.5
click at [342, 416] on div "Apply a Label" at bounding box center [361, 403] width 258 height 30
drag, startPoint x: 360, startPoint y: 157, endPoint x: 357, endPoint y: 268, distance: 111.3
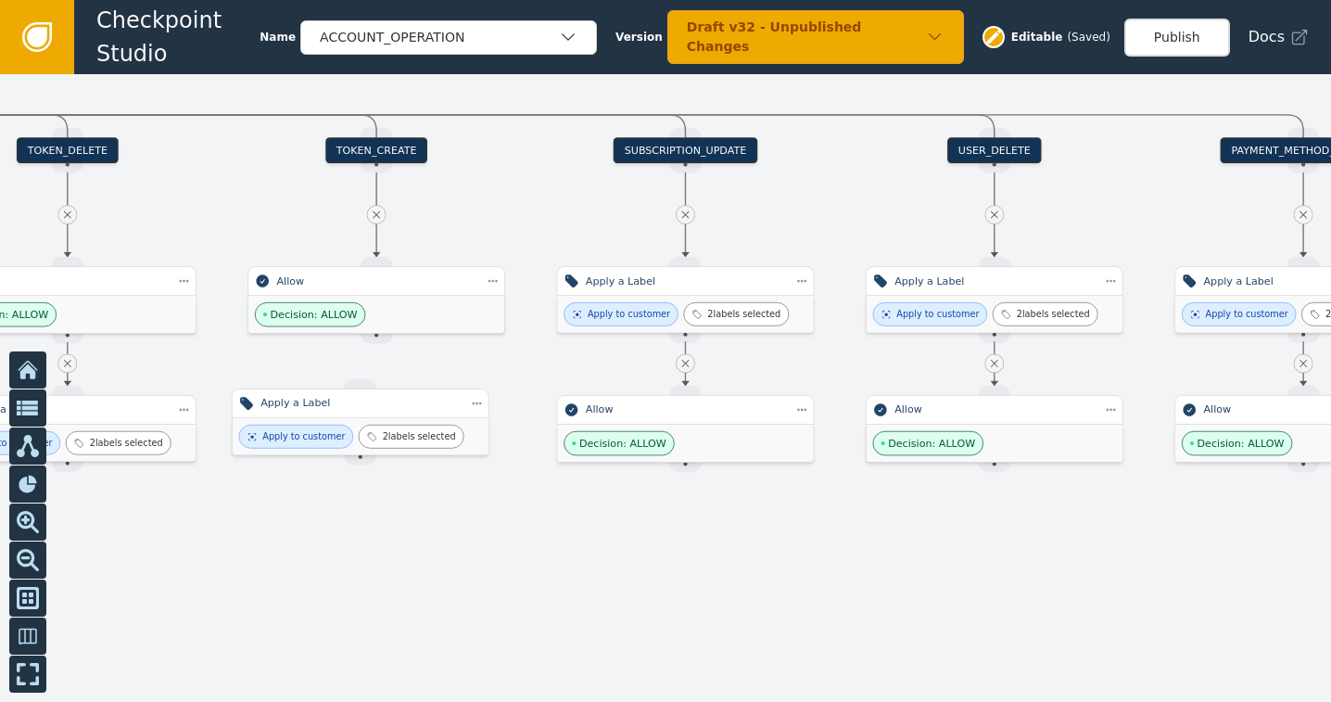
click at [373, 342] on div at bounding box center [665, 387] width 1331 height 627
drag, startPoint x: 375, startPoint y: 334, endPoint x: 376, endPoint y: 354, distance: 20.4
click at [361, 371] on div "Target Handle for step 100 % Source Handle for step Target Handle for step 0 % …" at bounding box center [665, 387] width 1331 height 627
drag, startPoint x: 379, startPoint y: 332, endPoint x: 361, endPoint y: 386, distance: 57.4
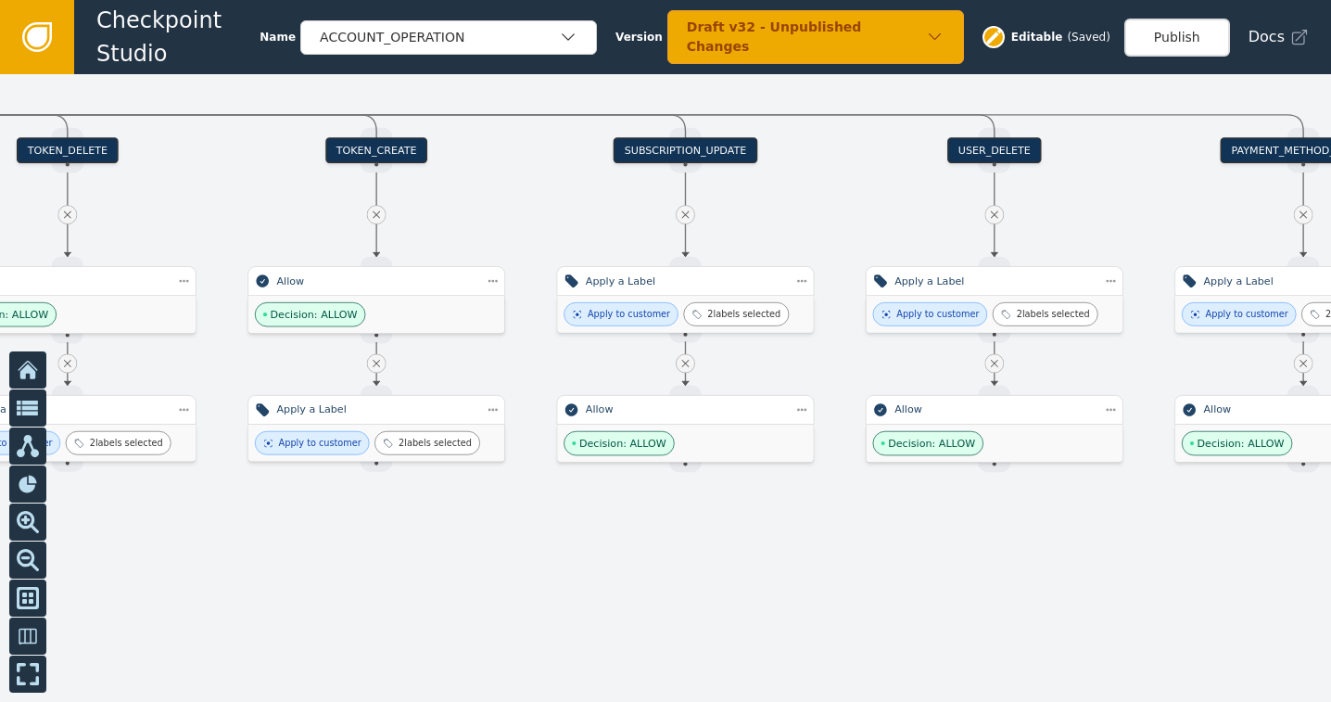
click at [687, 364] on icon at bounding box center [685, 363] width 7 height 7
click at [687, 211] on icon at bounding box center [685, 213] width 7 height 7
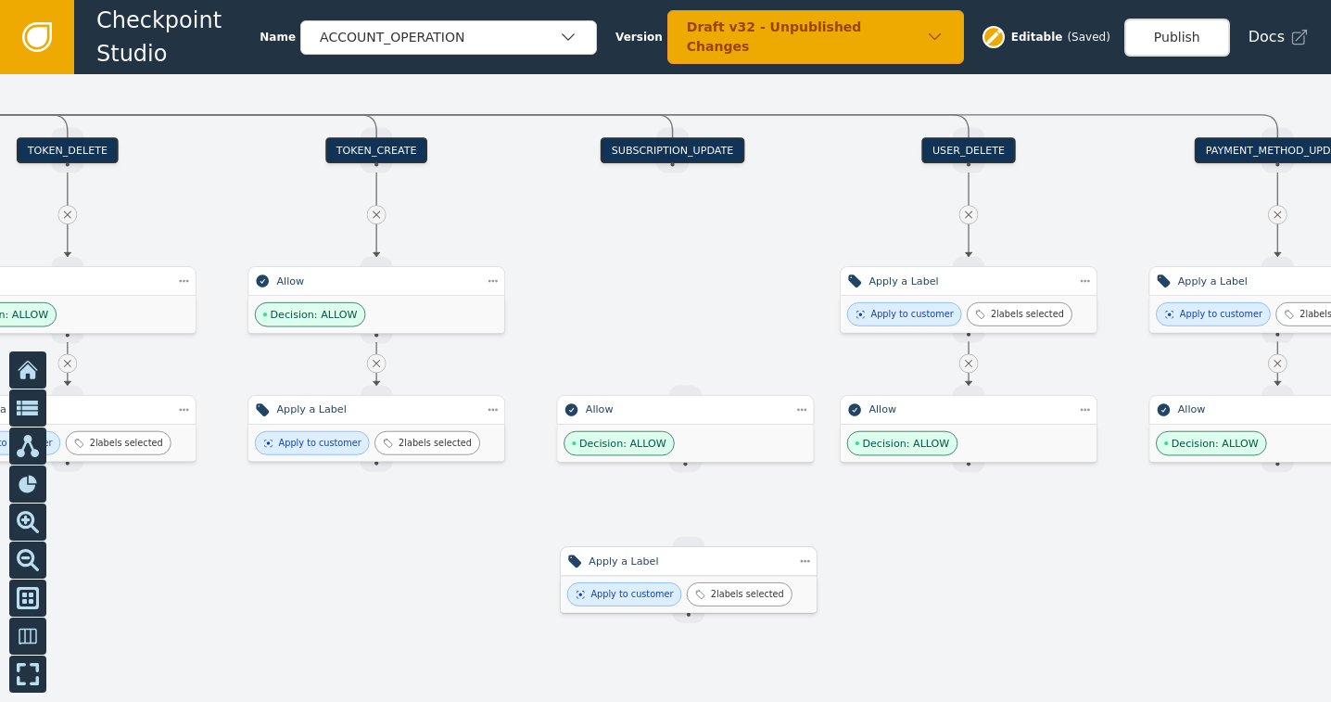
drag, startPoint x: 705, startPoint y: 277, endPoint x: 709, endPoint y: 558, distance: 280.8
click at [709, 558] on div "Apply a Label" at bounding box center [687, 561] width 199 height 16
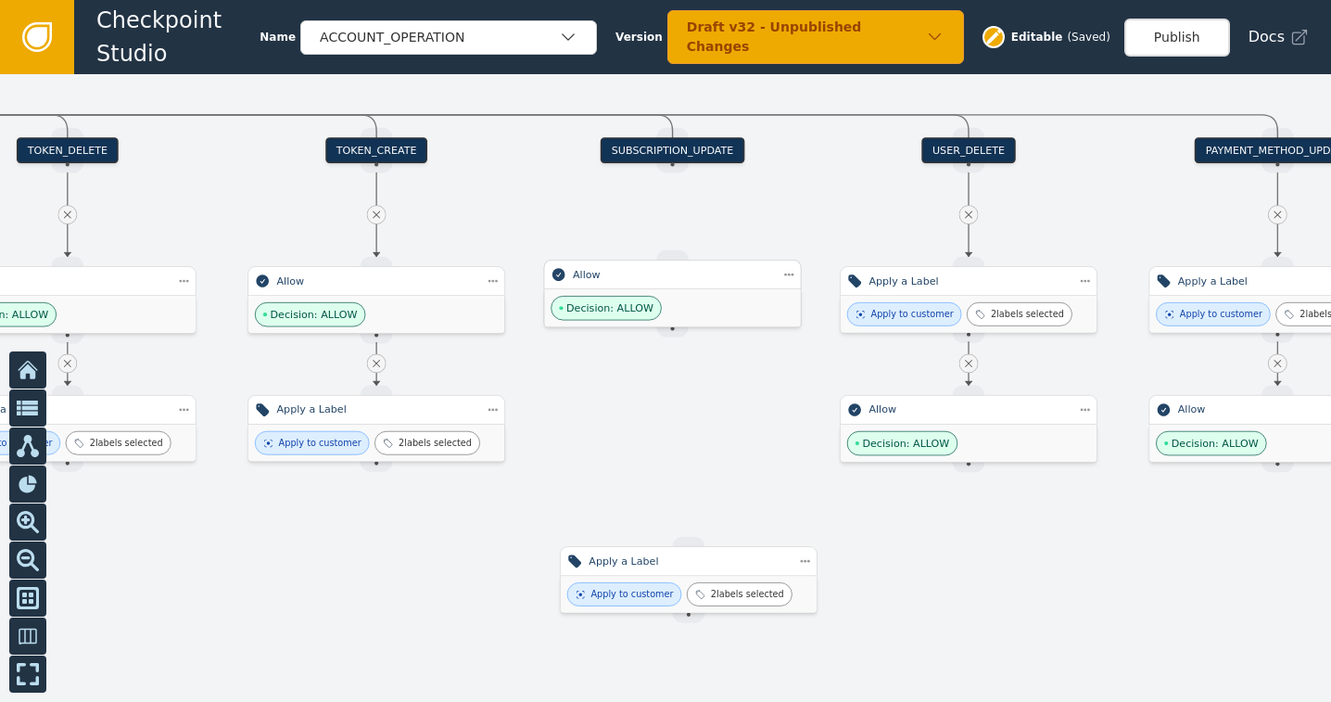
drag, startPoint x: 689, startPoint y: 436, endPoint x: 676, endPoint y: 301, distance: 135.1
click at [676, 301] on div "Decision: ALLOW" at bounding box center [672, 307] width 256 height 37
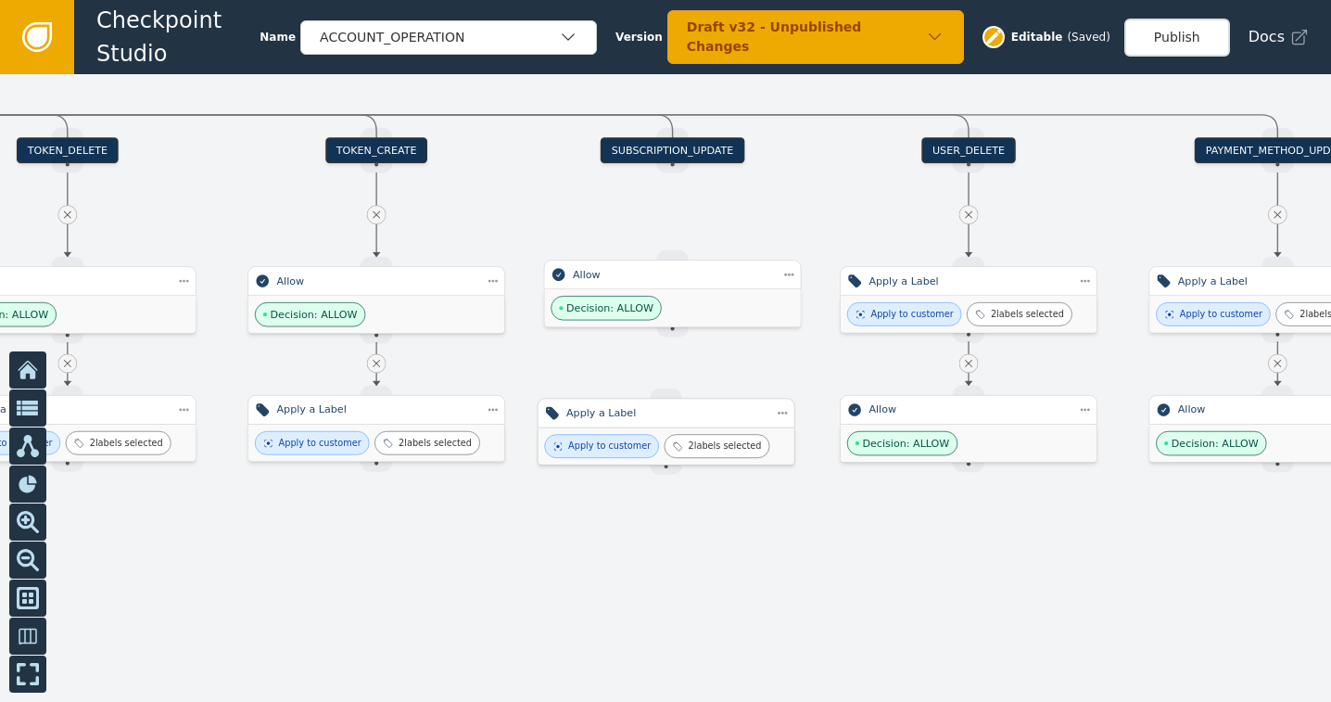
drag, startPoint x: 658, startPoint y: 575, endPoint x: 634, endPoint y: 427, distance: 150.2
click at [634, 427] on div "Apply to customer 2 labels selected" at bounding box center [665, 445] width 256 height 37
drag, startPoint x: 677, startPoint y: 161, endPoint x: 668, endPoint y: 264, distance: 103.3
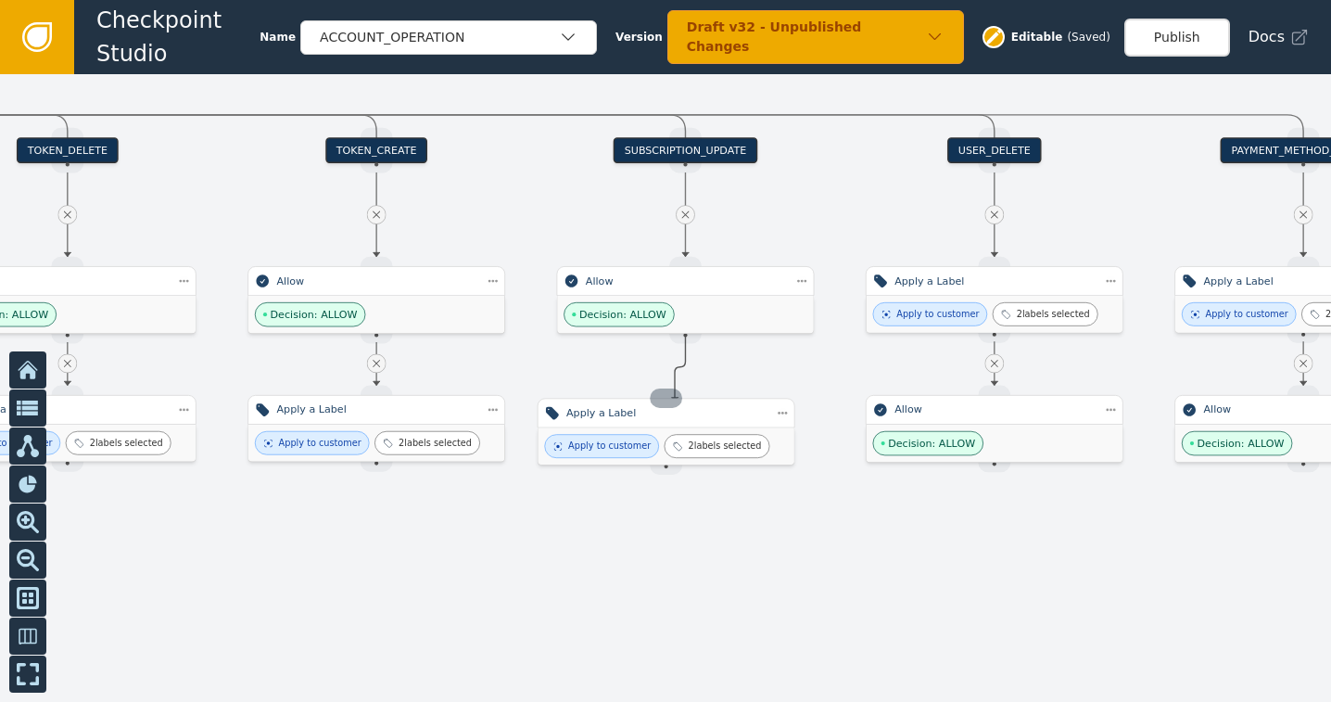
drag, startPoint x: 677, startPoint y: 329, endPoint x: 675, endPoint y: 401, distance: 72.3
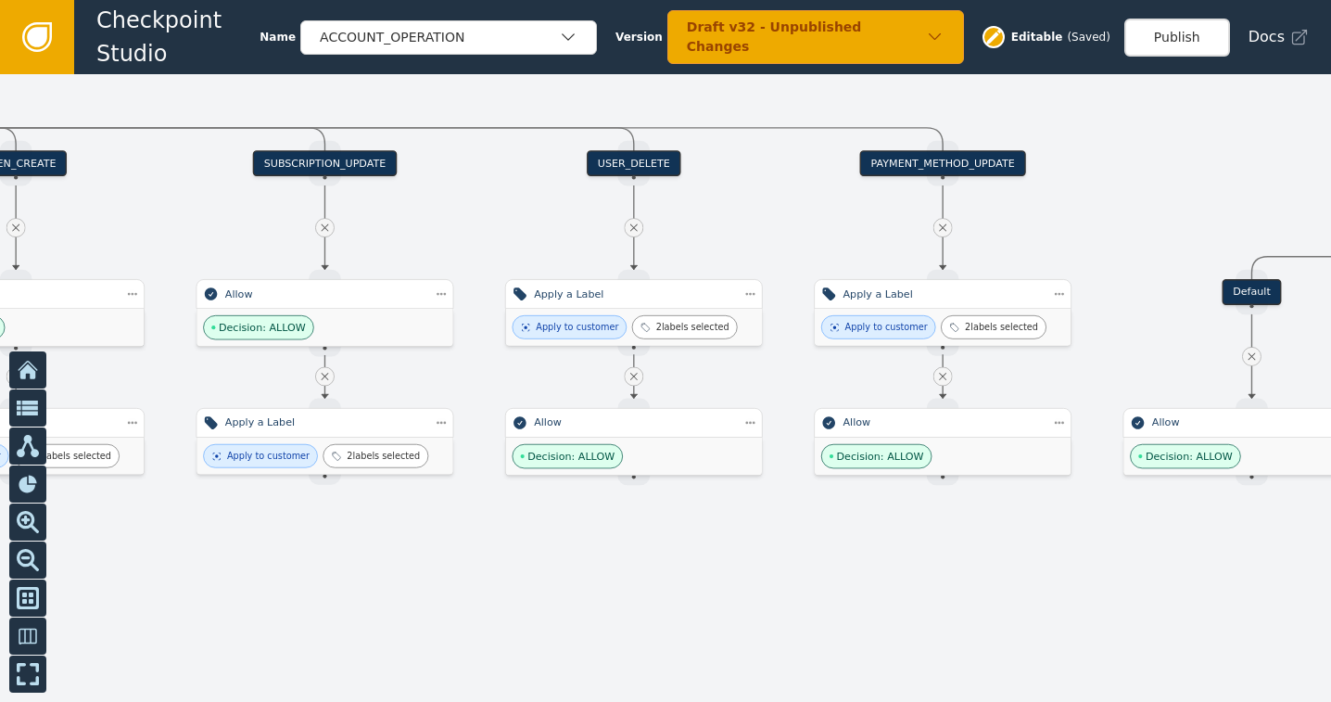
drag, startPoint x: 1021, startPoint y: 555, endPoint x: 662, endPoint y: 568, distance: 359.8
click at [662, 568] on div at bounding box center [665, 387] width 1331 height 627
click at [634, 228] on icon at bounding box center [634, 226] width 7 height 7
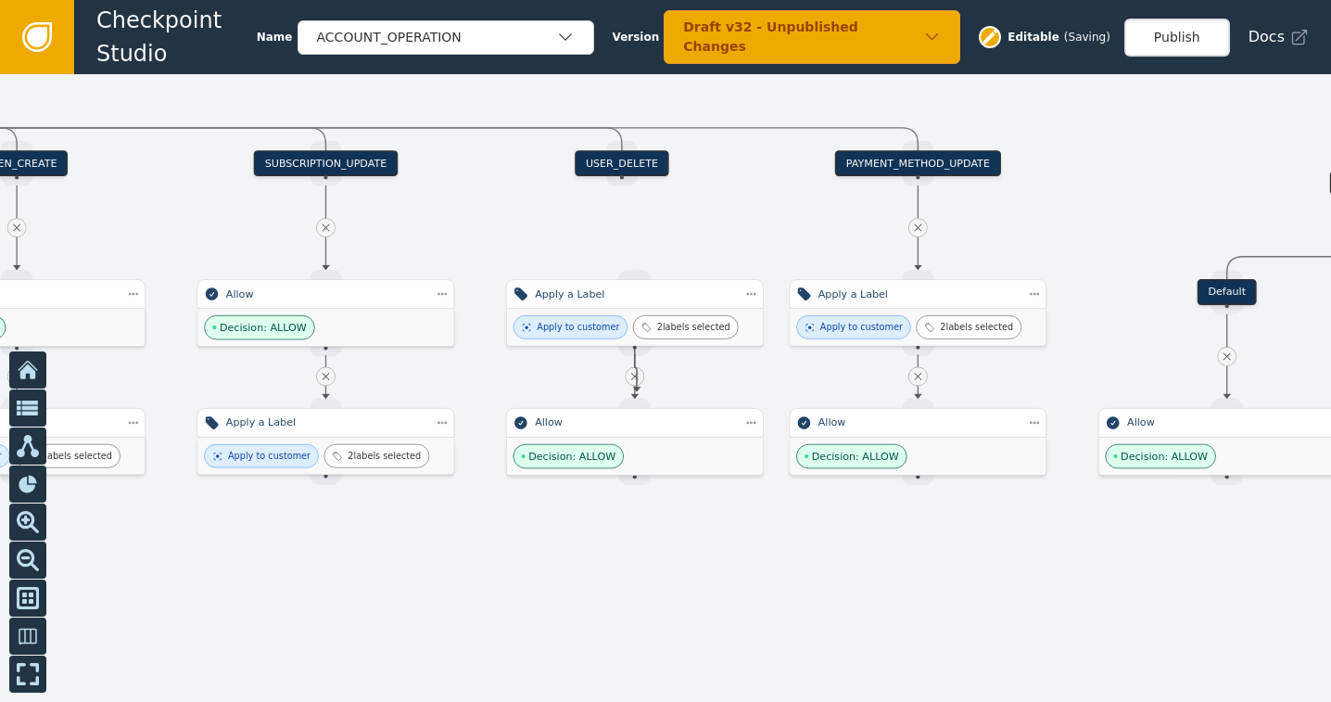
click at [637, 391] on circle at bounding box center [634, 392] width 13 height 13
click at [635, 374] on icon at bounding box center [634, 376] width 13 height 13
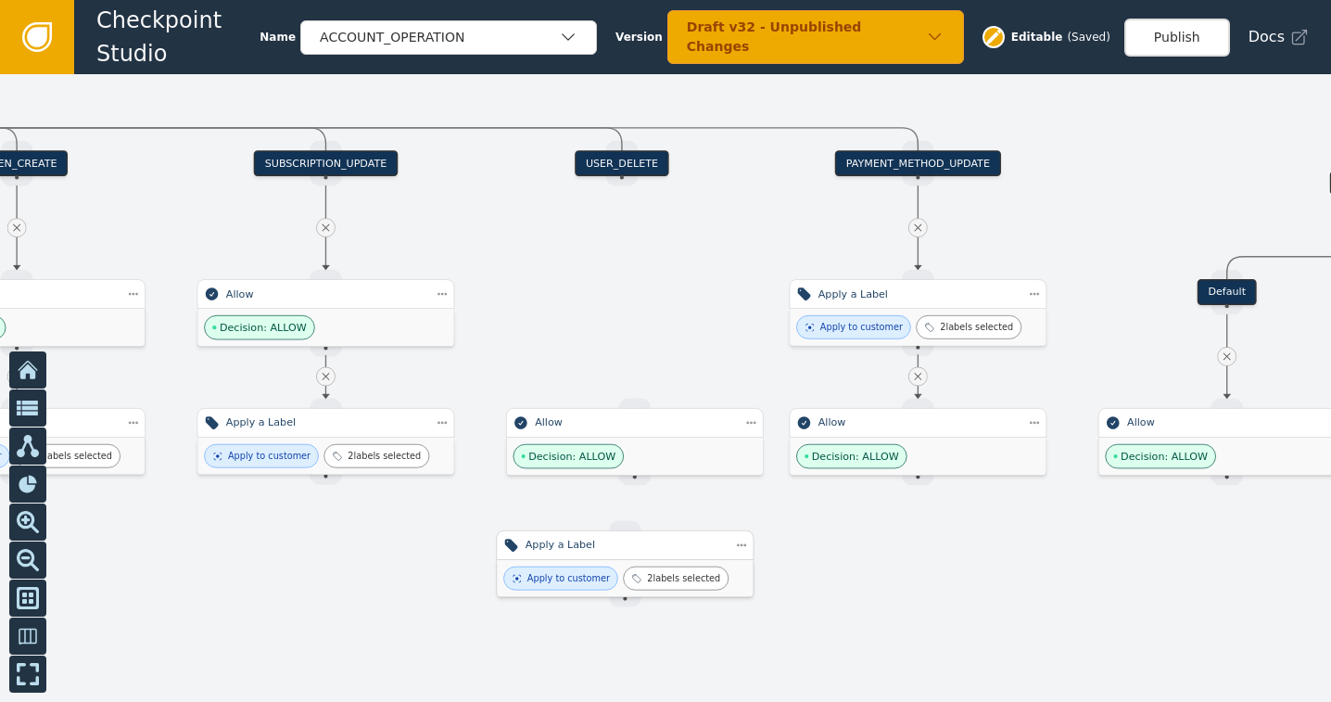
drag, startPoint x: 636, startPoint y: 302, endPoint x: 623, endPoint y: 554, distance: 252.4
click at [623, 554] on div "Apply a Label" at bounding box center [626, 545] width 258 height 30
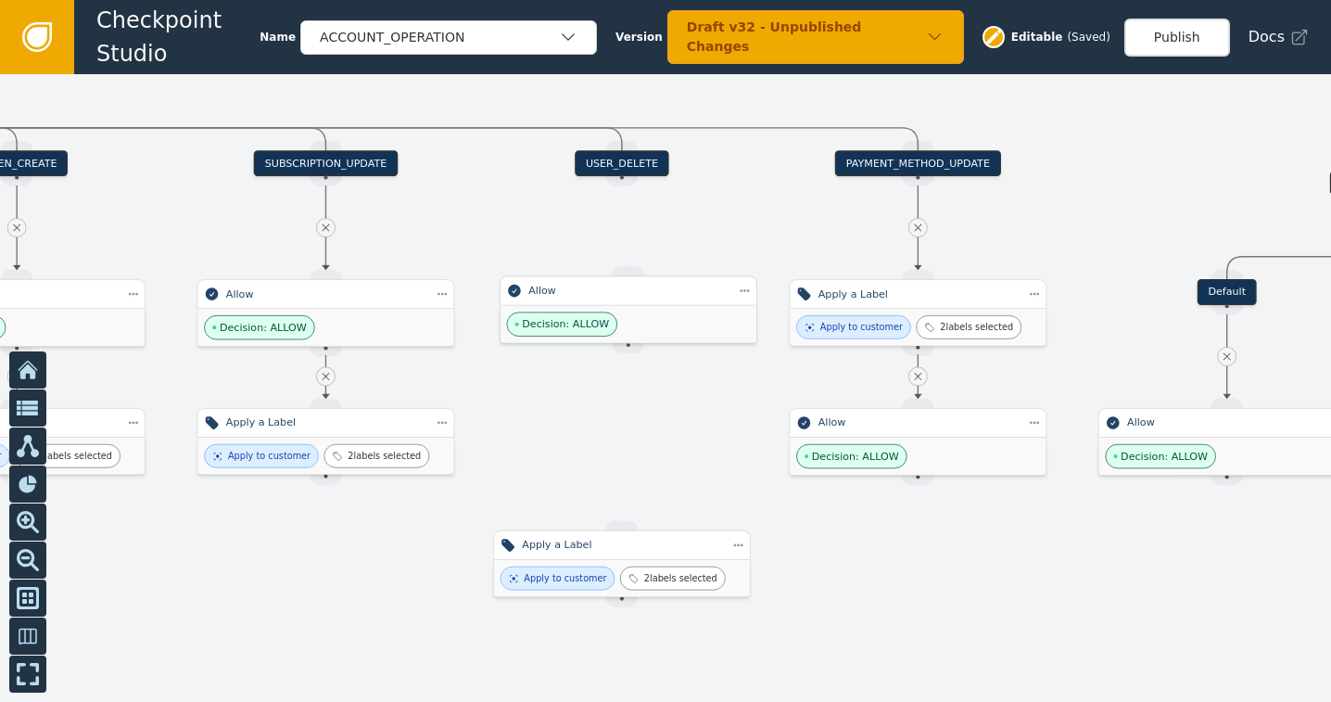
drag, startPoint x: 630, startPoint y: 449, endPoint x: 623, endPoint y: 316, distance: 133.7
click at [623, 316] on div "Decision: ALLOW" at bounding box center [628, 324] width 256 height 37
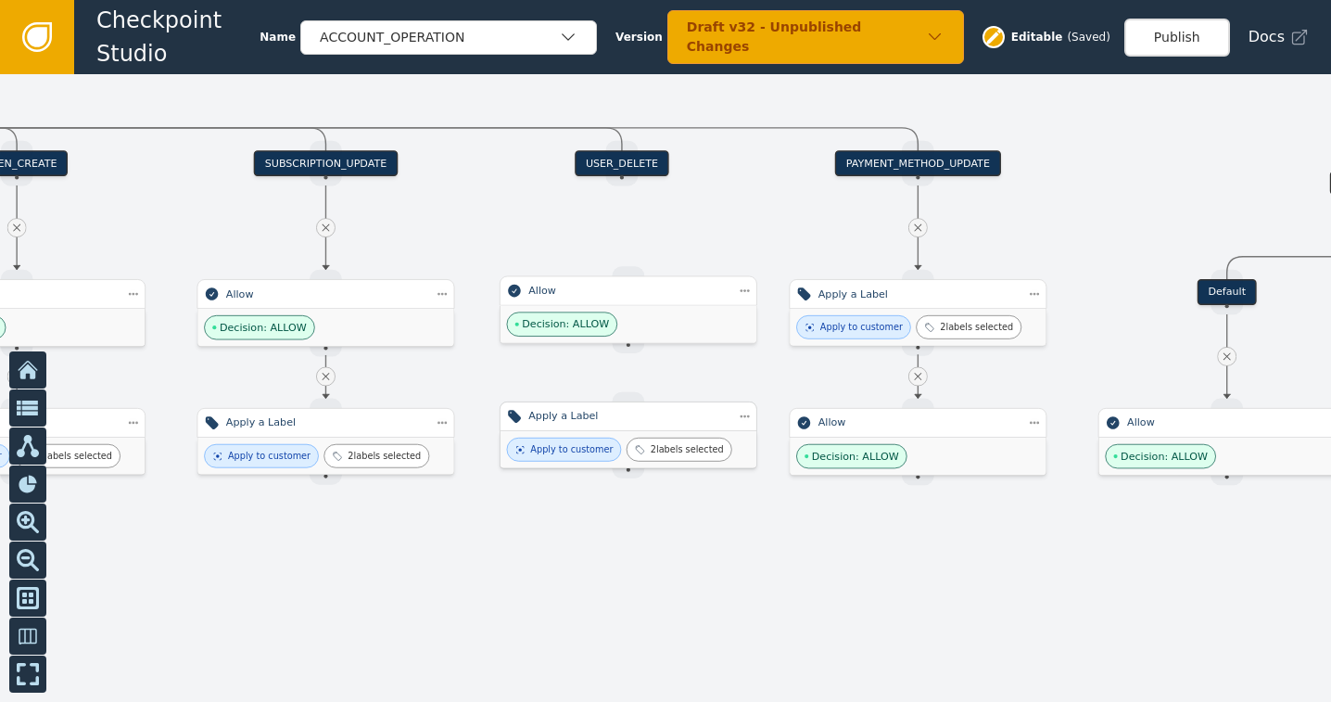
drag, startPoint x: 606, startPoint y: 559, endPoint x: 613, endPoint y: 429, distance: 130.0
click at [613, 431] on div "Apply to customer 2 labels selected" at bounding box center [628, 449] width 256 height 37
drag, startPoint x: 624, startPoint y: 183, endPoint x: 622, endPoint y: 278, distance: 95.5
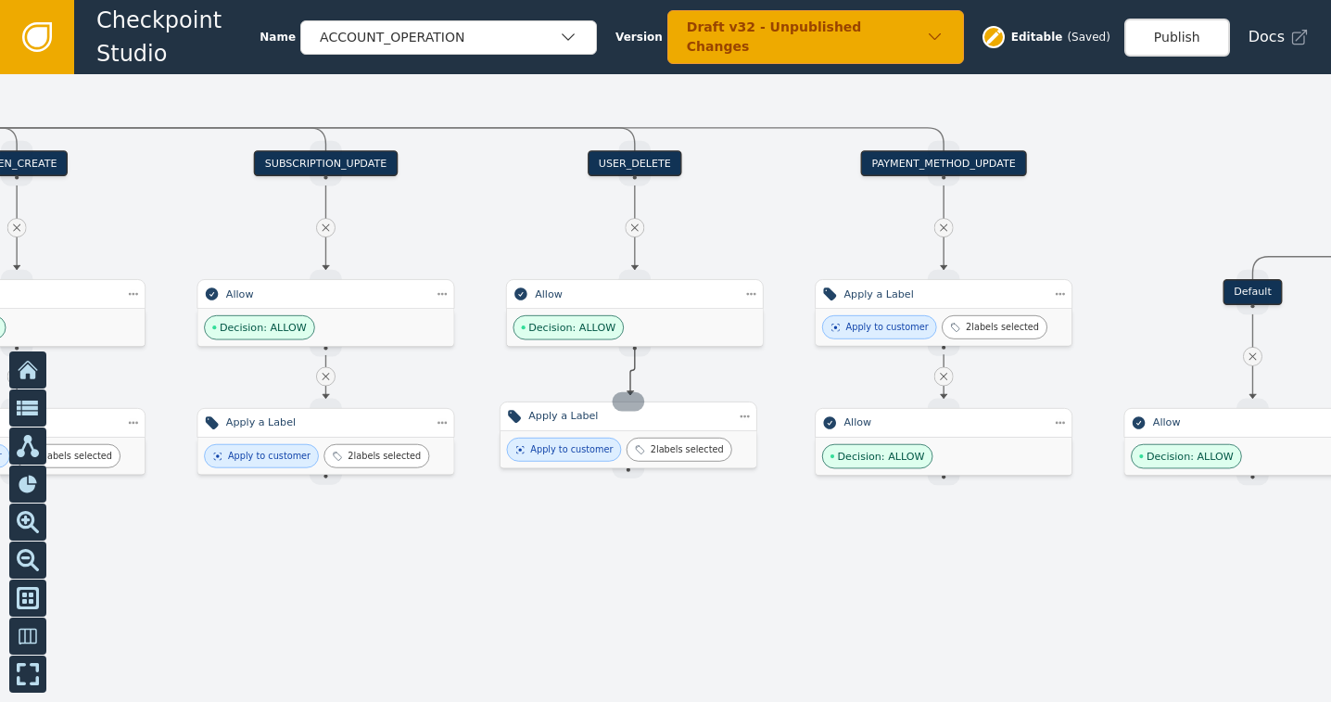
drag, startPoint x: 638, startPoint y: 342, endPoint x: 630, endPoint y: 395, distance: 53.3
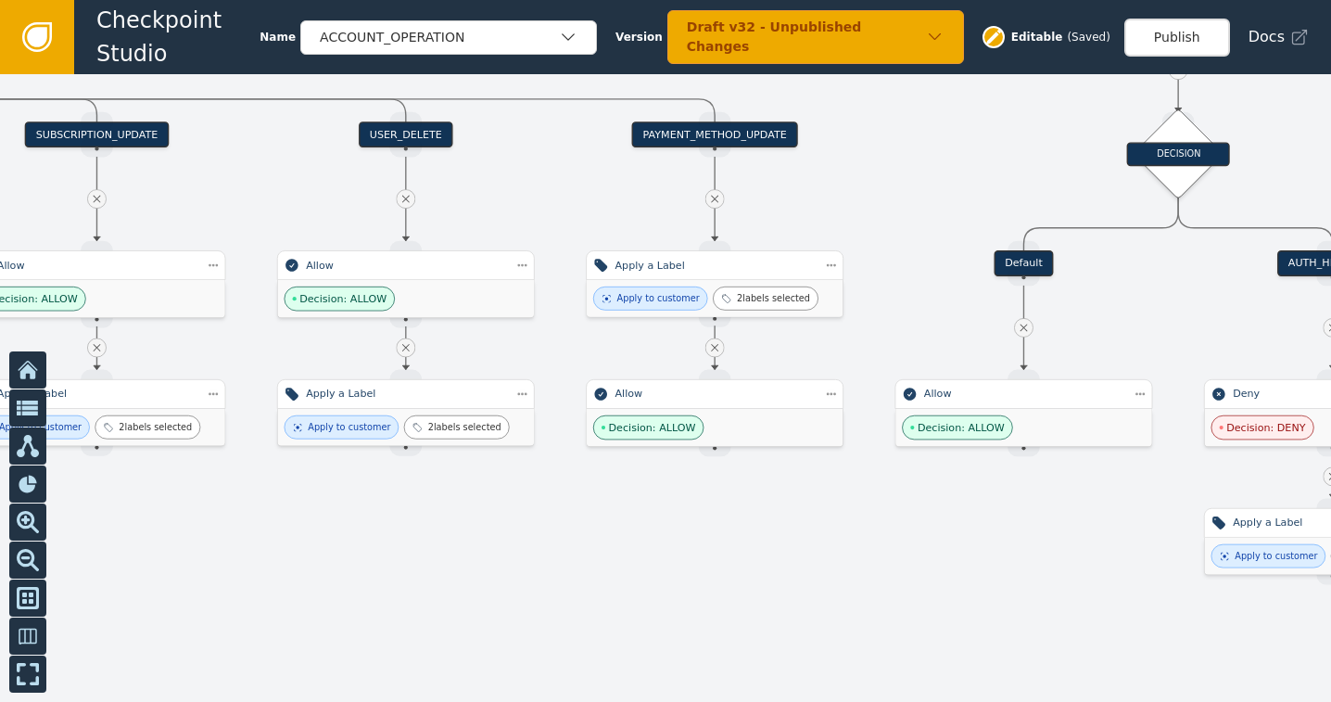
drag, startPoint x: 967, startPoint y: 593, endPoint x: 727, endPoint y: 576, distance: 240.6
click at [727, 576] on div at bounding box center [665, 387] width 1331 height 627
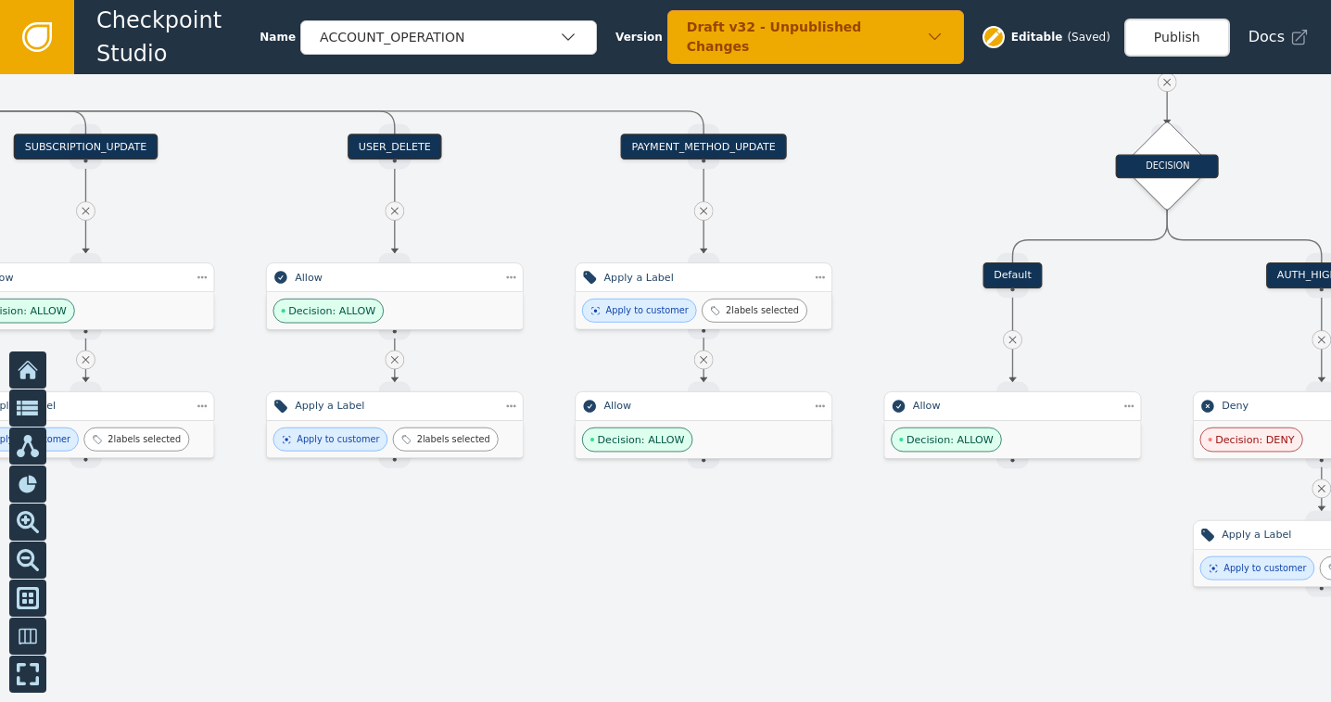
click at [702, 210] on icon at bounding box center [703, 210] width 7 height 7
click at [708, 362] on icon at bounding box center [703, 359] width 13 height 13
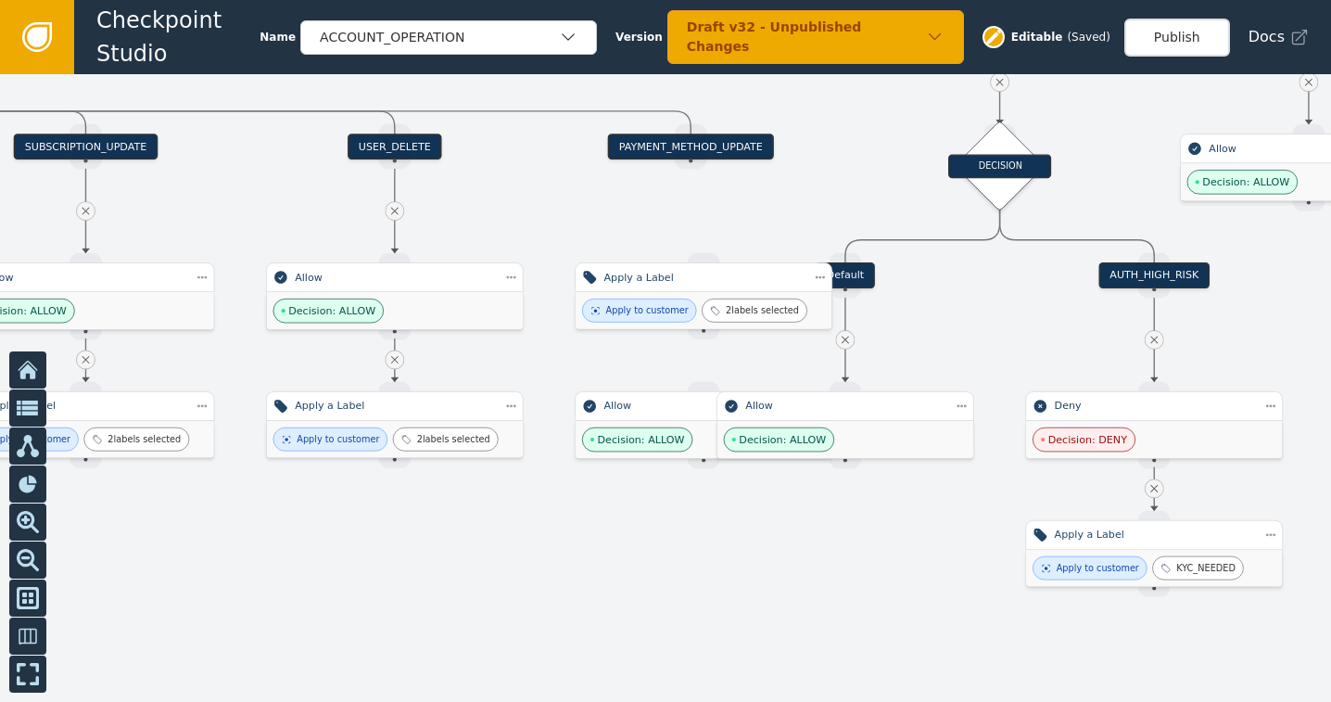
drag, startPoint x: 879, startPoint y: 466, endPoint x: 869, endPoint y: 465, distance: 9.3
click at [883, 471] on div "Target Handle for step 100 % Source Handle for step Target Handle for step 0 % …" at bounding box center [665, 387] width 1331 height 627
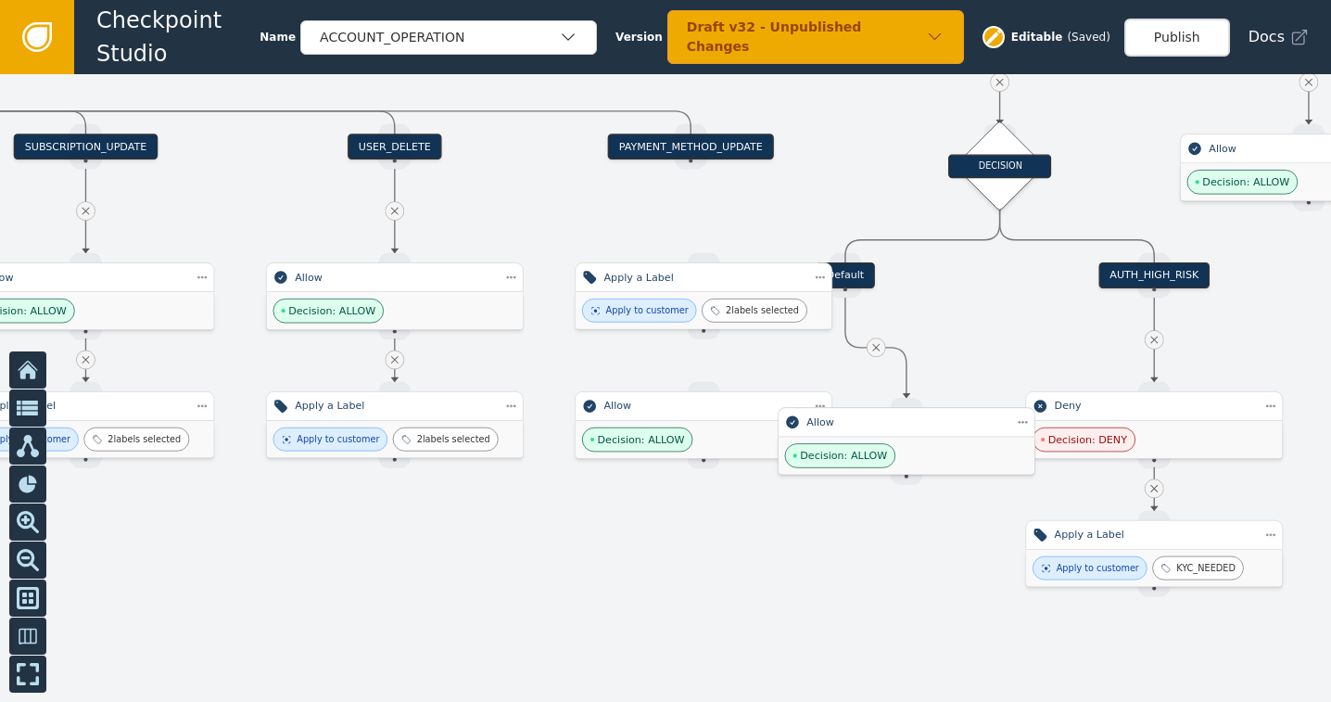
drag, startPoint x: 842, startPoint y: 425, endPoint x: 895, endPoint y: 440, distance: 54.9
click at [895, 440] on div "Decision: ALLOW" at bounding box center [906, 454] width 256 height 37
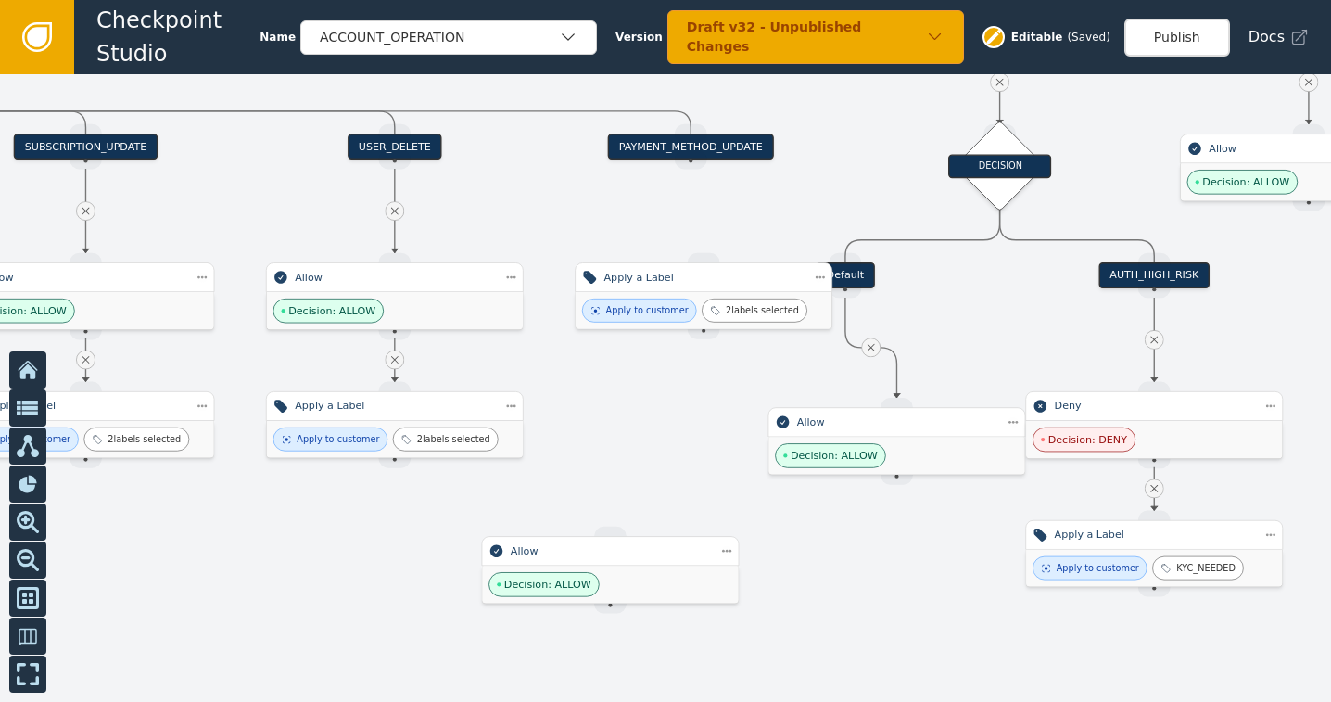
drag, startPoint x: 711, startPoint y: 423, endPoint x: 640, endPoint y: 538, distance: 135.6
click at [612, 569] on div "Decision: ALLOW" at bounding box center [610, 583] width 256 height 37
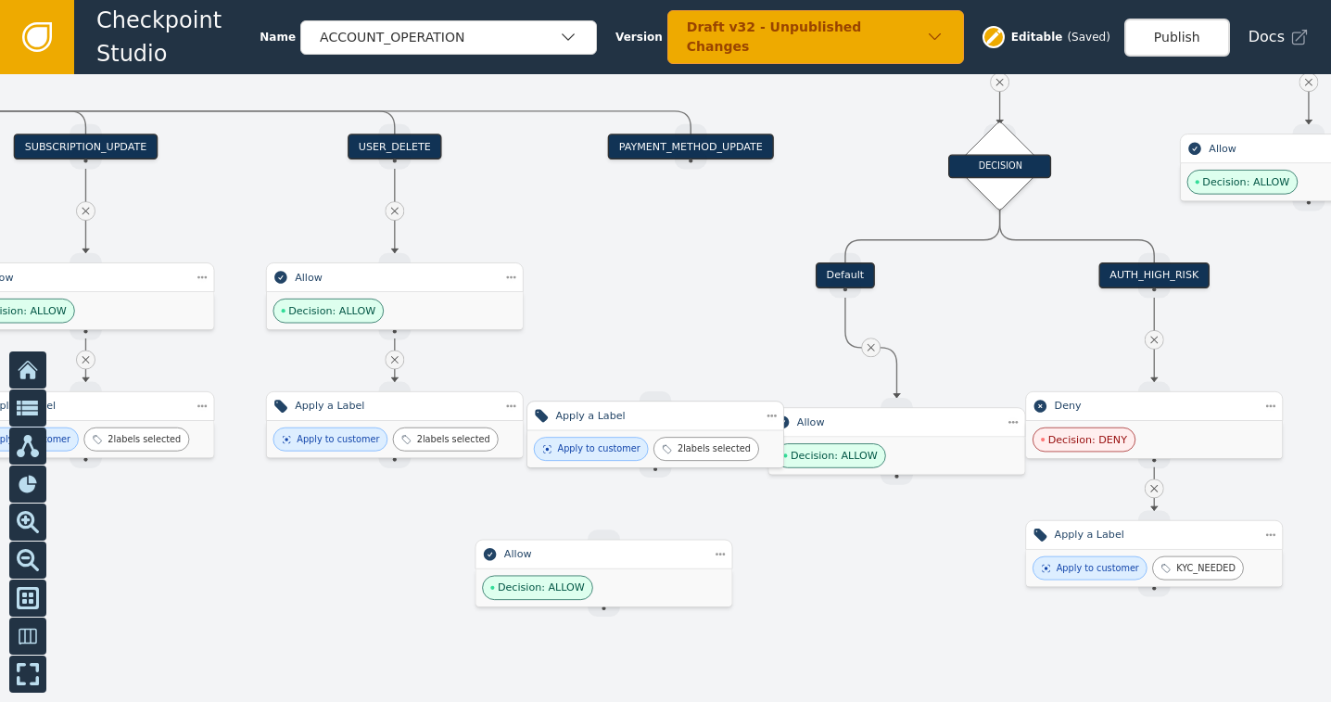
drag, startPoint x: 686, startPoint y: 270, endPoint x: 637, endPoint y: 407, distance: 145.7
click at [637, 408] on div "Apply a Label" at bounding box center [654, 416] width 199 height 16
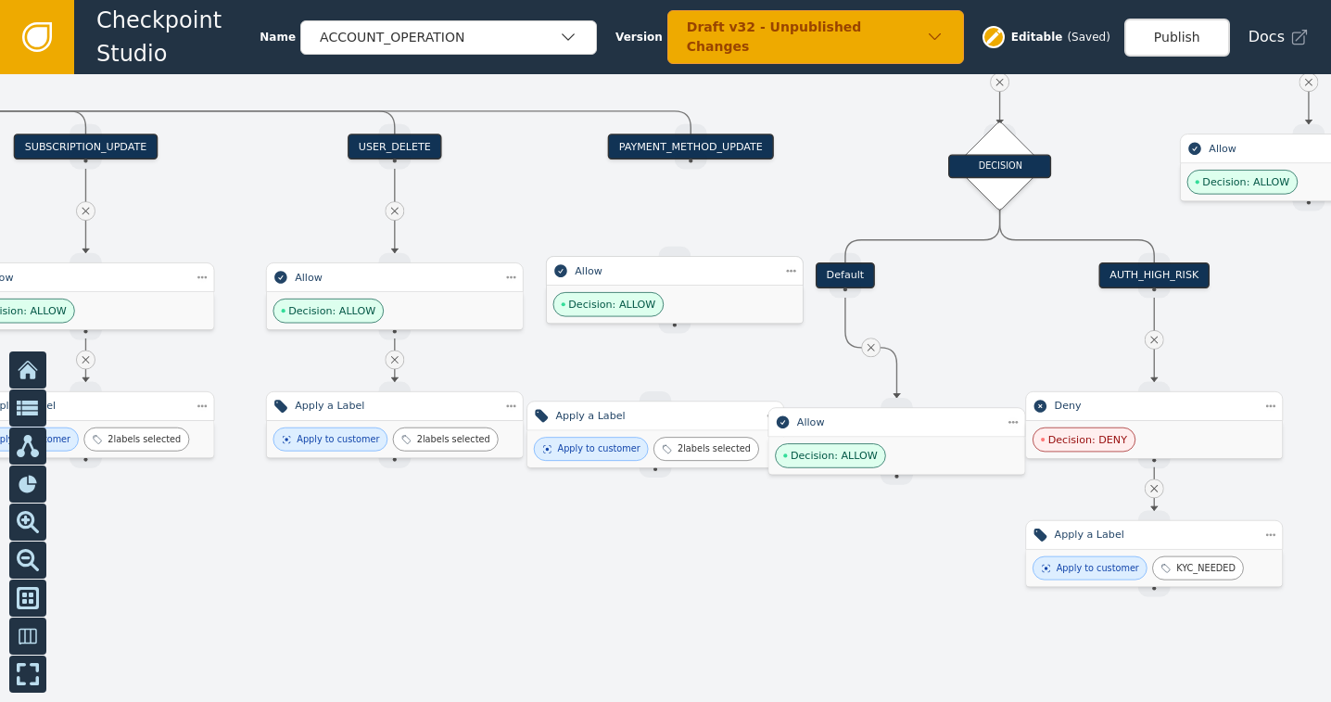
drag, startPoint x: 580, startPoint y: 564, endPoint x: 652, endPoint y: 281, distance: 292.6
click at [652, 281] on div "Allow" at bounding box center [675, 271] width 258 height 30
drag, startPoint x: 689, startPoint y: 160, endPoint x: 685, endPoint y: 200, distance: 40.1
click at [683, 214] on div "Target Handle for step 100 % Source Handle for step Target Handle for step 0 % …" at bounding box center [665, 387] width 1331 height 627
drag, startPoint x: 692, startPoint y: 158, endPoint x: 677, endPoint y: 254, distance: 97.7
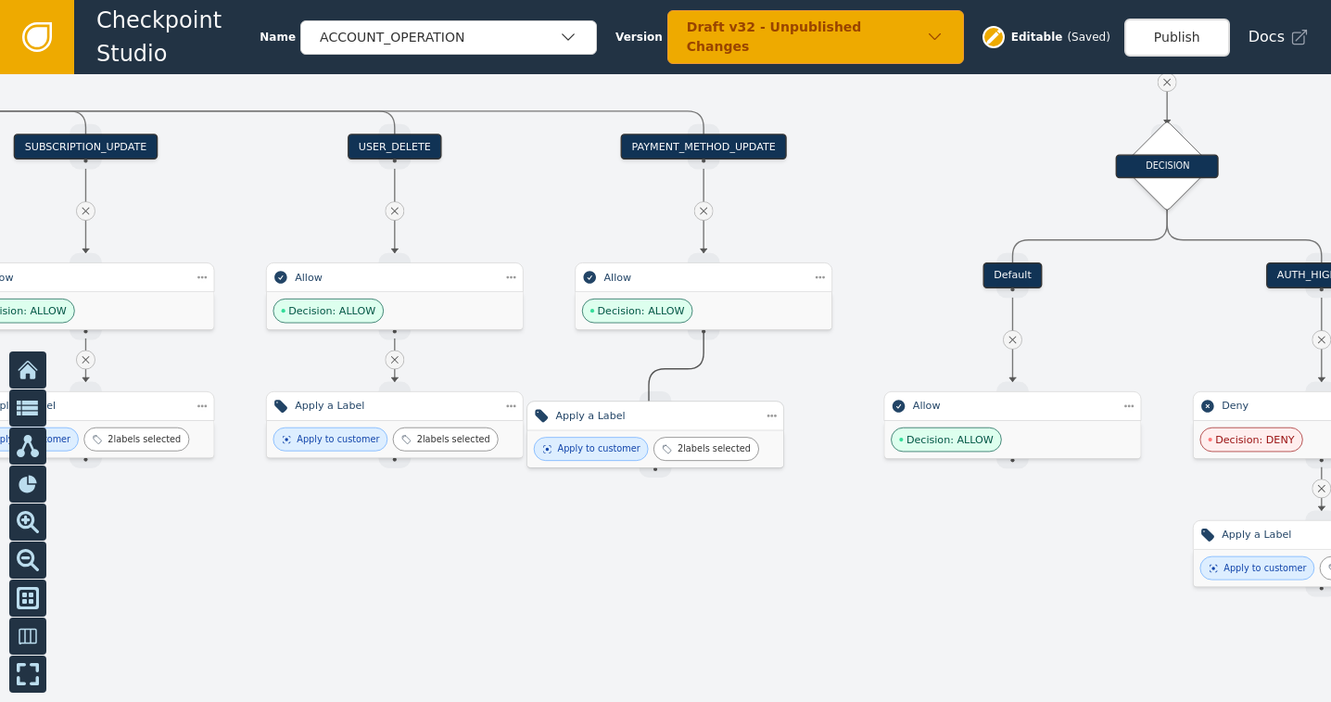
drag, startPoint x: 699, startPoint y: 333, endPoint x: 655, endPoint y: 407, distance: 86.0
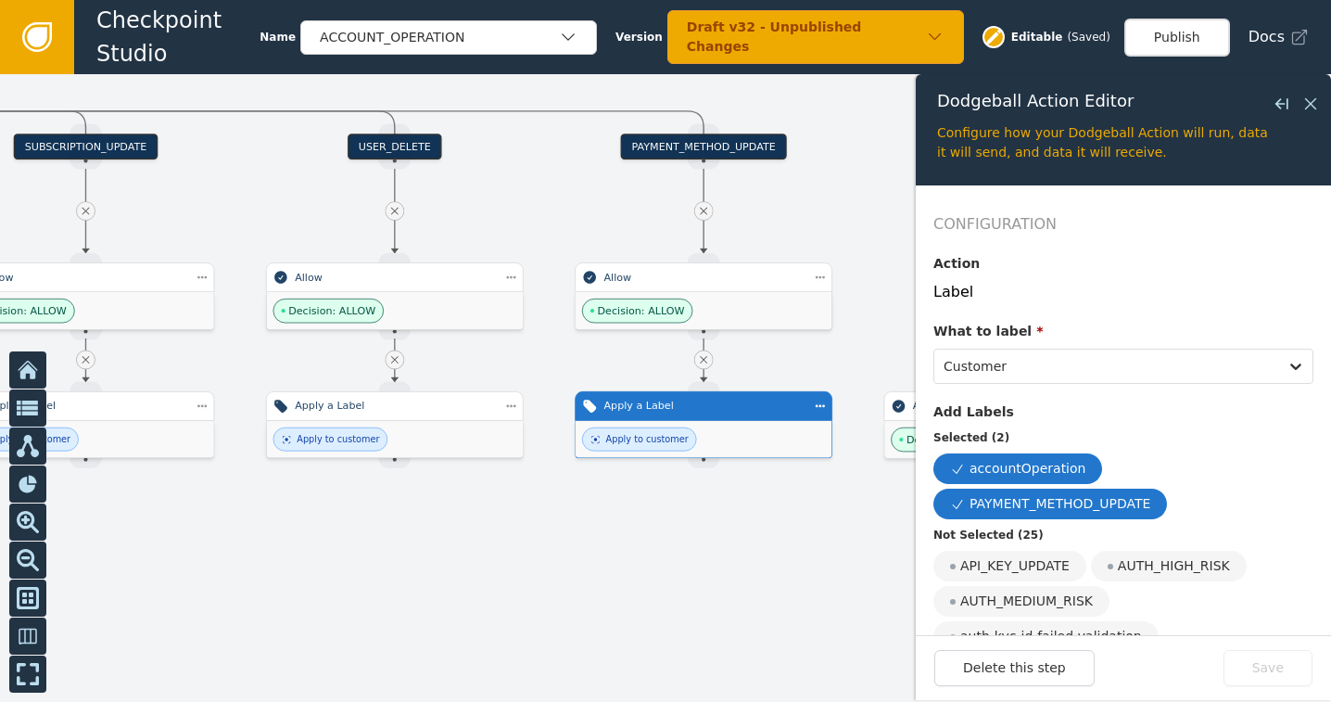
click at [699, 500] on div at bounding box center [665, 387] width 1331 height 627
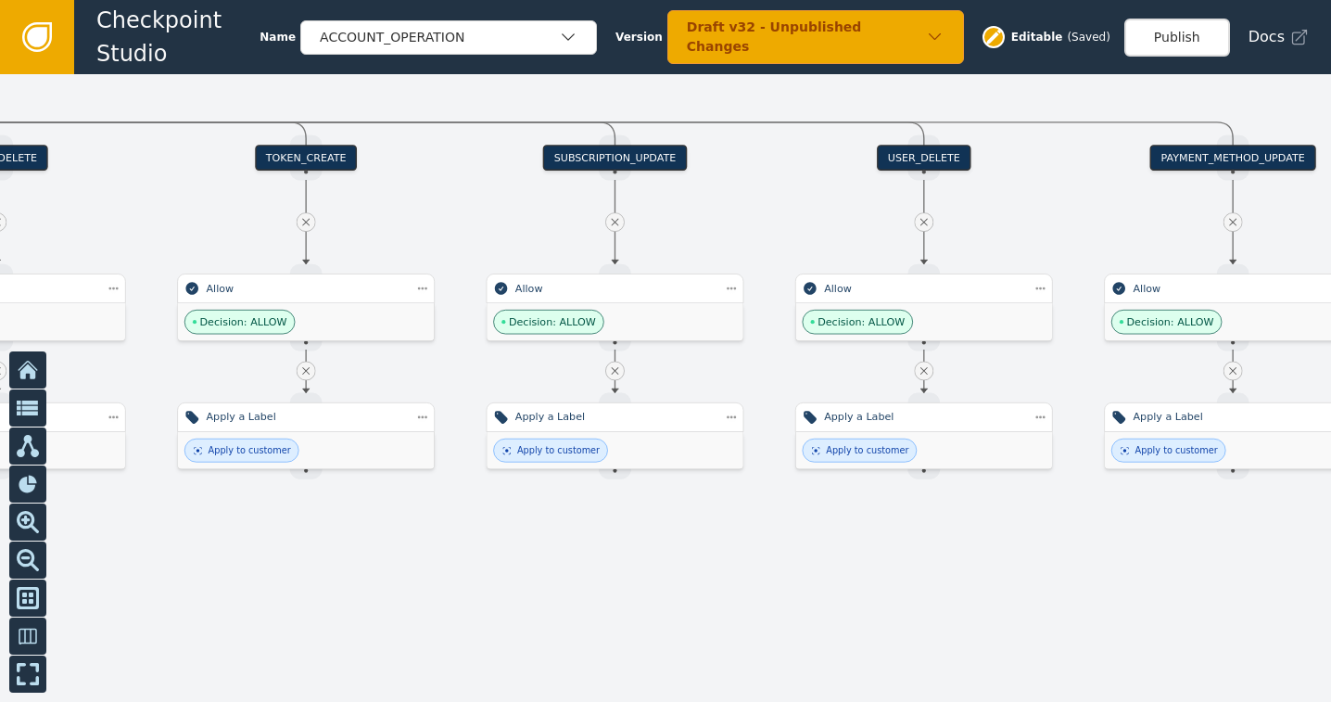
drag, startPoint x: 313, startPoint y: 531, endPoint x: 907, endPoint y: 542, distance: 594.1
click at [907, 542] on div at bounding box center [665, 387] width 1331 height 627
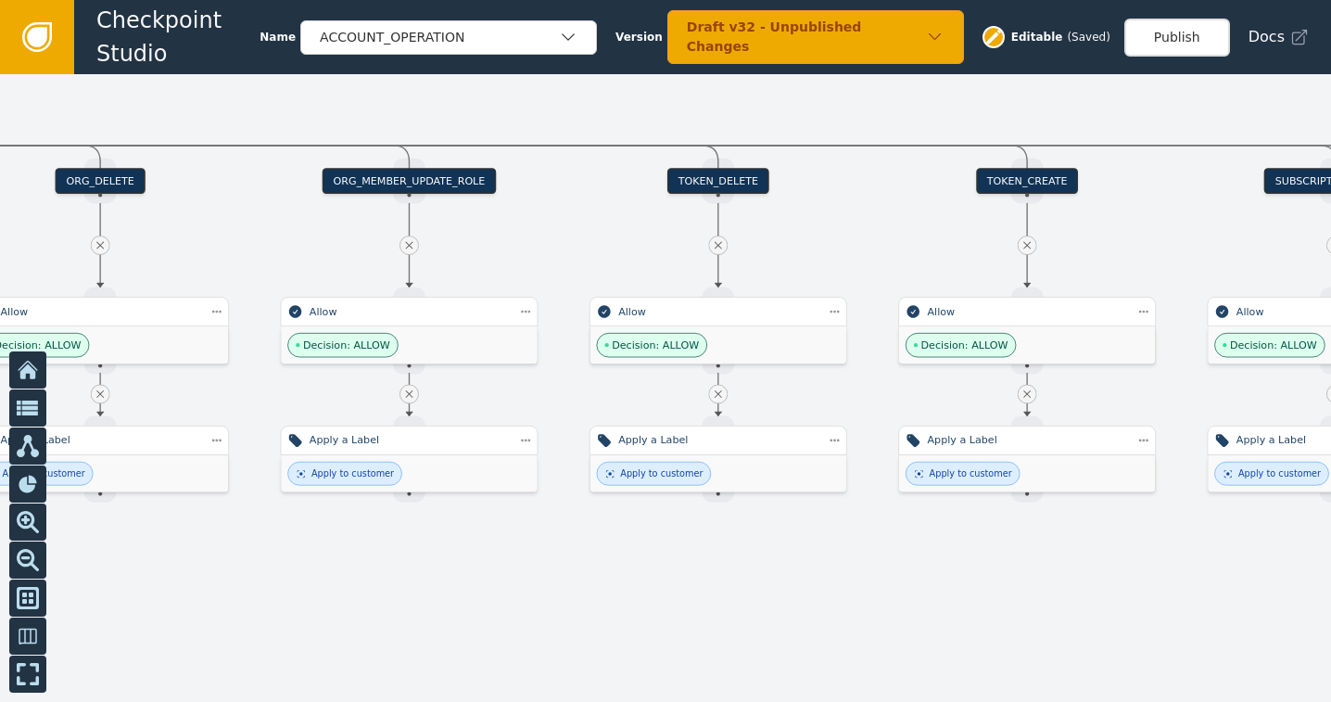
drag, startPoint x: 231, startPoint y: 513, endPoint x: 887, endPoint y: 537, distance: 656.5
click at [887, 537] on div at bounding box center [665, 387] width 1331 height 627
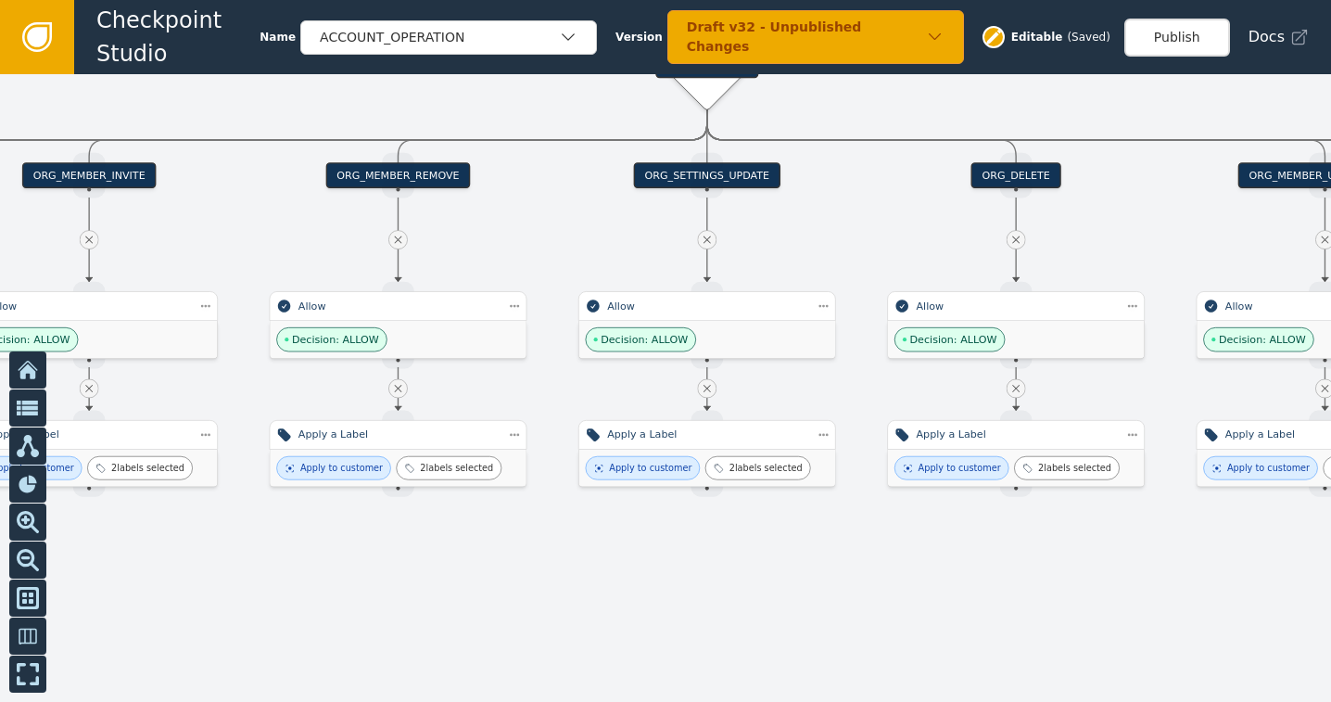
drag, startPoint x: 215, startPoint y: 535, endPoint x: 1131, endPoint y: 529, distance: 915.6
click at [1131, 529] on div at bounding box center [665, 387] width 1331 height 627
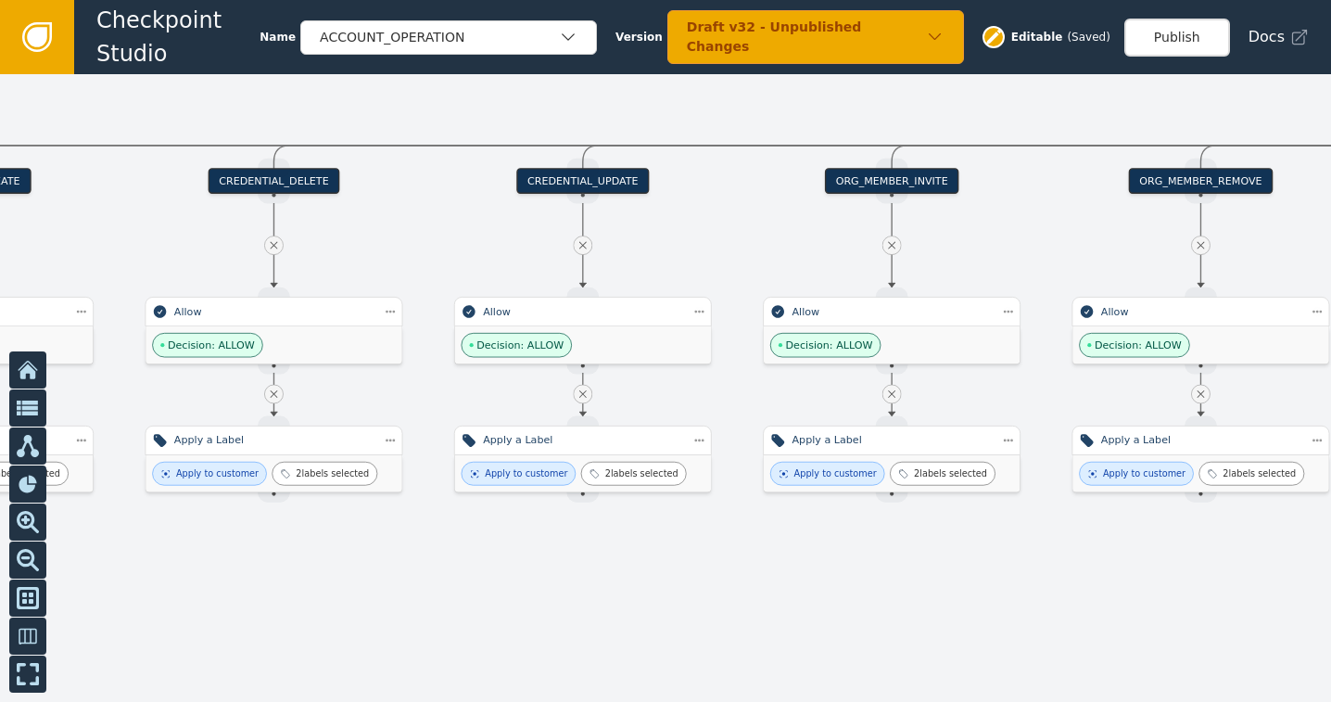
drag, startPoint x: 245, startPoint y: 561, endPoint x: 1161, endPoint y: 566, distance: 916.5
click at [1161, 566] on div at bounding box center [665, 387] width 1331 height 627
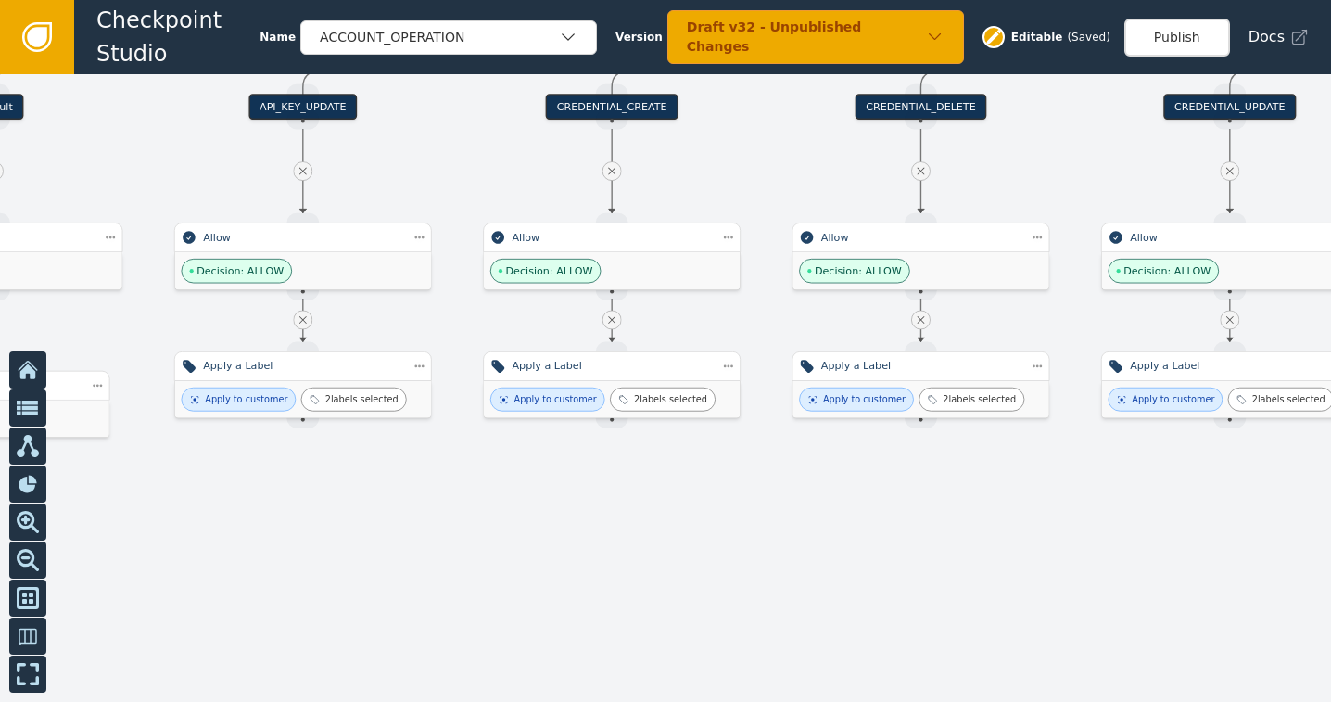
drag, startPoint x: 353, startPoint y: 588, endPoint x: 886, endPoint y: 514, distance: 538.0
click at [886, 514] on div at bounding box center [665, 387] width 1331 height 627
click at [1307, 476] on div at bounding box center [665, 387] width 1331 height 627
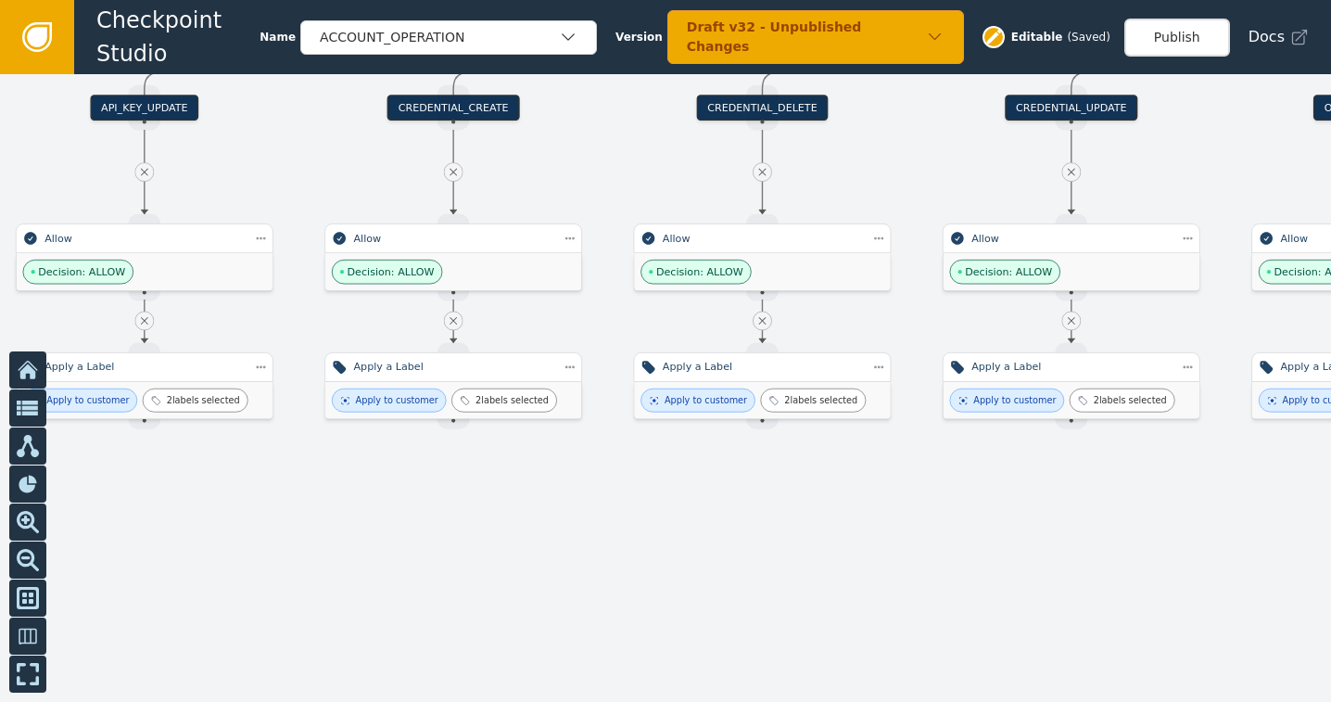
drag, startPoint x: 1246, startPoint y: 472, endPoint x: 1014, endPoint y: 461, distance: 231.9
click at [993, 473] on div at bounding box center [665, 387] width 1331 height 627
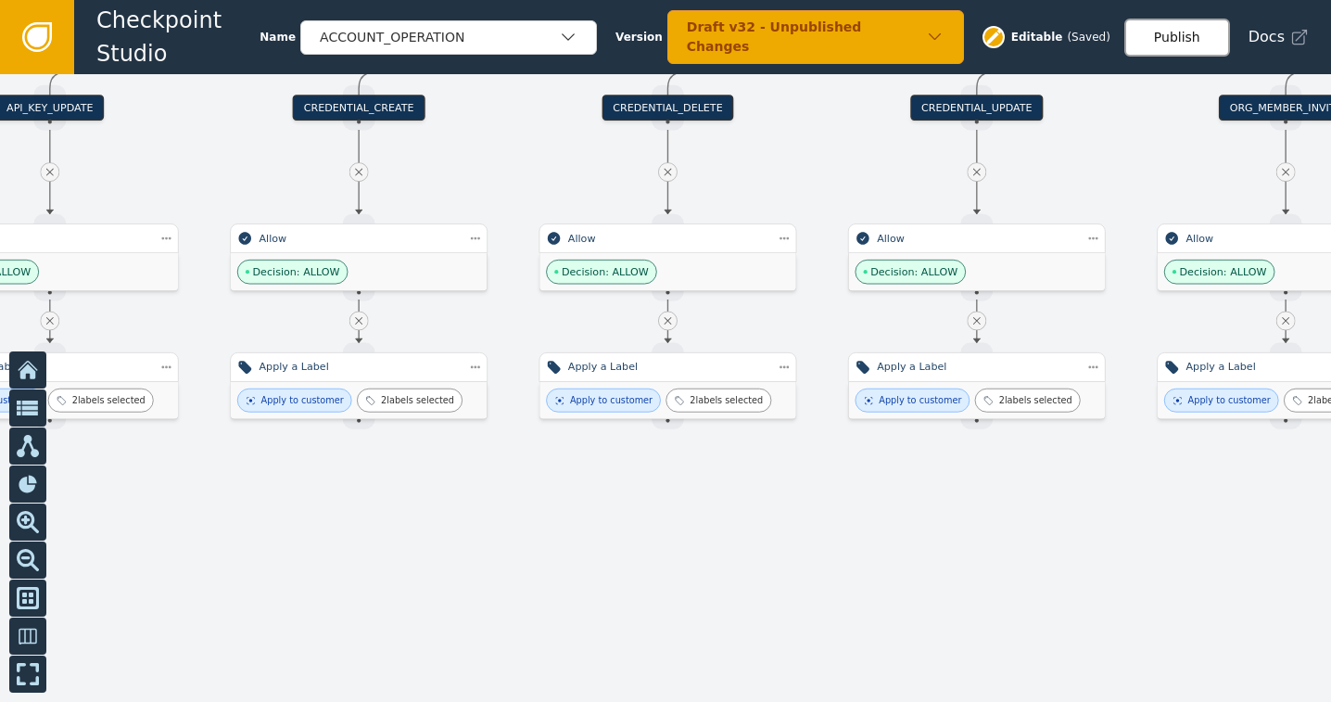
click at [1199, 34] on button "Publish" at bounding box center [1177, 38] width 106 height 38
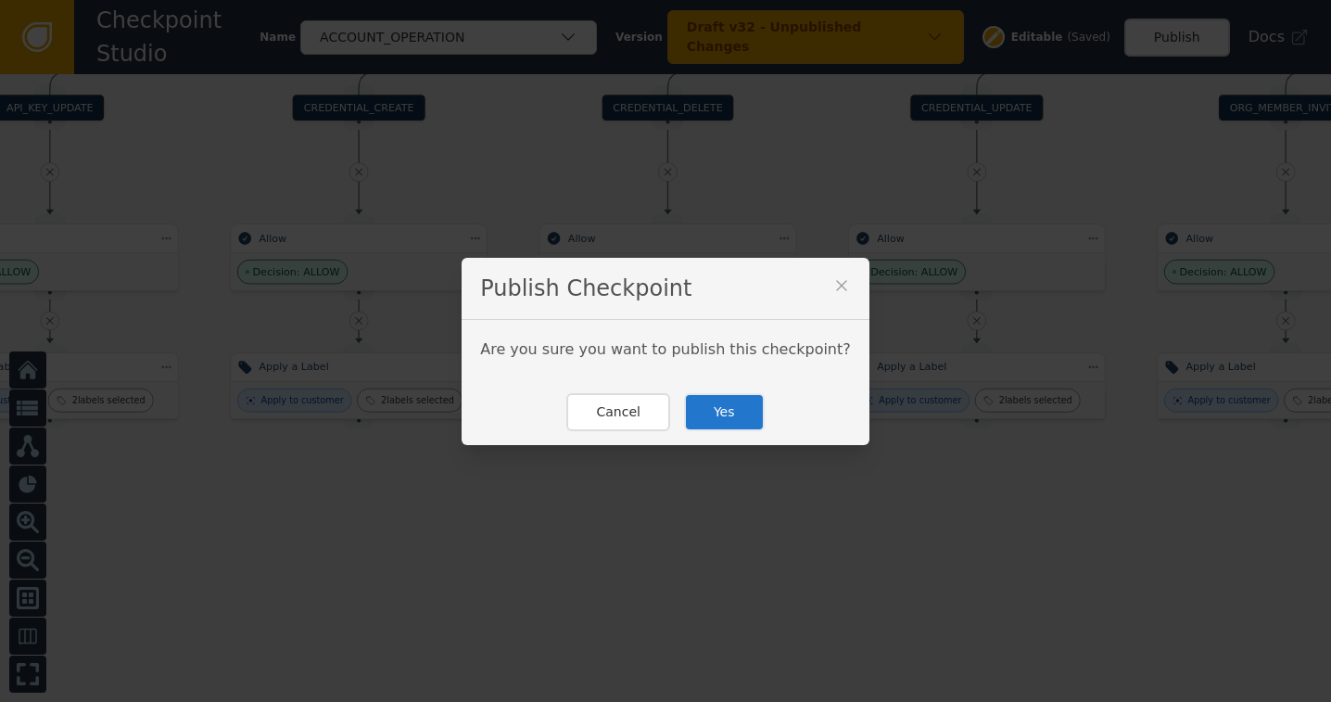
click at [702, 416] on button "Yes" at bounding box center [724, 412] width 81 height 38
